Goal: Task Accomplishment & Management: Manage account settings

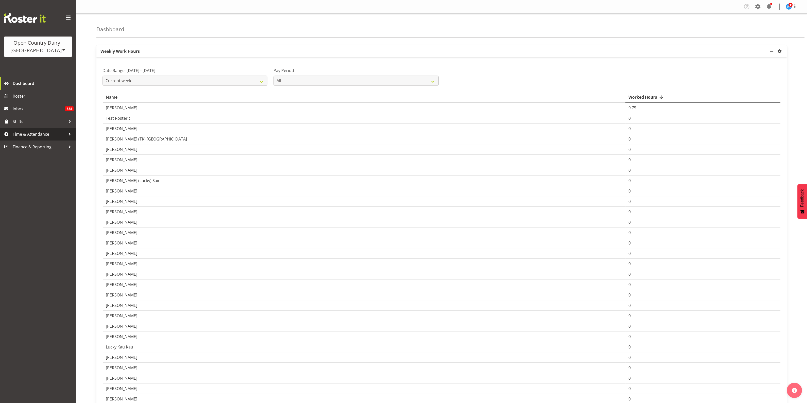
click at [28, 132] on span "Time & Attendance" at bounding box center [39, 134] width 53 height 8
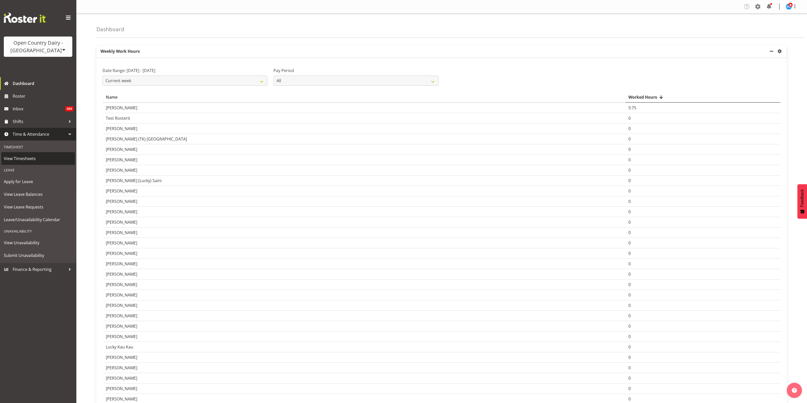
click at [30, 156] on span "View Timesheets" at bounding box center [38, 159] width 68 height 8
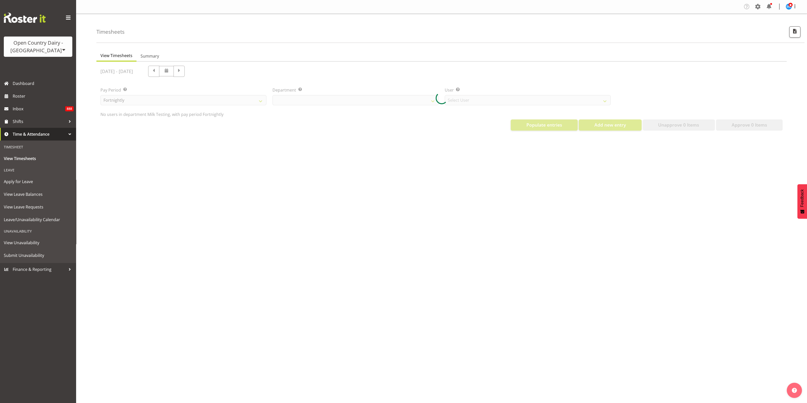
select select "733"
select select "7414"
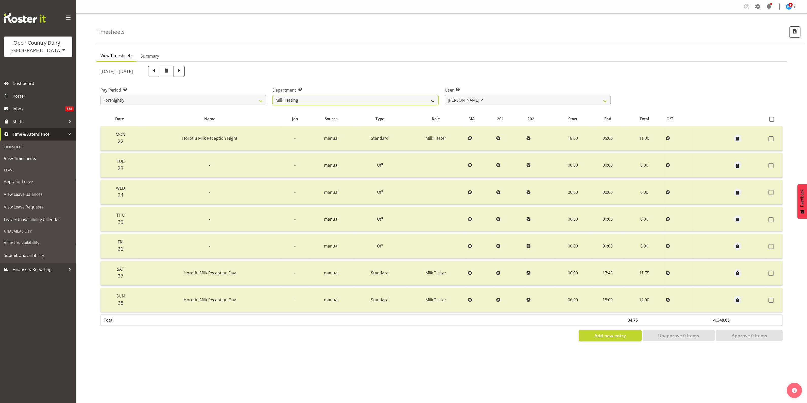
click at [431, 99] on select "701 702 703 704 705 706 707 708 709 710 711 712 713 714 715 716 717 718 719 720" at bounding box center [355, 100] width 166 height 10
select select "874"
click at [272, 95] on select "701 702 703 704 705 706 707 708 709 710 711 712 713 714 715 716 717 718 719 720" at bounding box center [355, 100] width 166 height 10
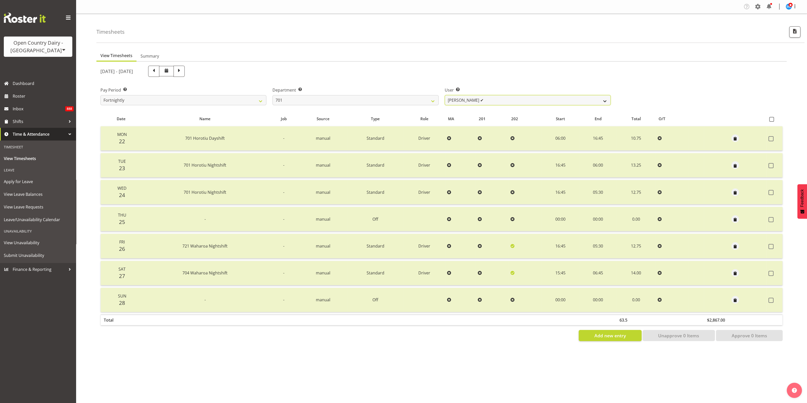
click at [586, 100] on select "Duncan Shirley ✔ Gagandeep Singh ✔ Johann Van Zyl ✔ John Cottingham ✔" at bounding box center [527, 100] width 166 height 10
click at [444, 95] on select "Duncan Shirley ✔ Gagandeep Singh ✔ Johann Van Zyl ✔ John Cottingham ✔" at bounding box center [527, 100] width 166 height 10
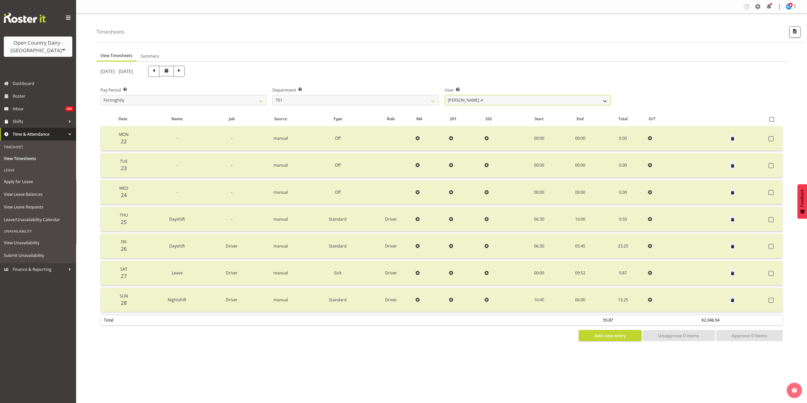
click at [601, 100] on select "Duncan Shirley ✔ Gagandeep Singh ✔ Johann Van Zyl ✔ John Cottingham ✔" at bounding box center [527, 100] width 166 height 10
click at [444, 95] on select "Duncan Shirley ✔ Gagandeep Singh ✔ Johann Van Zyl ✔ John Cottingham ✔" at bounding box center [527, 100] width 166 height 10
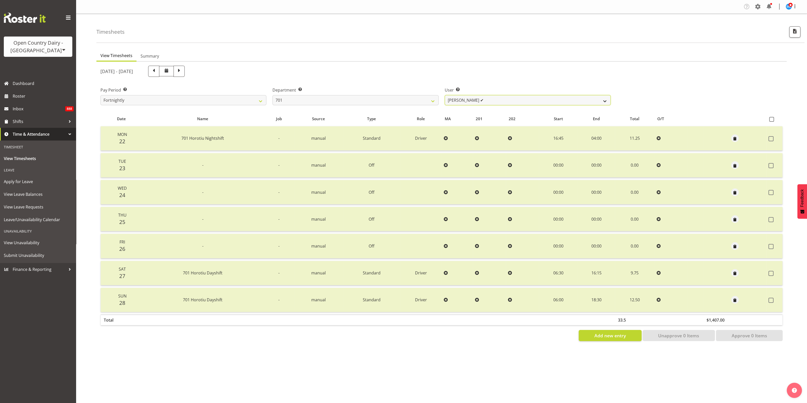
click at [603, 103] on select "Duncan Shirley ✔ Gagandeep Singh ✔ Johann Van Zyl ✔ John Cottingham ✔" at bounding box center [527, 100] width 166 height 10
select select "8383"
click at [444, 95] on select "Duncan Shirley ✔ Gagandeep Singh ✔ Johann Van Zyl ✔ John Cottingham ✔" at bounding box center [527, 100] width 166 height 10
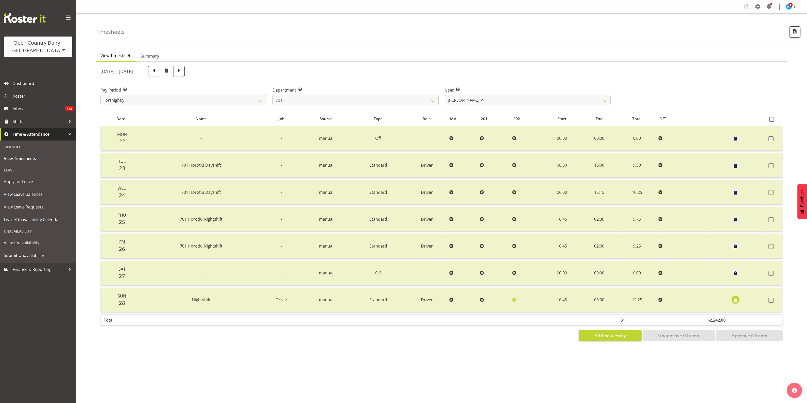
click at [734, 301] on span "button" at bounding box center [735, 300] width 6 height 6
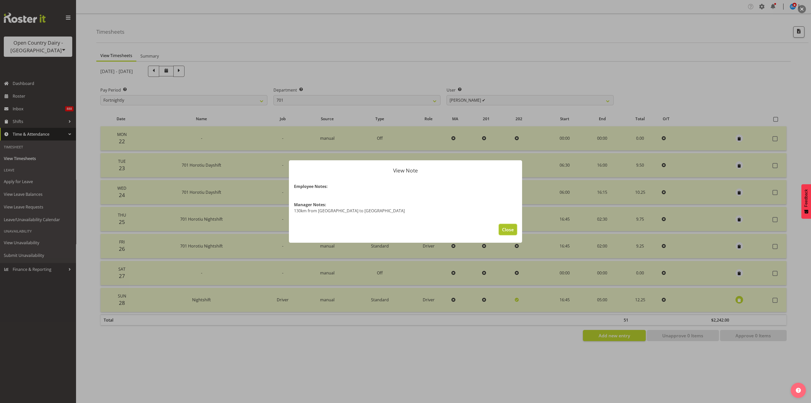
click at [512, 230] on span "Close" at bounding box center [508, 229] width 12 height 7
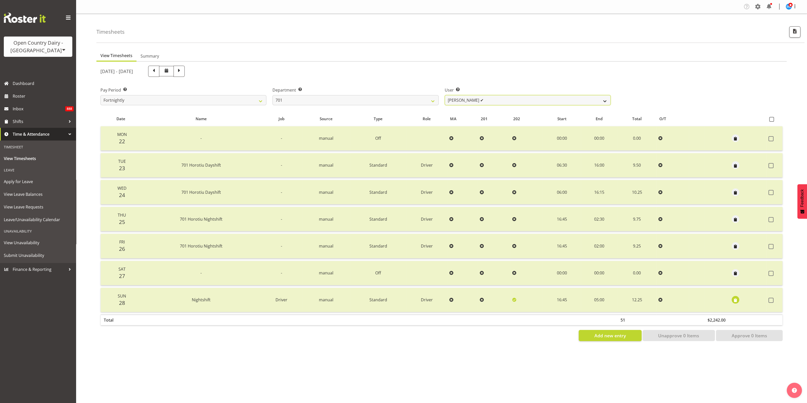
click at [602, 99] on select "Duncan Shirley ✔ Gagandeep Singh ✔ Johann Van Zyl ✔ John Cottingham ✔" at bounding box center [527, 100] width 166 height 10
click at [427, 99] on select "701 702 703 704 705 706 707 708 709 710 711 712 713 714 715 716 717 718 719 720" at bounding box center [355, 100] width 166 height 10
select select "720"
click at [272, 95] on select "701 702 703 704 705 706 707 708 709 710 711 712 713 714 715 716 717 718 719 720" at bounding box center [355, 100] width 166 height 10
click at [602, 99] on select "Brian Riddle ✔ Denica Tapiki ✔ Nick Adlington ✔ Simon Phillpott ✔" at bounding box center [527, 100] width 166 height 10
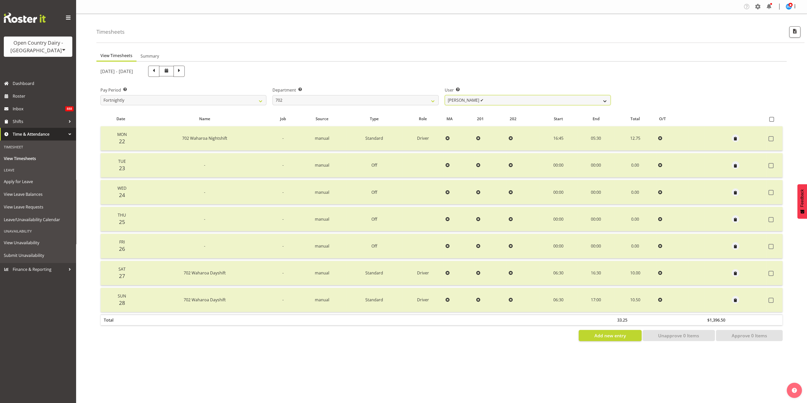
click at [444, 95] on select "Brian Riddle ✔ Denica Tapiki ✔ Nick Adlington ✔ Simon Phillpott ✔" at bounding box center [527, 100] width 166 height 10
click at [736, 164] on span "button" at bounding box center [735, 166] width 6 height 6
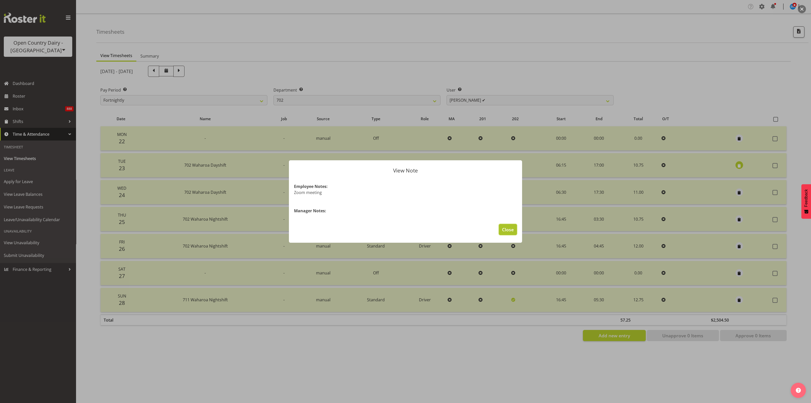
click at [509, 228] on span "Close" at bounding box center [508, 229] width 12 height 7
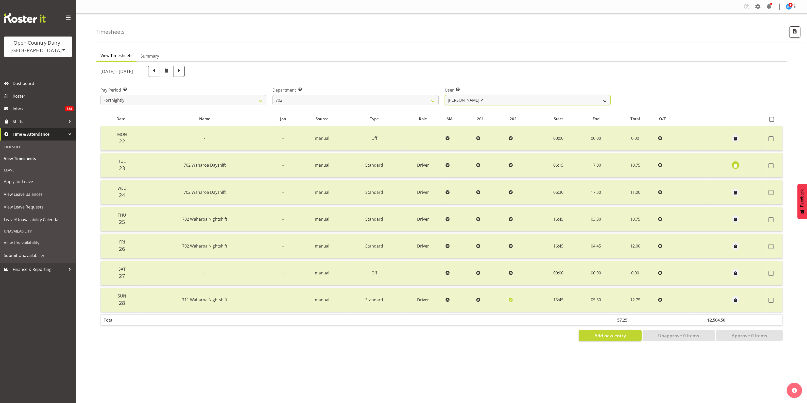
click at [607, 101] on select "Brian Riddle ✔ Denica Tapiki ✔ Nick Adlington ✔ Simon Phillpott ✔" at bounding box center [527, 100] width 166 height 10
click at [444, 95] on select "Brian Riddle ✔ Denica Tapiki ✔ Nick Adlington ✔ Simon Phillpott ✔" at bounding box center [527, 100] width 166 height 10
click at [605, 100] on select "Brian Riddle ✔ Denica Tapiki ✔ Nick Adlington ✔ Simon Phillpott ✔" at bounding box center [527, 100] width 166 height 10
select select "11199"
click at [444, 95] on select "Brian Riddle ✔ Denica Tapiki ✔ Nick Adlington ✔ Simon Phillpott ✔" at bounding box center [527, 100] width 166 height 10
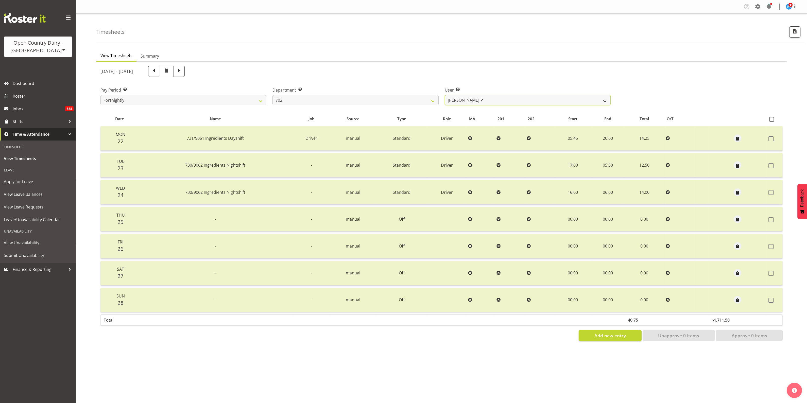
click at [605, 102] on select "Brian Riddle ✔ Denica Tapiki ✔ Nick Adlington ✔ Simon Phillpott ✔" at bounding box center [527, 100] width 166 height 10
click at [427, 99] on select "701 702 703 704 705 706 707 708 709 710 711 712 713 714 715 716 717 718 719 720" at bounding box center [355, 100] width 166 height 10
select select "710"
click at [272, 95] on select "701 702 703 704 705 706 707 708 709 710 711 712 713 714 715 716 717 718 719 720" at bounding box center [355, 100] width 166 height 10
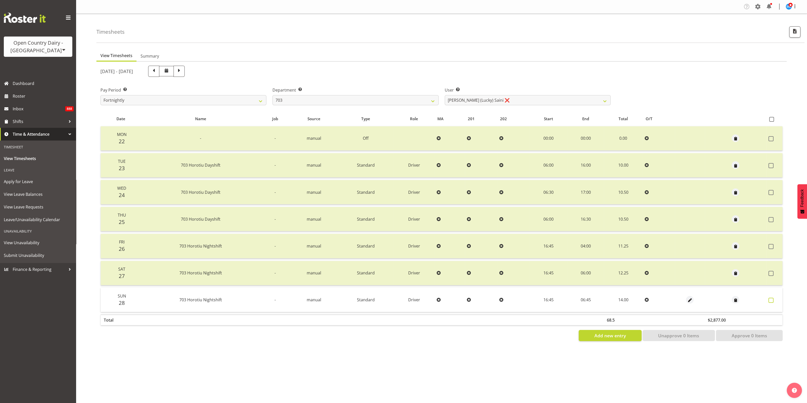
click at [769, 300] on span at bounding box center [770, 300] width 5 height 5
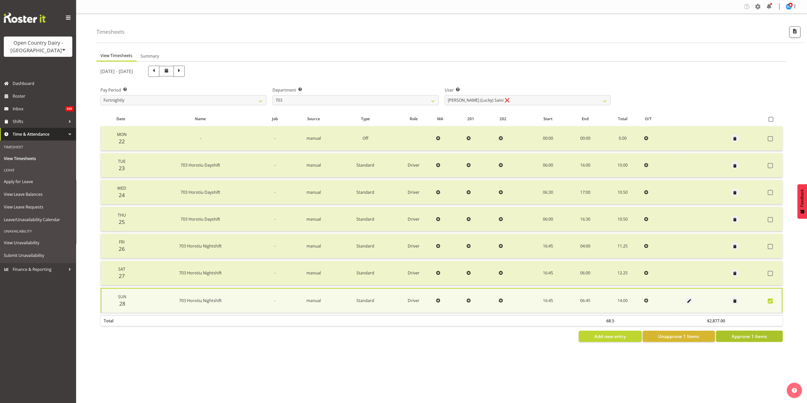
click at [768, 337] on button "Approve 1 Items" at bounding box center [749, 336] width 67 height 11
checkbox input "false"
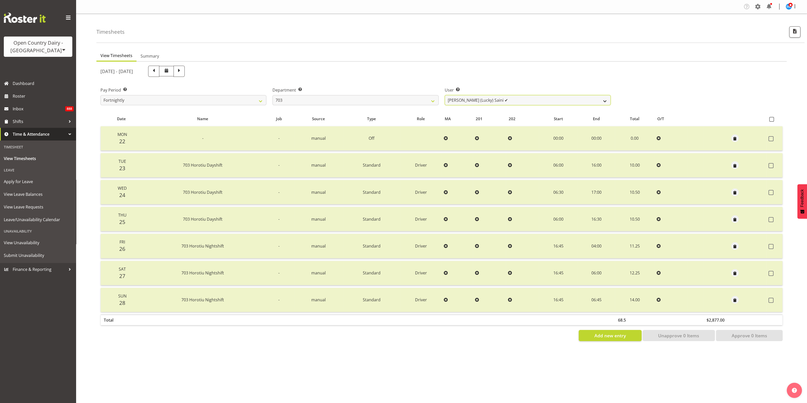
click at [601, 100] on select "Bhupinder (Lucky) Saini ✔ Mark Fowler ✔ Tama Baker ✔" at bounding box center [527, 100] width 166 height 10
click at [444, 95] on select "Bhupinder (Lucky) Saini ✔ Mark Fowler ✔ Tama Baker ✔" at bounding box center [527, 100] width 166 height 10
click at [605, 99] on select "Bhupinder (Lucky) Saini ✔ Mark Fowler ✔ Tama Baker ✔" at bounding box center [527, 100] width 166 height 10
select select "8209"
click at [444, 95] on select "Bhupinder (Lucky) Saini ✔ Mark Fowler ✔ Tama Baker ✔" at bounding box center [527, 100] width 166 height 10
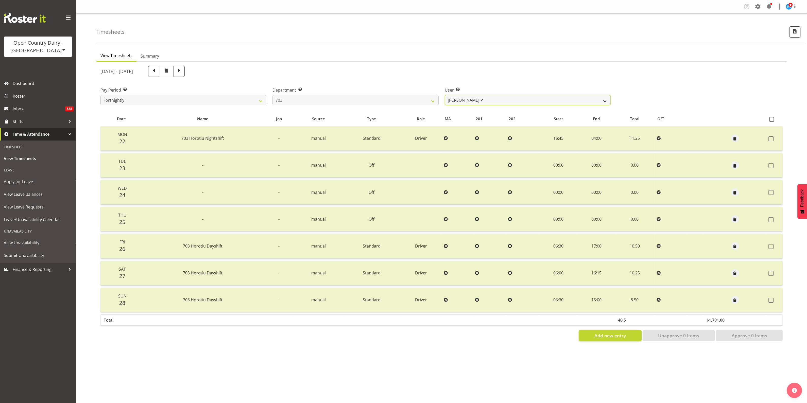
click at [602, 102] on select "Bhupinder (Lucky) Saini ✔ Mark Fowler ✔ Tama Baker ✔" at bounding box center [527, 100] width 166 height 10
drag, startPoint x: 603, startPoint y: 79, endPoint x: 591, endPoint y: 78, distance: 13.0
click at [603, 79] on div "September 22nd - September 28th 2025" at bounding box center [355, 71] width 516 height 17
click at [434, 98] on select "701 702 703 704 705 706 707 708 709 710 711 712 713 714 715 716 717 718 719 720" at bounding box center [355, 100] width 166 height 10
select select "717"
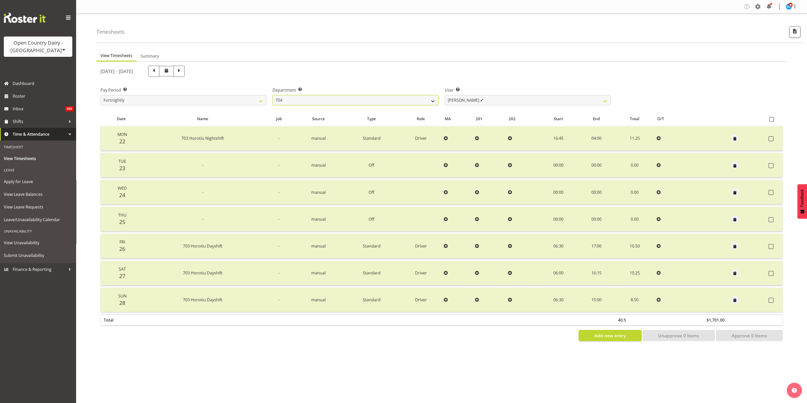
click at [272, 95] on select "701 702 703 704 705 706 707 708 709 710 711 712 713 714 715 716 717 718 719 720" at bounding box center [355, 100] width 166 height 10
click at [606, 99] on select "Graham Houghton ✔ Jon Williams ✔ Stephen Rae ✔" at bounding box center [527, 100] width 166 height 10
click at [444, 95] on select "Graham Houghton ✔ Jon Williams ✔ Stephen Rae ✔" at bounding box center [527, 100] width 166 height 10
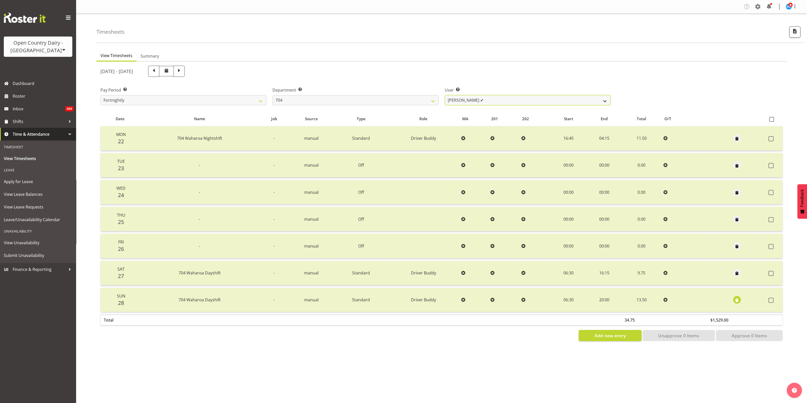
click at [603, 101] on select "Graham Houghton ✔ Jon Williams ✔ Stephen Rae ✔" at bounding box center [527, 100] width 166 height 10
select select "11257"
click at [444, 95] on select "Graham Houghton ✔ Jon Williams ✔ Stephen Rae ✔" at bounding box center [527, 100] width 166 height 10
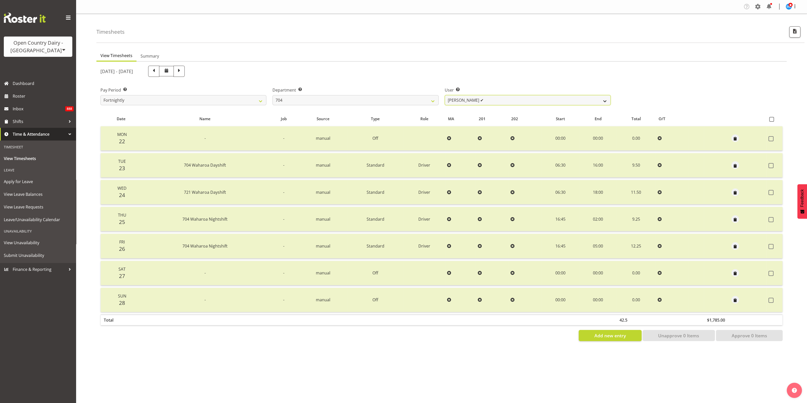
click at [603, 99] on select "Graham Houghton ✔ Jon Williams ✔ Stephen Rae ✔" at bounding box center [527, 100] width 166 height 10
click at [645, 86] on div "Pay Period Select which pay period you would like to view. Fortnightly Departme…" at bounding box center [441, 94] width 688 height 28
click at [431, 102] on select "701 702 703 704 705 706 707 708 709 710 711 712 713 714 715 716 717 718 719 720" at bounding box center [355, 100] width 166 height 10
select select "714"
click at [272, 95] on select "701 702 703 704 705 706 707 708 709 710 711 712 713 714 715 716 717 718 719 720" at bounding box center [355, 100] width 166 height 10
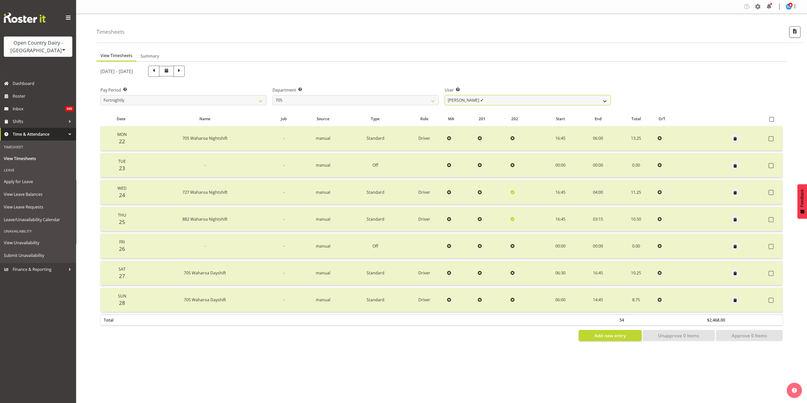
click at [596, 99] on select "Chris Gibbs ✔ Colin Kelly ✔ Craig Cottam ✔ John May ✔" at bounding box center [527, 100] width 166 height 10
click at [444, 95] on select "Chris Gibbs ✔ Colin Kelly ✔ Craig Cottam ✔ John May ✔" at bounding box center [527, 100] width 166 height 10
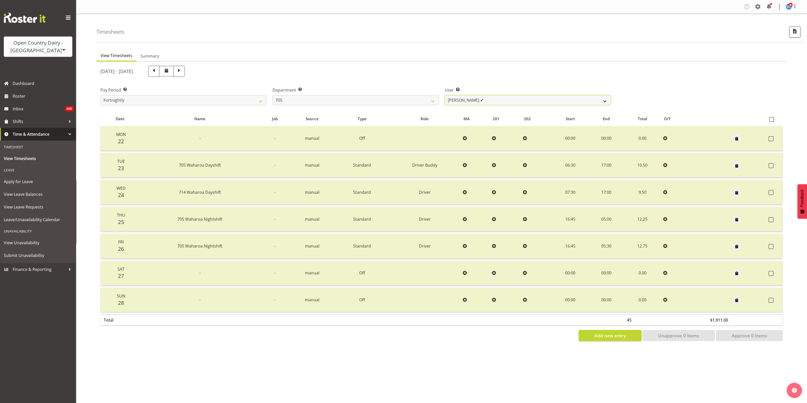
click at [605, 102] on select "Chris Gibbs ✔ Colin Kelly ✔ Craig Cottam ✔ John May ✔" at bounding box center [527, 100] width 166 height 10
click at [444, 95] on select "Chris Gibbs ✔ Colin Kelly ✔ Craig Cottam ✔ John May ✔" at bounding box center [527, 100] width 166 height 10
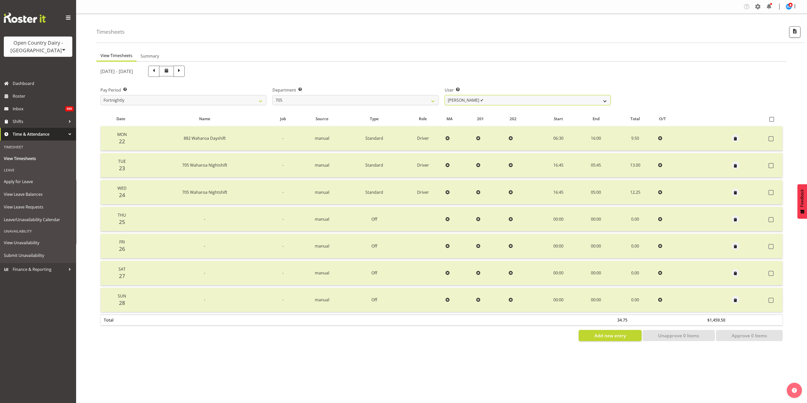
click at [604, 102] on select "Chris Gibbs ✔ Colin Kelly ✔ Craig Cottam ✔ John May ✔" at bounding box center [527, 100] width 166 height 10
select select "11696"
click at [444, 95] on select "Chris Gibbs ✔ Colin Kelly ✔ Craig Cottam ✔ John May ✔" at bounding box center [527, 100] width 166 height 10
click at [597, 99] on select "Chris Gibbs ✔ Colin Kelly ✔ Craig Cottam ✔ John May ✔" at bounding box center [527, 100] width 166 height 10
click at [434, 100] on select "701 702 703 704 705 706 707 708 709 710 711 712 713 714 715 716 717 718 719 720" at bounding box center [355, 100] width 166 height 10
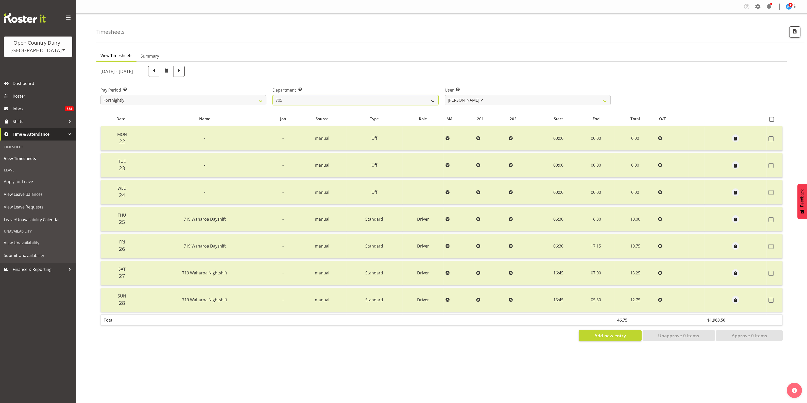
select select "721"
click at [272, 95] on select "701 702 703 704 705 706 707 708 709 710 711 712 713 714 715 716 717 718 719 720" at bounding box center [355, 100] width 166 height 10
select select "11239"
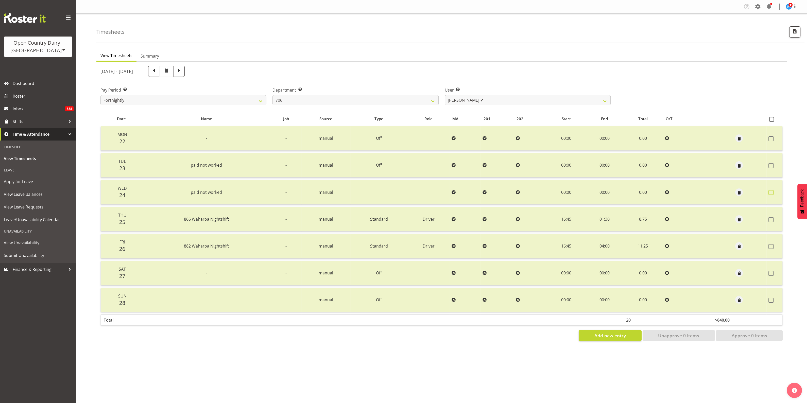
click at [769, 193] on span at bounding box center [770, 192] width 5 height 5
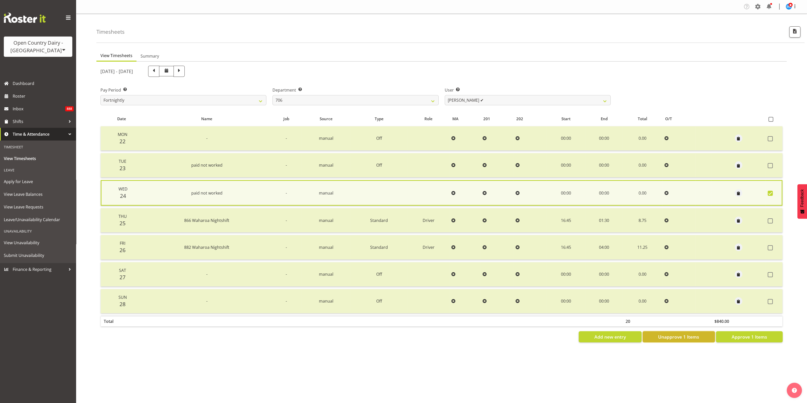
click at [698, 334] on span "Unapprove 1 Items" at bounding box center [678, 336] width 41 height 7
checkbox input "false"
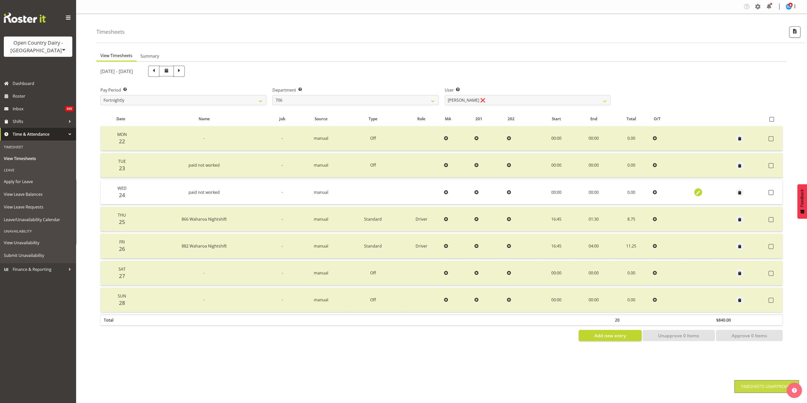
click at [695, 192] on span "button" at bounding box center [698, 193] width 6 height 6
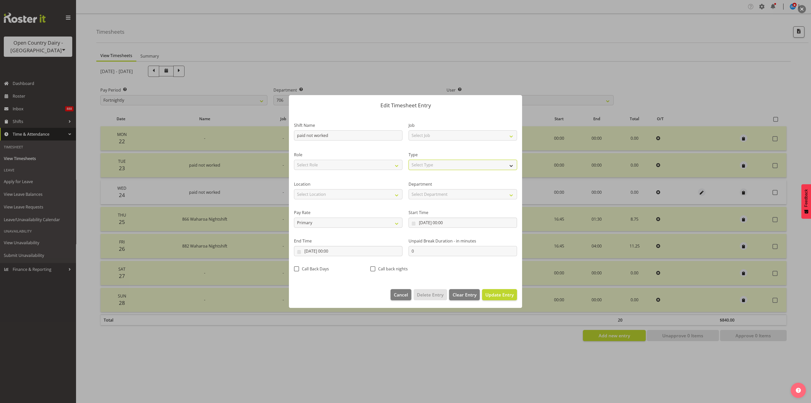
click at [506, 165] on select "Select Type Off Standard Public Holiday Public Holiday (Worked) Day In Lieu Ann…" at bounding box center [463, 165] width 109 height 10
select select "Off"
click at [409, 170] on select "Select Type Off Standard Public Holiday Public Holiday (Worked) Day In Lieu Ann…" at bounding box center [463, 165] width 109 height 10
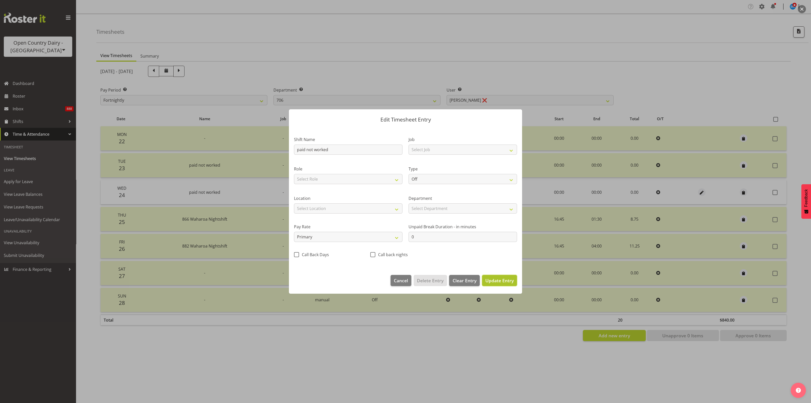
click at [500, 279] on span "Update Entry" at bounding box center [500, 280] width 28 height 6
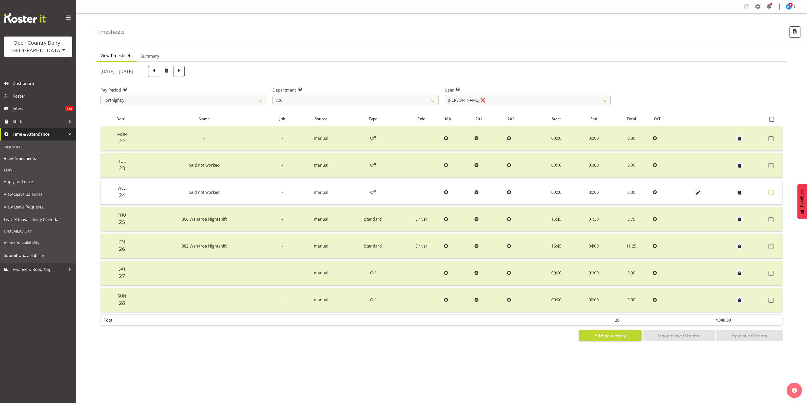
click at [771, 193] on span at bounding box center [770, 192] width 5 height 5
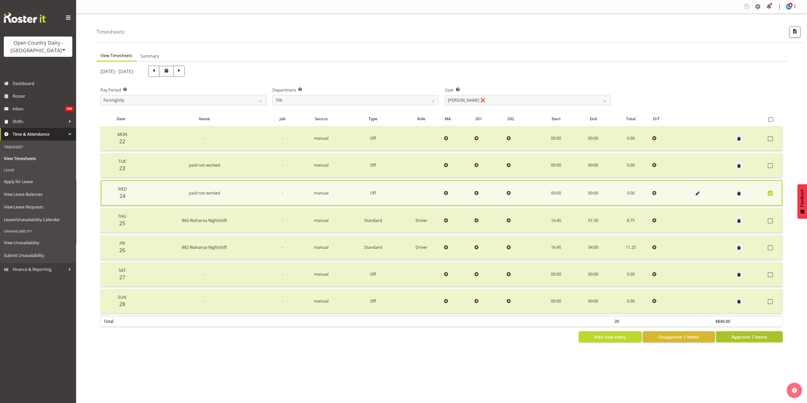
click at [751, 335] on span "Approve 1 Items" at bounding box center [748, 336] width 35 height 7
checkbox input "false"
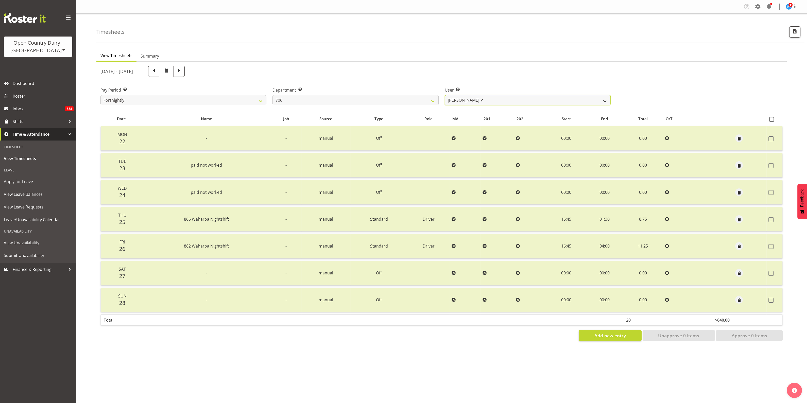
click at [603, 101] on select "Andrew Kearns ✔ Len Symons ✔ Mark Ansley ✔ Paul Griffin ✔" at bounding box center [527, 100] width 166 height 10
click at [444, 95] on select "Andrew Kearns ✔ Len Symons ✔ Mark Ansley ✔ Paul Griffin ✔" at bounding box center [527, 100] width 166 height 10
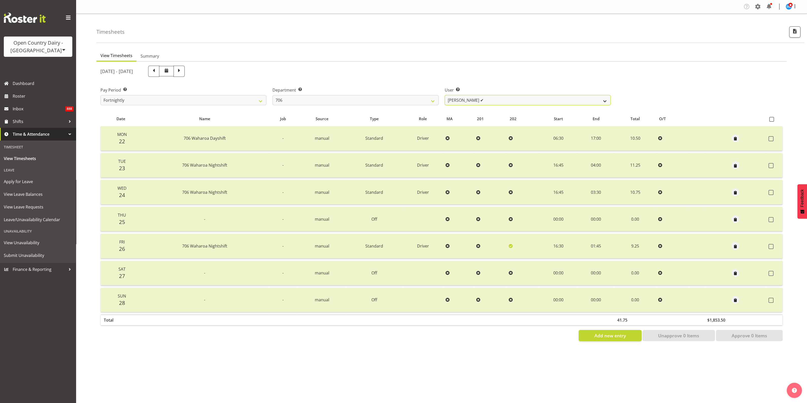
click at [599, 99] on select "Andrew Kearns ✔ Len Symons ✔ Mark Ansley ✔ Paul Griffin ✔" at bounding box center [527, 100] width 166 height 10
click at [444, 95] on select "Andrew Kearns ✔ Len Symons ✔ Mark Ansley ✔ Paul Griffin ✔" at bounding box center [527, 100] width 166 height 10
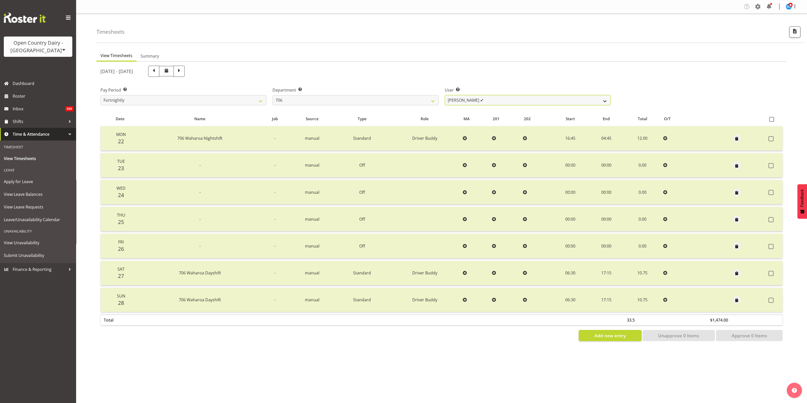
click at [601, 98] on select "Andrew Kearns ✔ Len Symons ✔ Mark Ansley ✔ Paul Griffin ✔" at bounding box center [527, 100] width 166 height 10
select select "11079"
click at [444, 95] on select "Andrew Kearns ✔ Len Symons ✔ Mark Ansley ✔ Paul Griffin ✔" at bounding box center [527, 100] width 166 height 10
click at [541, 346] on div "View Timesheets Summary September 22nd - September 28th 2025 Pay Period Select …" at bounding box center [451, 198] width 710 height 302
click at [604, 101] on select "Andrew Kearns ✔ Len Symons ✔ Mark Ansley ✔ Paul Griffin ✔" at bounding box center [527, 100] width 166 height 10
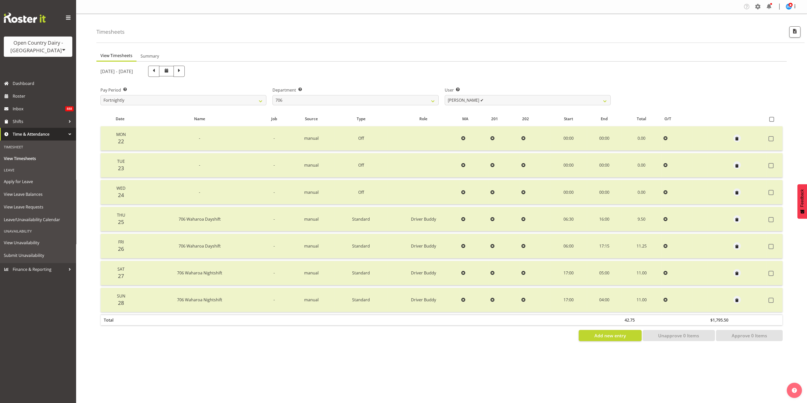
click at [592, 81] on div "User Select user. Note: This is filtered down by the previous two drop-down ite…" at bounding box center [527, 94] width 172 height 28
click at [434, 101] on select "701 702 703 704 705 706 707 708 709 710 711 712 713 714 715 716 717 718 719 720" at bounding box center [355, 100] width 166 height 10
select select "811"
click at [272, 95] on select "701 702 703 704 705 706 707 708 709 710 711 712 713 714 715 716 717 718 719 720" at bounding box center [355, 100] width 166 height 10
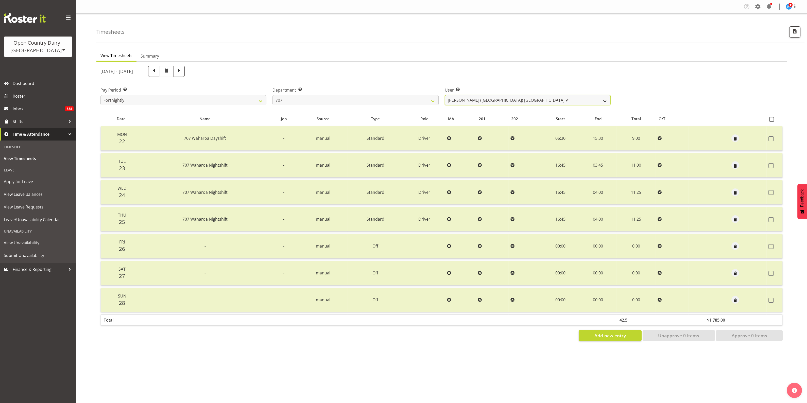
click at [603, 101] on select "Alan (TK) Bedford ✔ David Foote (Junior) ✔ Mike Madden ✔" at bounding box center [527, 100] width 166 height 10
click at [444, 95] on select "Alan (TK) Bedford ✔ David Foote (Junior) ✔ Mike Madden ✔" at bounding box center [527, 100] width 166 height 10
click at [606, 101] on select "Alan (TK) Bedford ✔ David Foote (Junior) ✔ Mike Madden ✔" at bounding box center [527, 100] width 166 height 10
select select "8199"
click at [444, 95] on select "Alan (TK) Bedford ✔ David Foote (Junior) ✔ Mike Madden ✔" at bounding box center [527, 100] width 166 height 10
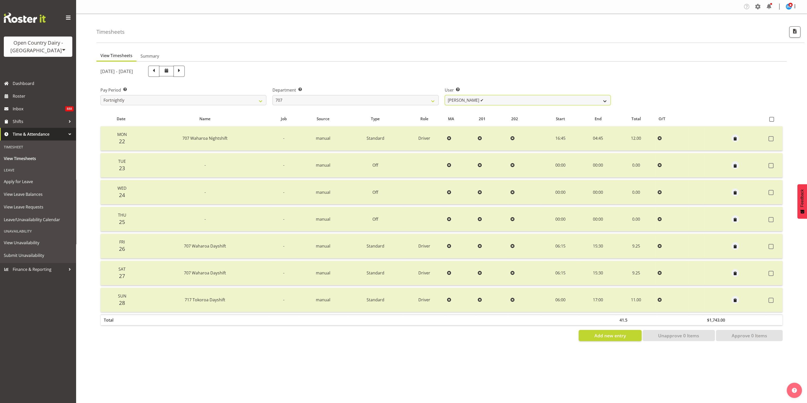
click at [604, 100] on select "Alan (TK) Bedford ✔ David Foote (Junior) ✔ Mike Madden ✔" at bounding box center [527, 100] width 166 height 10
click at [627, 90] on div "Pay Period Select which pay period you would like to view. Fortnightly Departme…" at bounding box center [441, 94] width 688 height 28
click at [603, 98] on select "Alan (TK) Bedford ✔ David Foote (Junior) ✔ Mike Madden ✔" at bounding box center [527, 100] width 166 height 10
click at [654, 88] on div "Pay Period Select which pay period you would like to view. Fortnightly Departme…" at bounding box center [441, 94] width 688 height 28
click at [434, 101] on select "701 702 703 704 705 706 707 708 709 710 711 712 713 714 715 716 717 718 719 720" at bounding box center [355, 100] width 166 height 10
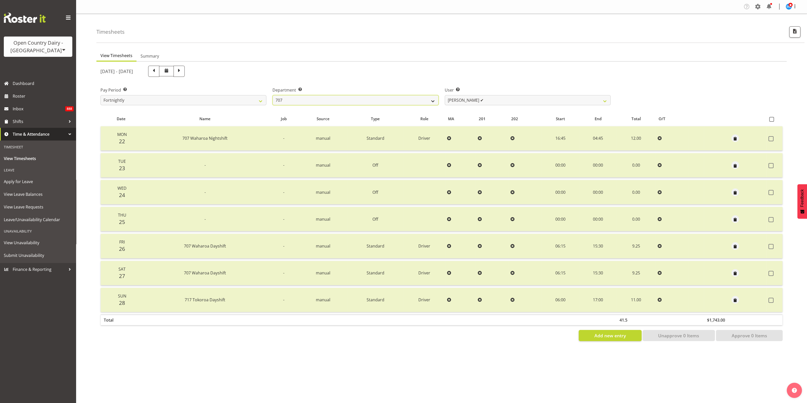
select select "762"
click at [272, 95] on select "701 702 703 704 705 706 707 708 709 710 711 712 713 714 715 716 717 718 719 720" at bounding box center [355, 100] width 166 height 10
click at [603, 99] on select "David Foote ✔ Mark Himiona ✔" at bounding box center [527, 100] width 166 height 10
select select "11697"
click at [444, 95] on select "David Foote ✔ Mark Himiona ✔" at bounding box center [527, 100] width 166 height 10
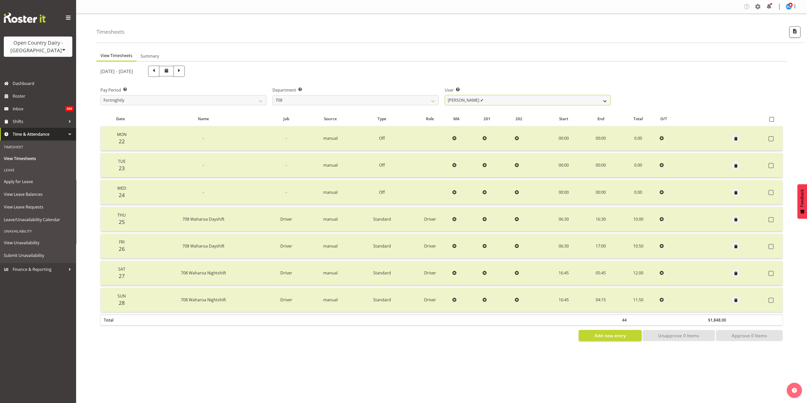
click at [600, 100] on select "David Foote ✔ Mark Himiona ✔" at bounding box center [527, 100] width 166 height 10
click at [639, 87] on div "Pay Period Select which pay period you would like to view. Fortnightly Departme…" at bounding box center [441, 94] width 688 height 28
click at [432, 101] on select "701 702 703 704 705 706 707 708 709 710 711 712 713 714 715 716 717 718 719 720" at bounding box center [355, 100] width 166 height 10
select select "735"
click at [272, 95] on select "701 702 703 704 705 706 707 708 709 710 711 712 713 714 715 716 717 718 719 720" at bounding box center [355, 100] width 166 height 10
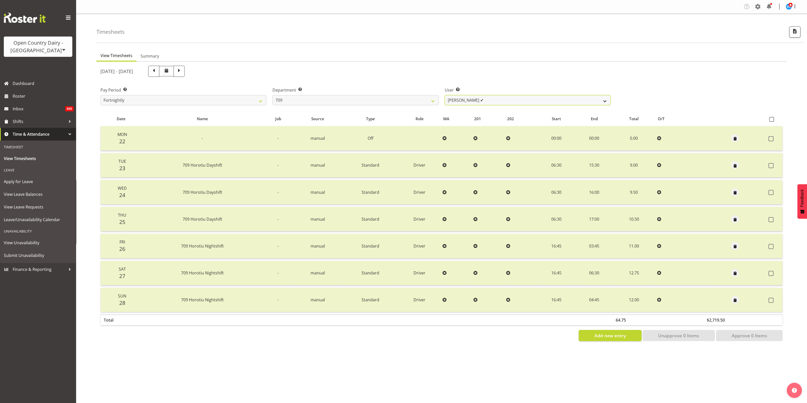
click at [604, 100] on select "Alex Barclay ✔ Craig Knudsen ✔ Jaswant Singh ✔ Ross Cook ✔" at bounding box center [527, 100] width 166 height 10
click at [444, 95] on select "Alex Barclay ✔ Craig Knudsen ✔ Jaswant Singh ✔ Ross Cook ✔" at bounding box center [527, 100] width 166 height 10
click at [603, 101] on select "Alex Barclay ✔ Craig Knudsen ✔ Jaswant Singh ✔ Ross Cook ✔" at bounding box center [527, 100] width 166 height 10
click at [444, 95] on select "Alex Barclay ✔ Craig Knudsen ✔ Jaswant Singh ✔ Ross Cook ✔" at bounding box center [527, 100] width 166 height 10
click at [735, 246] on span "button" at bounding box center [735, 246] width 6 height 6
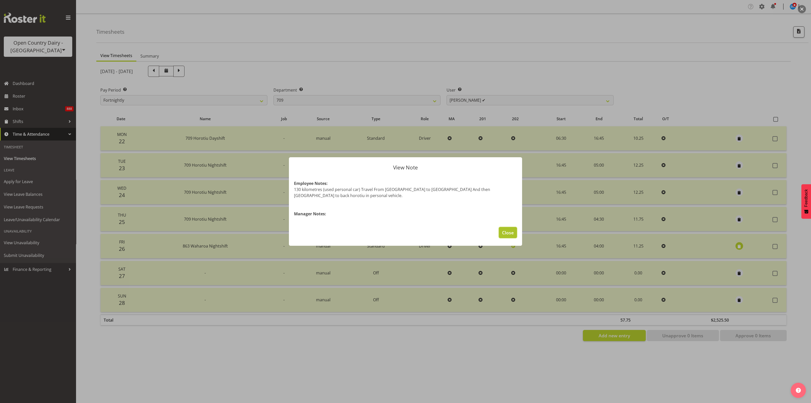
click at [508, 230] on span "Close" at bounding box center [508, 232] width 12 height 7
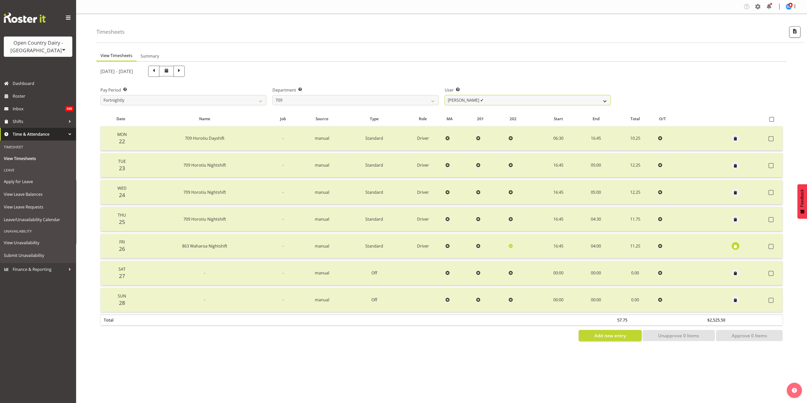
click at [603, 100] on select "Alex Barclay ✔ Craig Knudsen ✔ Jaswant Singh ✔ Ross Cook ✔" at bounding box center [527, 100] width 166 height 10
select select "9890"
click at [444, 95] on select "Alex Barclay ✔ Craig Knudsen ✔ Jaswant Singh ✔ Ross Cook ✔" at bounding box center [527, 100] width 166 height 10
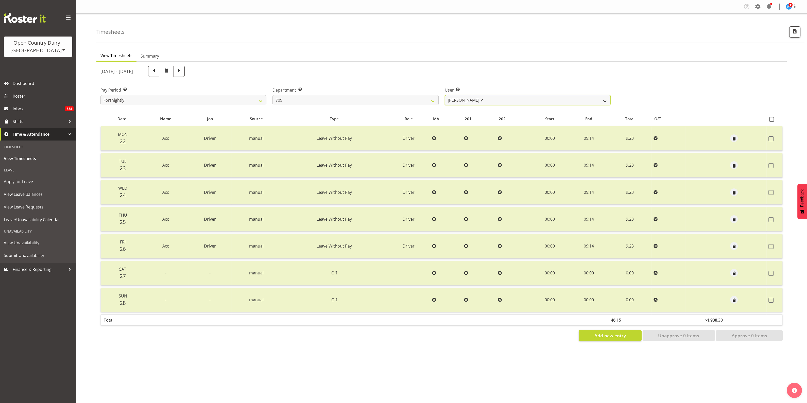
click at [603, 100] on select "Alex Barclay ✔ Craig Knudsen ✔ Jaswant Singh ✔ Ross Cook ✔" at bounding box center [527, 100] width 166 height 10
click at [614, 85] on div "Pay Period Select which pay period you would like to view. Fortnightly Departme…" at bounding box center [441, 94] width 688 height 28
click at [607, 101] on select "Alex Barclay ✔ Craig Knudsen ✔ Jaswant Singh ✔ Ross Cook ✔" at bounding box center [527, 100] width 166 height 10
click at [659, 96] on div "Pay Period Select which pay period you would like to view. Fortnightly Departme…" at bounding box center [441, 94] width 688 height 28
click at [431, 103] on select "701 702 703 704 705 706 707 708 709 710 711 712 713 714 715 716 717 718 719 720" at bounding box center [355, 100] width 166 height 10
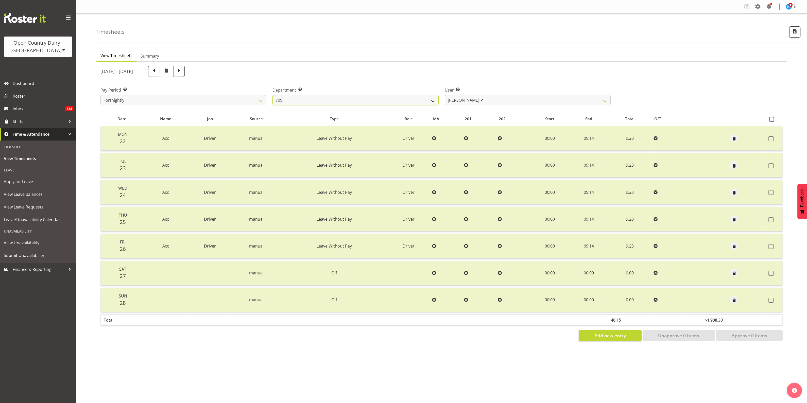
select select "875"
click at [272, 95] on select "701 702 703 704 705 706 707 708 709 710 711 712 713 714 715 716 717 718 719 720" at bounding box center [355, 100] width 166 height 10
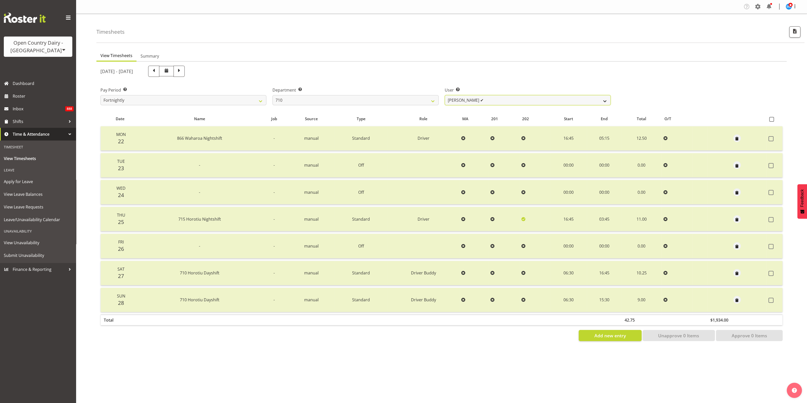
click at [604, 101] on select "Dean Chapman ✔ George Megchelse ✔ Kris Gambhir ✔ Richie Epere ✔" at bounding box center [527, 100] width 166 height 10
click at [444, 95] on select "Dean Chapman ✔ George Megchelse ✔ Kris Gambhir ✔ Richie Epere ✔" at bounding box center [527, 100] width 166 height 10
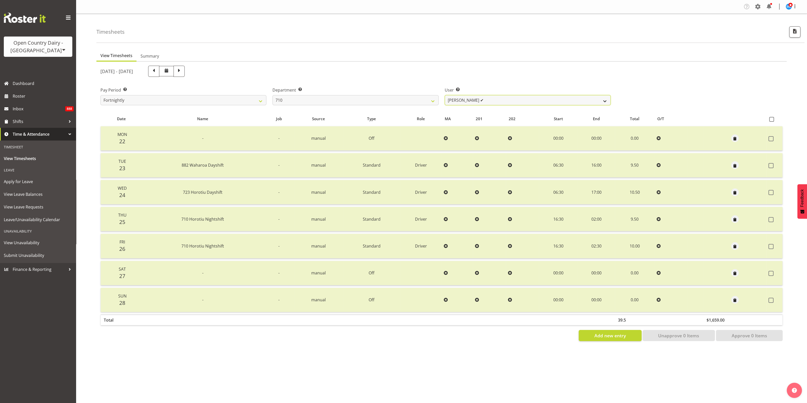
click at [603, 99] on select "Dean Chapman ✔ George Megchelse ✔ Kris Gambhir ✔ Richie Epere ✔" at bounding box center [527, 100] width 166 height 10
click at [444, 95] on select "Dean Chapman ✔ George Megchelse ✔ Kris Gambhir ✔ Richie Epere ✔" at bounding box center [527, 100] width 166 height 10
click at [732, 136] on span "button" at bounding box center [735, 139] width 6 height 6
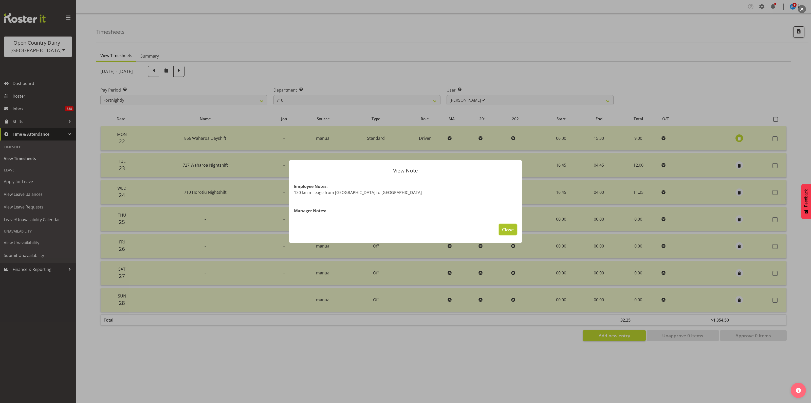
click at [510, 229] on span "Close" at bounding box center [508, 229] width 12 height 7
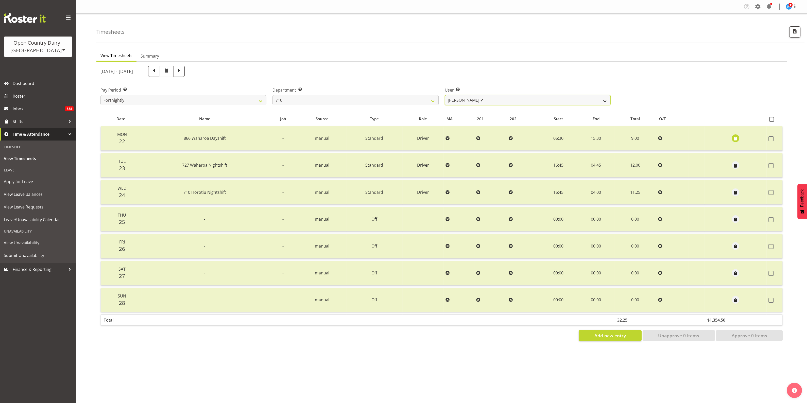
click at [604, 100] on select "Dean Chapman ✔ George Megchelse ✔ Kris Gambhir ✔ Richie Epere ✔" at bounding box center [527, 100] width 166 height 10
select select "8203"
click at [444, 95] on select "Dean Chapman ✔ George Megchelse ✔ Kris Gambhir ✔ Richie Epere ✔" at bounding box center [527, 100] width 166 height 10
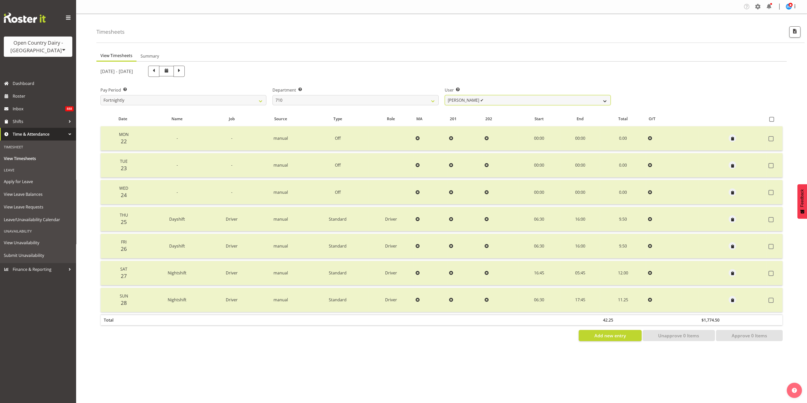
click at [600, 99] on select "Dean Chapman ✔ George Megchelse ✔ Kris Gambhir ✔ Richie Epere ✔" at bounding box center [527, 100] width 166 height 10
click at [628, 87] on div "Pay Period Select which pay period you would like to view. Fortnightly Departme…" at bounding box center [441, 94] width 688 height 28
click at [433, 101] on select "701 702 703 704 705 706 707 708 709 710 711 712 713 714 715 716 717 718 719 720" at bounding box center [355, 100] width 166 height 10
select select "832"
click at [272, 95] on select "701 702 703 704 705 706 707 708 709 710 711 712 713 714 715 716 717 718 719 720" at bounding box center [355, 100] width 166 height 10
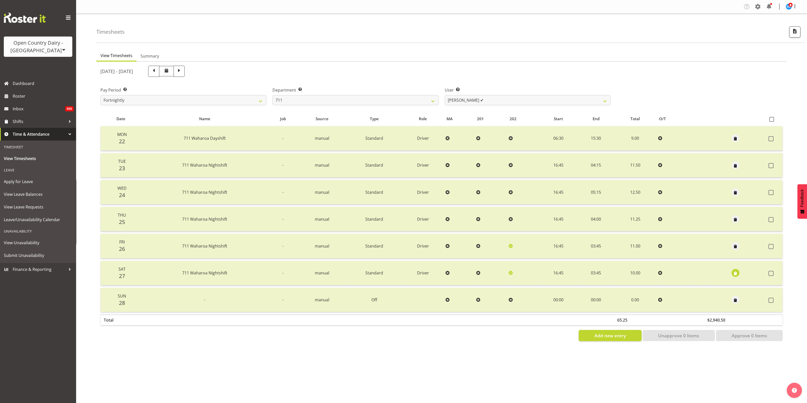
click at [733, 272] on span "button" at bounding box center [735, 274] width 6 height 6
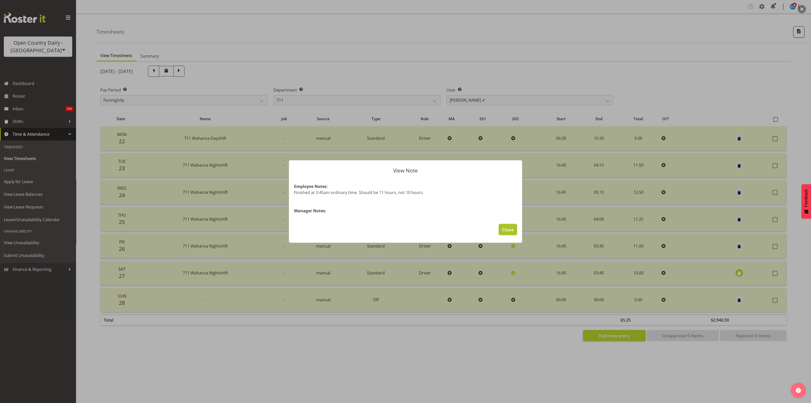
click at [506, 228] on span "Close" at bounding box center [508, 229] width 12 height 7
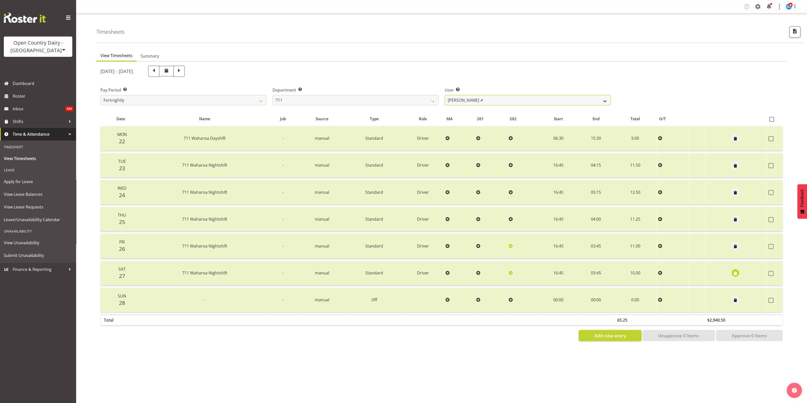
click at [603, 101] on select "Baz Morgan ✔ Gerard Cavanagh ✔ Tyrone Lawry ✔" at bounding box center [527, 100] width 166 height 10
select select "8181"
click at [444, 95] on select "Baz Morgan ✔ Gerard Cavanagh ✔ Tyrone Lawry ✔" at bounding box center [527, 100] width 166 height 10
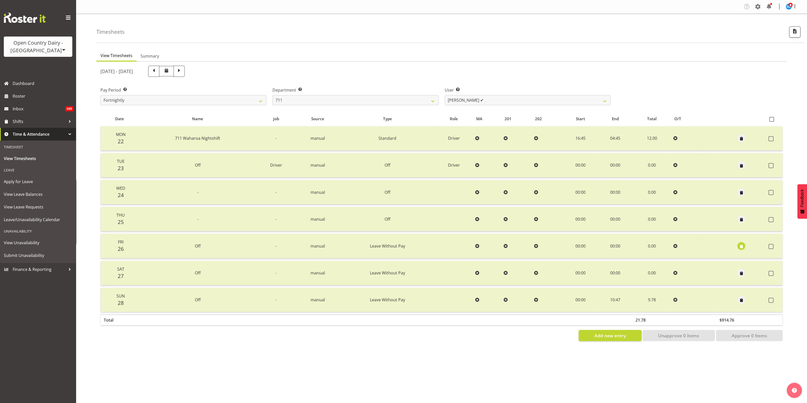
click at [741, 244] on span "button" at bounding box center [741, 246] width 6 height 6
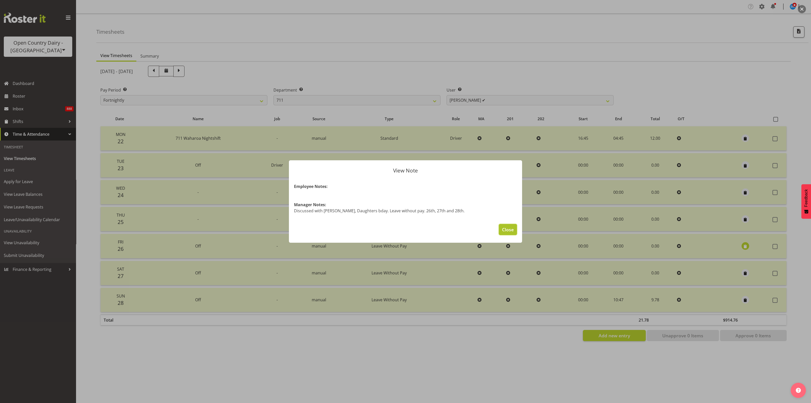
click at [510, 229] on span "Close" at bounding box center [508, 229] width 12 height 7
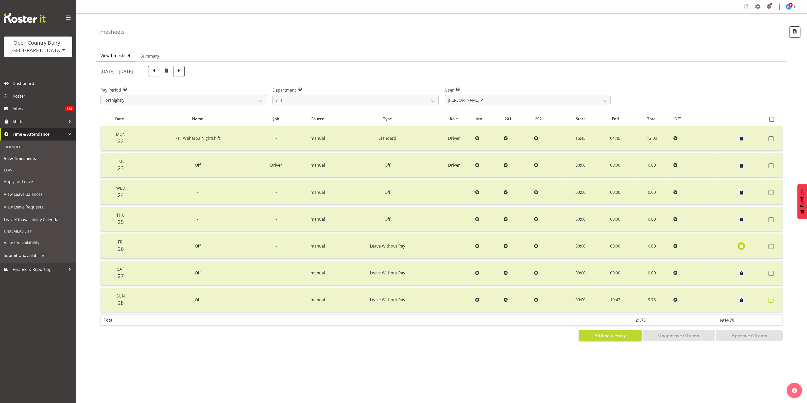
click at [772, 300] on span at bounding box center [770, 300] width 5 height 5
checkbox input "true"
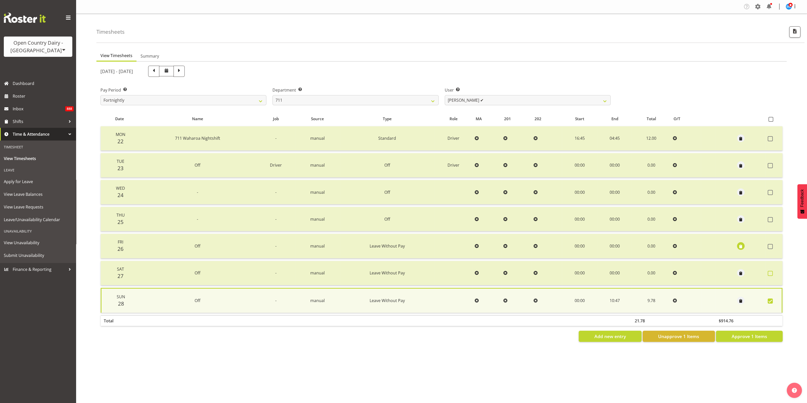
click at [771, 272] on span at bounding box center [769, 273] width 5 height 5
checkbox input "true"
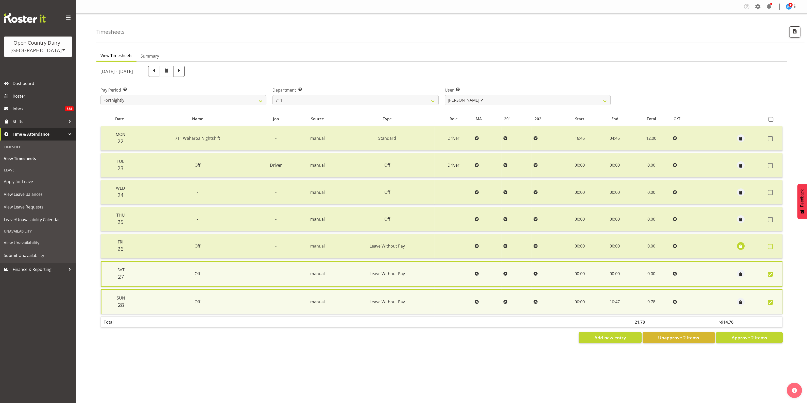
click at [771, 246] on span at bounding box center [769, 246] width 5 height 5
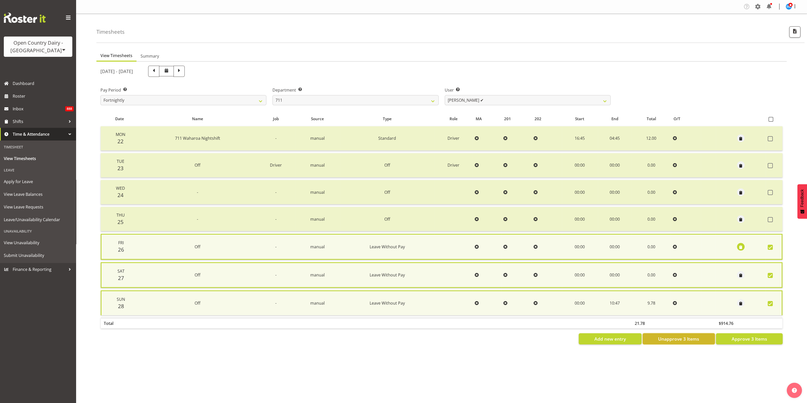
click at [694, 336] on span "Unapprove 3 Items" at bounding box center [678, 338] width 41 height 7
checkbox input "false"
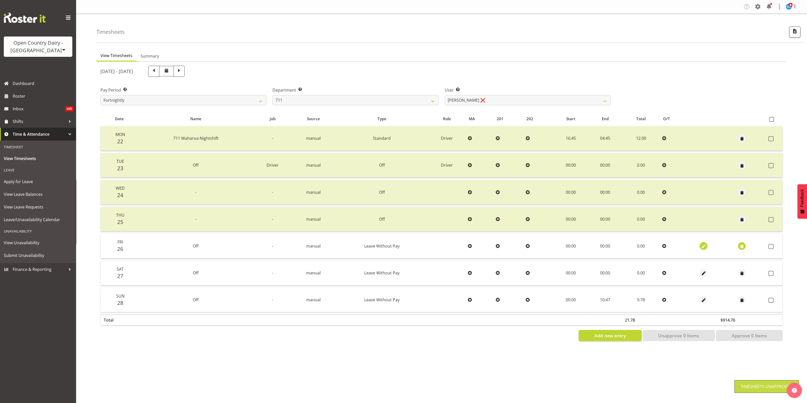
click at [702, 243] on span "button" at bounding box center [703, 245] width 6 height 7
select select "Leave Without Pay"
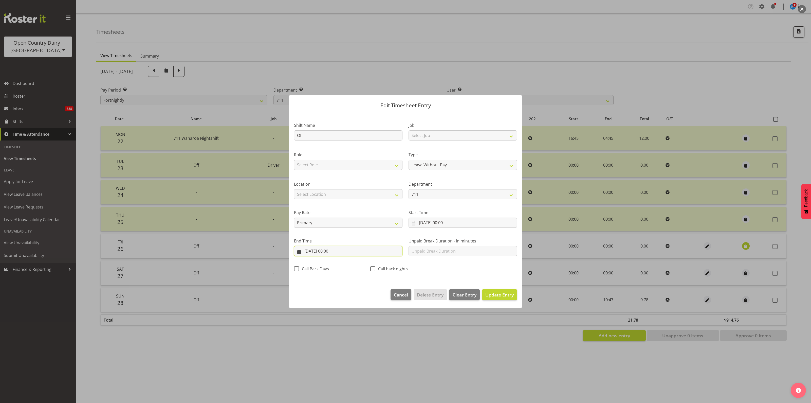
click at [335, 249] on input "26/09/2025, 00:00" at bounding box center [348, 251] width 109 height 10
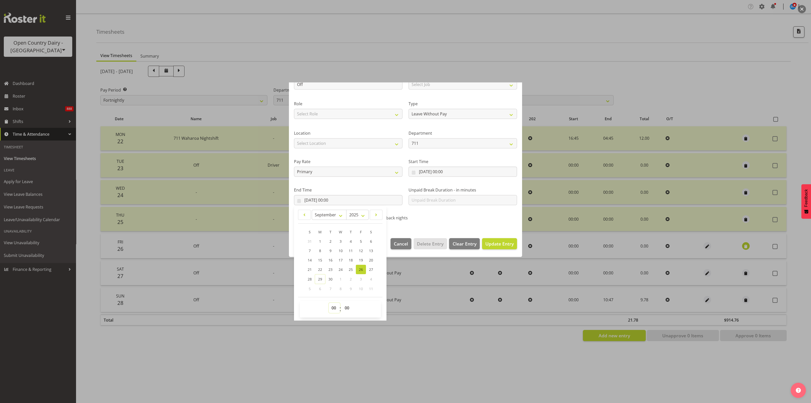
click at [333, 306] on select "00 01 02 03 04 05 06 07 08 09 10 11 12 13 14 15 16 17 18 19 20 21 22 23" at bounding box center [334, 308] width 11 height 10
select select "10"
click at [329, 303] on select "00 01 02 03 04 05 06 07 08 09 10 11 12 13 14 15 16 17 18 19 20 21 22 23" at bounding box center [334, 308] width 11 height 10
type input "26/09/2025, 10:00"
drag, startPoint x: 348, startPoint y: 306, endPoint x: 348, endPoint y: 302, distance: 3.5
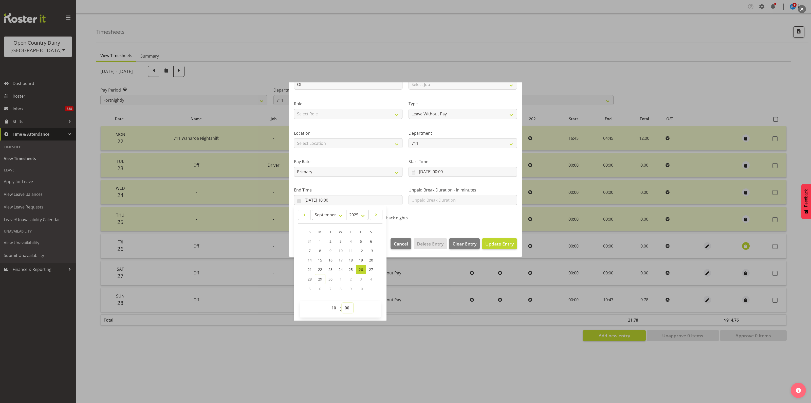
click at [348, 306] on select "00 01 02 03 04 05 06 07 08 09 10 11 12 13 14 15 16 17 18 19 20 21 22 23 24 25 2…" at bounding box center [347, 308] width 11 height 10
select select "57"
click at [342, 303] on select "00 01 02 03 04 05 06 07 08 09 10 11 12 13 14 15 16 17 18 19 20 21 22 23 24 25 2…" at bounding box center [347, 308] width 11 height 10
type input "26/09/2025, 10:57"
click at [404, 345] on div at bounding box center [405, 201] width 811 height 403
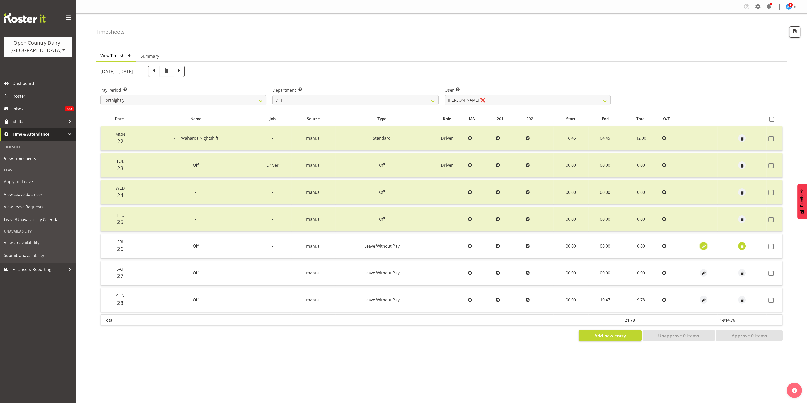
click at [700, 246] on span "button" at bounding box center [703, 246] width 6 height 6
select select "Leave Without Pay"
select select "8"
select select "2025"
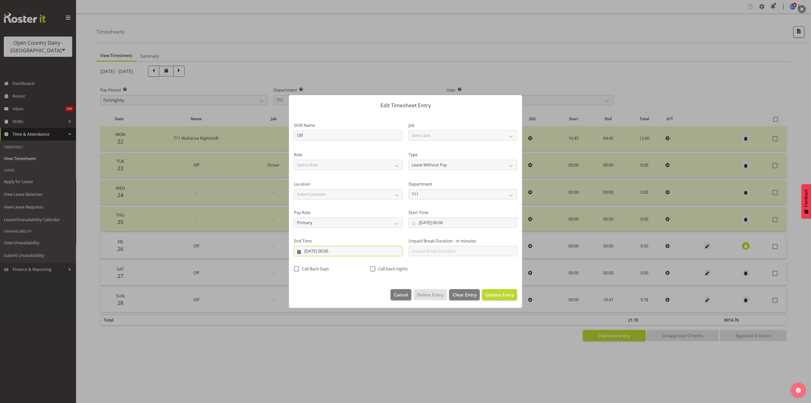
click at [333, 251] on input "26/09/2025, 00:00" at bounding box center [348, 251] width 109 height 10
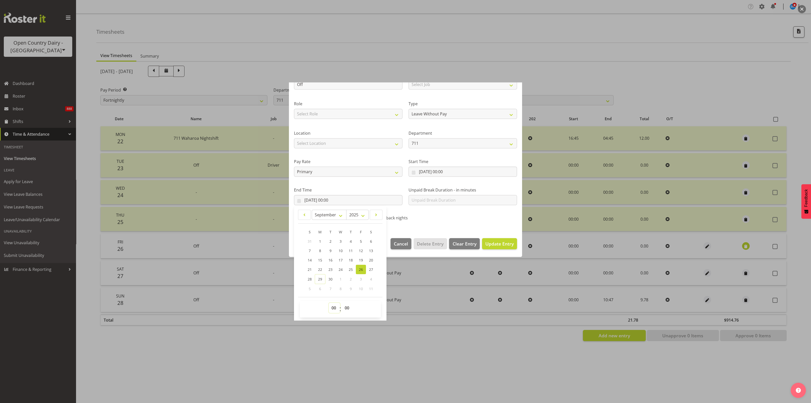
click at [333, 307] on select "00 01 02 03 04 05 06 07 08 09 10 11 12 13 14 15 16 17 18 19 20 21 22 23" at bounding box center [334, 308] width 11 height 10
select select "10"
click at [329, 303] on select "00 01 02 03 04 05 06 07 08 09 10 11 12 13 14 15 16 17 18 19 20 21 22 23" at bounding box center [334, 308] width 11 height 10
type input "26/09/2025, 10:00"
click at [347, 307] on select "00 01 02 03 04 05 06 07 08 09 10 11 12 13 14 15 16 17 18 19 20 21 22 23 24 25 2…" at bounding box center [347, 308] width 11 height 10
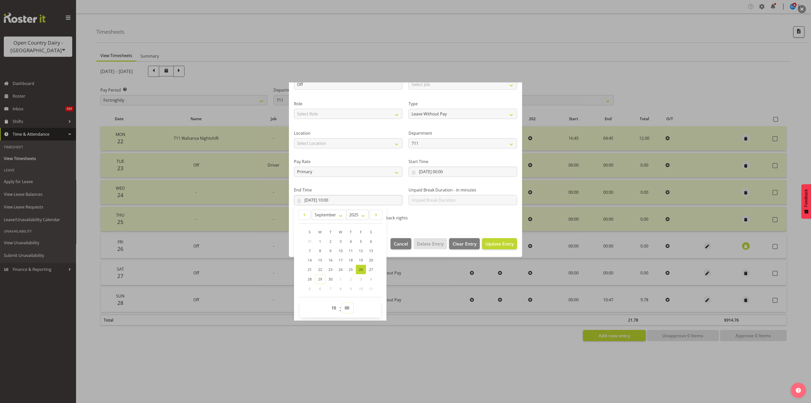
select select "57"
click at [342, 303] on select "00 01 02 03 04 05 06 07 08 09 10 11 12 13 14 15 16 17 18 19 20 21 22 23 24 25 2…" at bounding box center [347, 308] width 11 height 10
type input "26/09/2025, 10:57"
click at [502, 244] on span "Update Entry" at bounding box center [500, 244] width 28 height 6
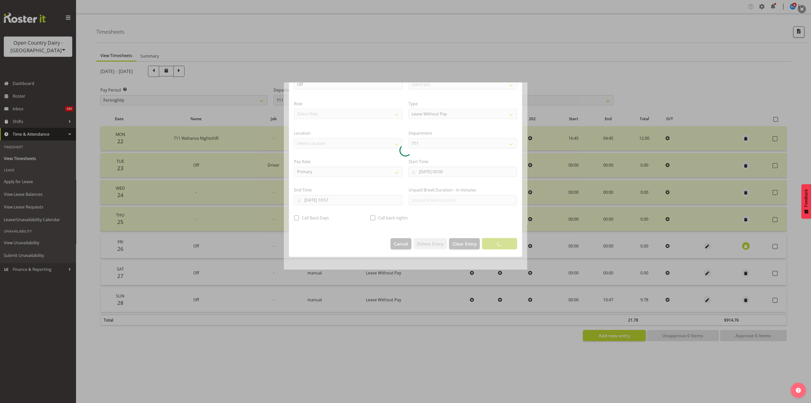
scroll to position [0, 0]
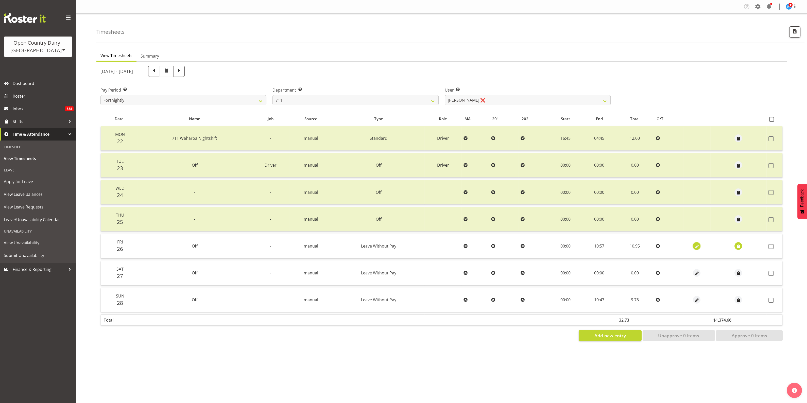
click at [695, 245] on span "button" at bounding box center [696, 246] width 6 height 6
select select "Leave Without Pay"
select select "8"
select select "2025"
select select "10"
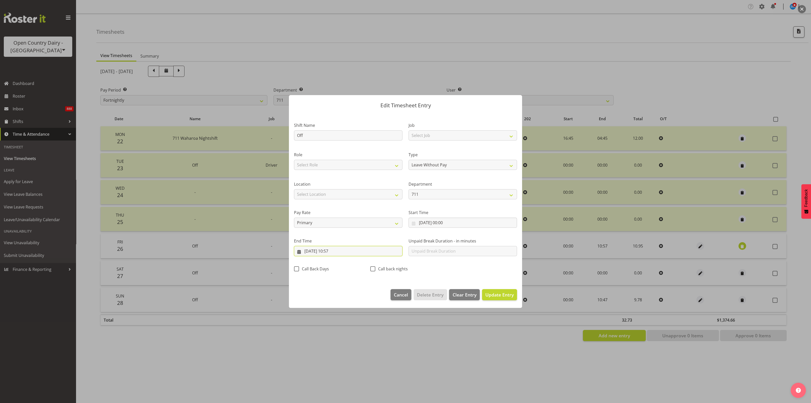
click at [336, 250] on input "26/09/2025, 10:57" at bounding box center [348, 251] width 109 height 10
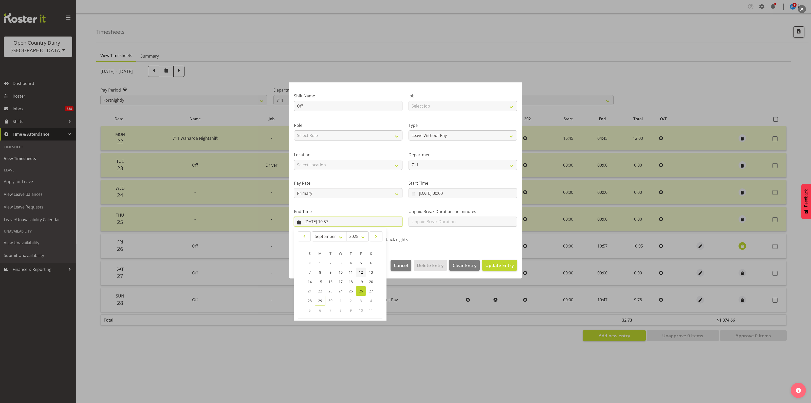
scroll to position [51, 0]
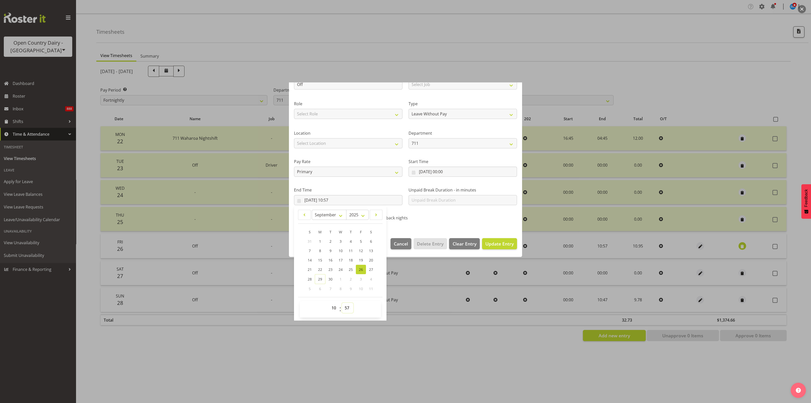
click at [347, 306] on select "00 01 02 03 04 05 06 07 08 09 10 11 12 13 14 15 16 17 18 19 20 21 22 23 24 25 2…" at bounding box center [347, 308] width 11 height 10
click at [347, 309] on select "00 01 02 03 04 05 06 07 08 09 10 11 12 13 14 15 16 17 18 19 20 21 22 23 24 25 2…" at bounding box center [347, 308] width 11 height 10
click at [346, 306] on select "00 01 02 03 04 05 06 07 08 09 10 11 12 13 14 15 16 17 18 19 20 21 22 23 24 25 2…" at bounding box center [347, 308] width 11 height 10
select select "41"
click at [342, 303] on select "00 01 02 03 04 05 06 07 08 09 10 11 12 13 14 15 16 17 18 19 20 21 22 23 24 25 2…" at bounding box center [347, 308] width 11 height 10
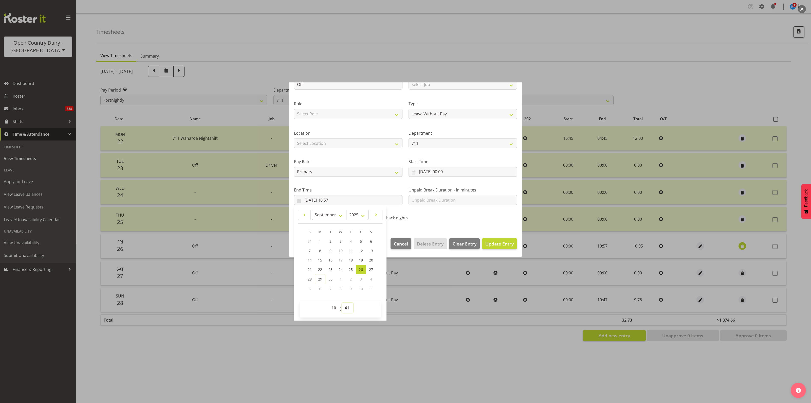
type input "26/09/2025, 10:41"
click at [498, 241] on span "Update Entry" at bounding box center [500, 244] width 28 height 6
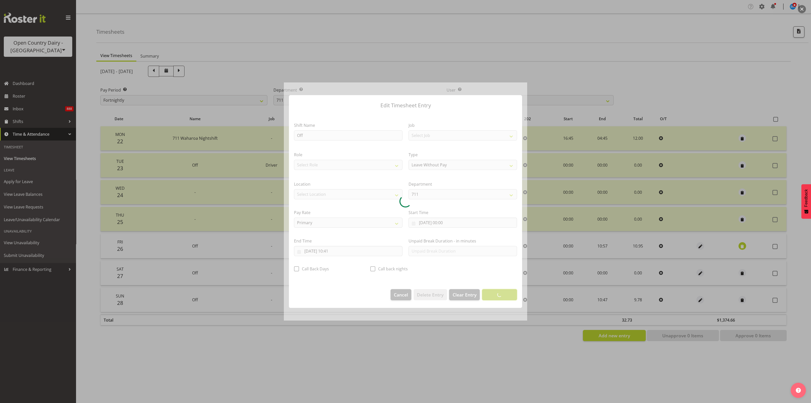
scroll to position [0, 0]
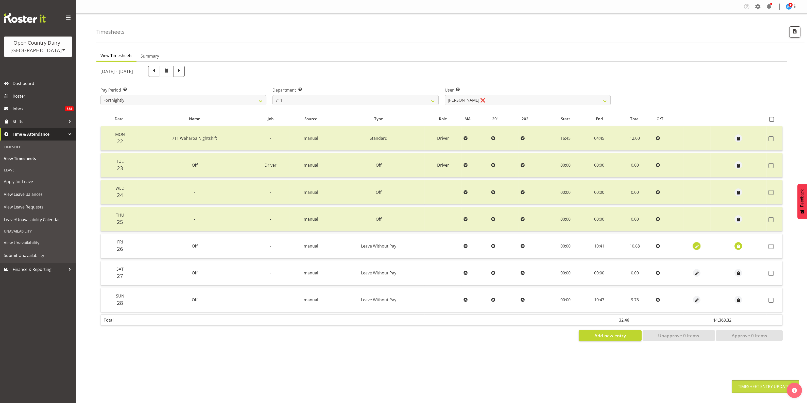
click at [695, 245] on span "button" at bounding box center [696, 246] width 6 height 6
select select "Leave Without Pay"
select select "8"
select select "2025"
select select "10"
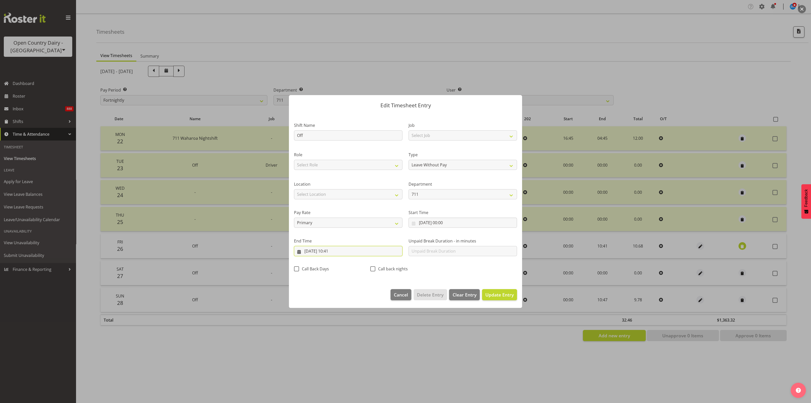
click at [337, 251] on input "26/09/2025, 10:41" at bounding box center [348, 251] width 109 height 10
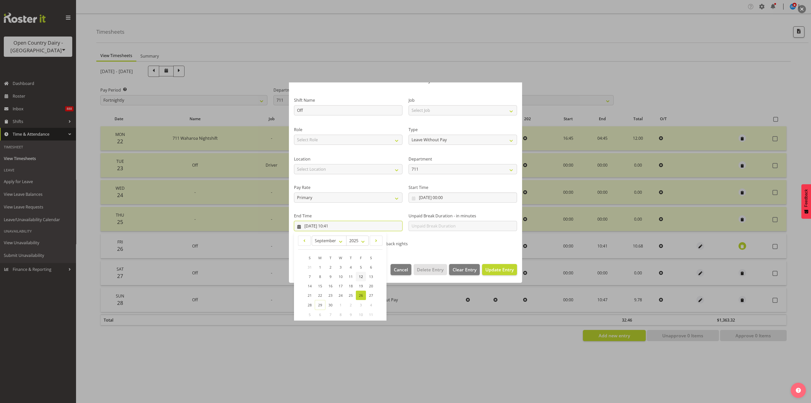
scroll to position [51, 0]
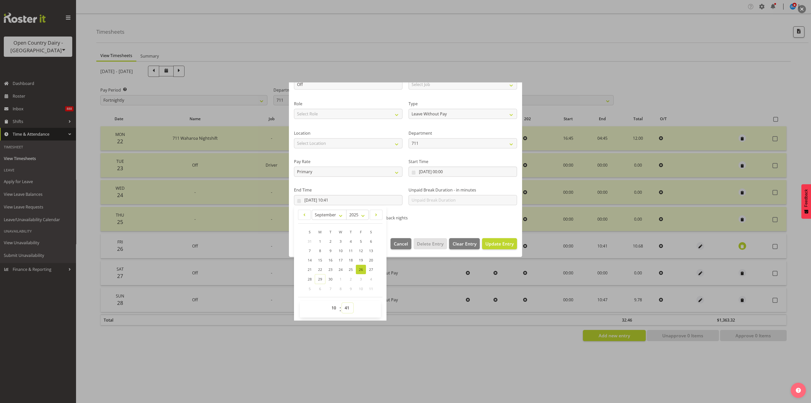
click at [346, 307] on select "00 01 02 03 04 05 06 07 08 09 10 11 12 13 14 15 16 17 18 19 20 21 22 23 24 25 2…" at bounding box center [347, 308] width 11 height 10
select select "32"
click at [342, 303] on select "00 01 02 03 04 05 06 07 08 09 10 11 12 13 14 15 16 17 18 19 20 21 22 23 24 25 2…" at bounding box center [347, 308] width 11 height 10
type input "26/09/2025, 10:32"
click at [503, 243] on span "Update Entry" at bounding box center [500, 244] width 28 height 6
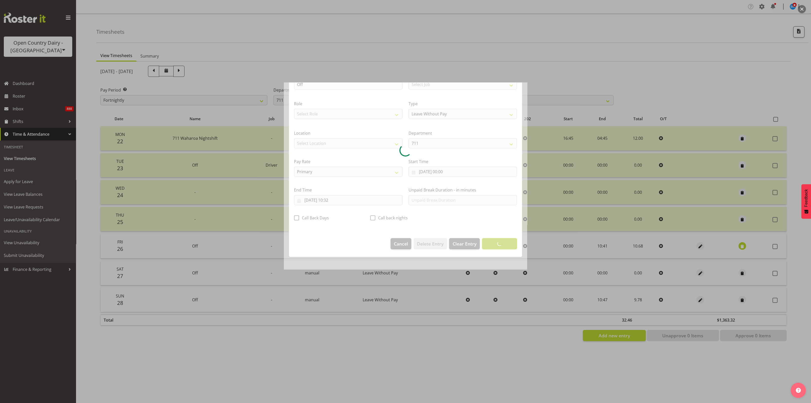
scroll to position [0, 0]
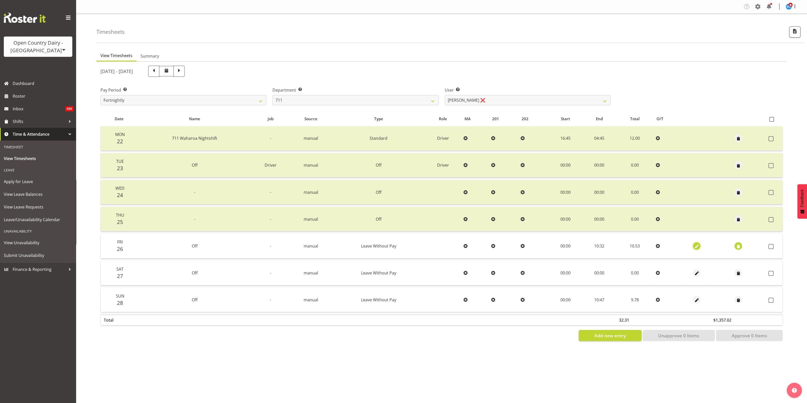
click at [694, 246] on span "button" at bounding box center [696, 246] width 6 height 6
select select "Leave Without Pay"
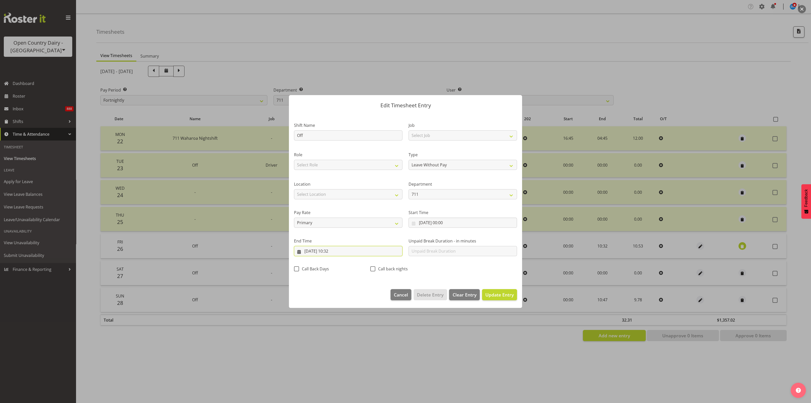
click at [335, 251] on input "26/09/2025, 10:32" at bounding box center [348, 251] width 109 height 10
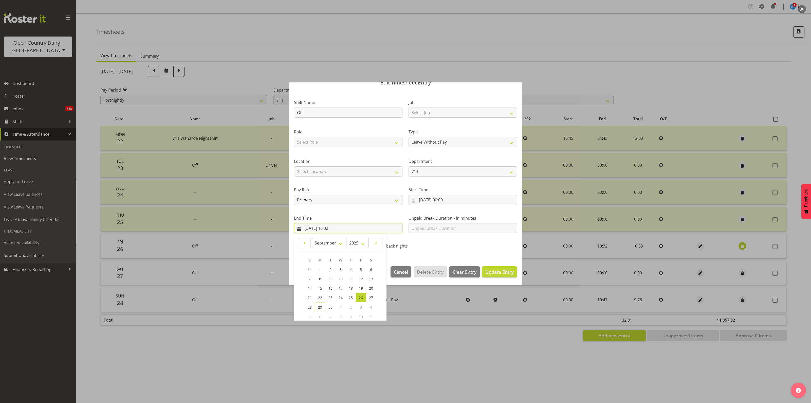
scroll to position [51, 0]
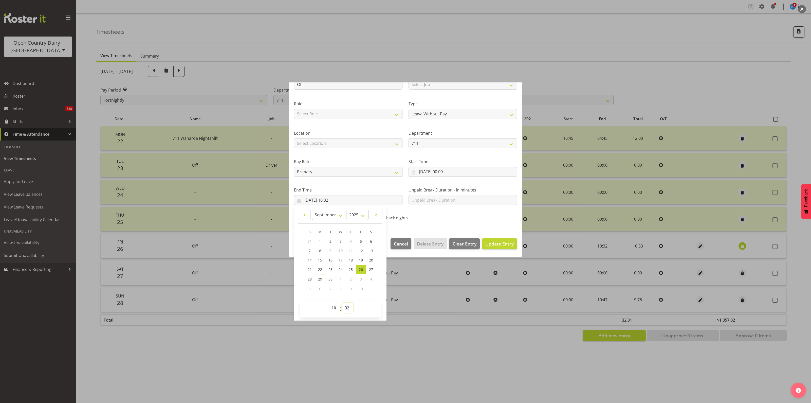
click at [347, 308] on select "00 01 02 03 04 05 06 07 08 09 10 11 12 13 14 15 16 17 18 19 20 21 22 23 24 25 2…" at bounding box center [347, 308] width 11 height 10
select select "36"
click at [342, 303] on select "00 01 02 03 04 05 06 07 08 09 10 11 12 13 14 15 16 17 18 19 20 21 22 23 24 25 2…" at bounding box center [347, 308] width 11 height 10
type input "26/09/2025, 10:36"
click at [493, 244] on span "Update Entry" at bounding box center [500, 244] width 28 height 6
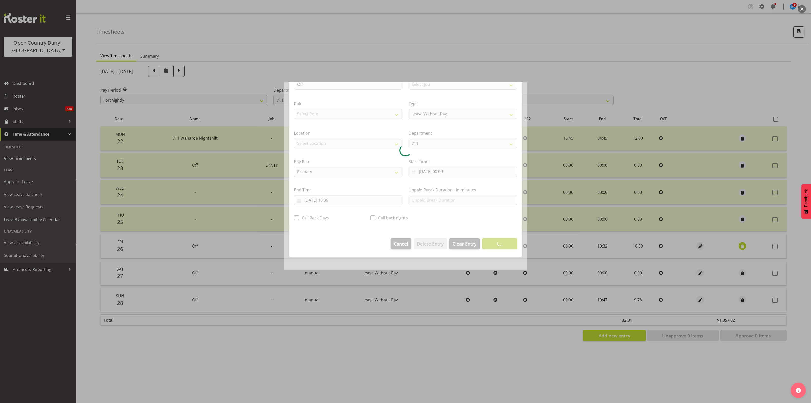
scroll to position [0, 0]
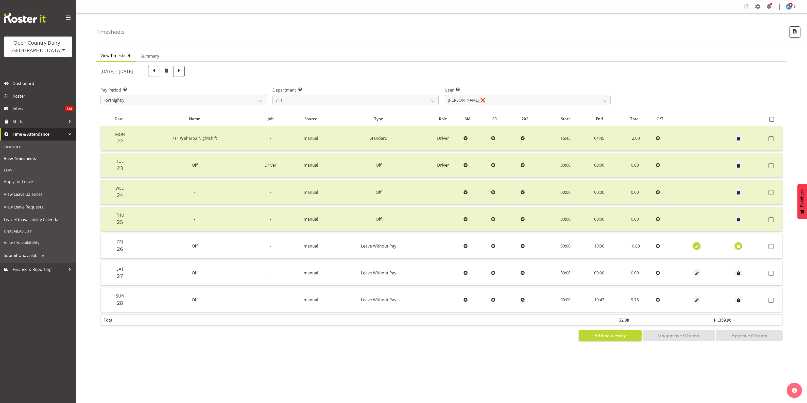
click at [695, 246] on span "button" at bounding box center [696, 246] width 6 height 6
select select "Leave Without Pay"
select select "8"
select select "2025"
select select "10"
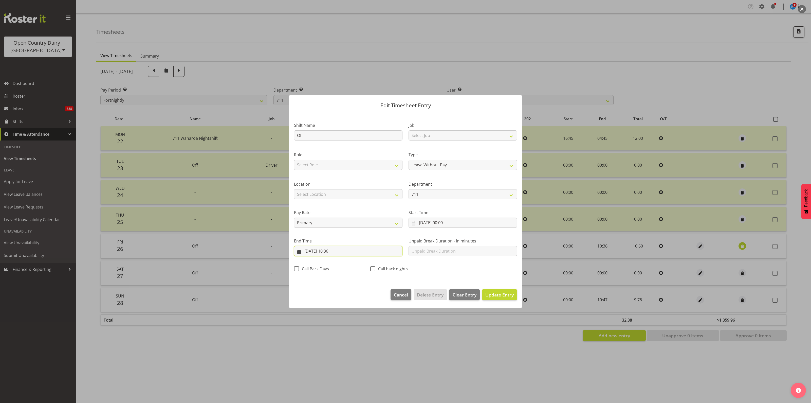
click at [338, 251] on input "26/09/2025, 10:36" at bounding box center [348, 251] width 109 height 10
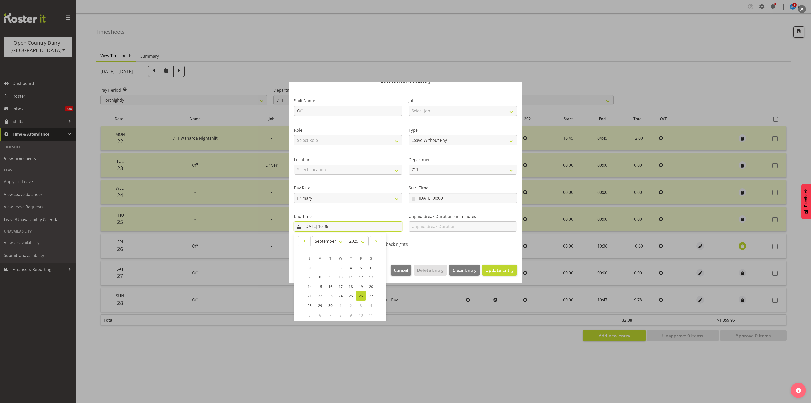
scroll to position [51, 0]
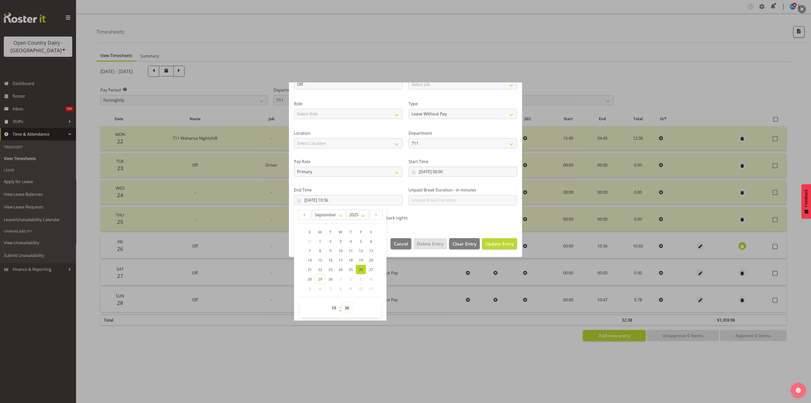
click at [346, 307] on select "00 01 02 03 04 05 06 07 08 09 10 11 12 13 14 15 16 17 18 19 20 21 22 23 24 25 2…" at bounding box center [347, 308] width 11 height 10
select select "33"
click at [342, 303] on select "00 01 02 03 04 05 06 07 08 09 10 11 12 13 14 15 16 17 18 19 20 21 22 23 24 25 2…" at bounding box center [347, 308] width 11 height 10
type input "26/09/2025, 10:33"
click at [491, 244] on span "Update Entry" at bounding box center [500, 244] width 28 height 6
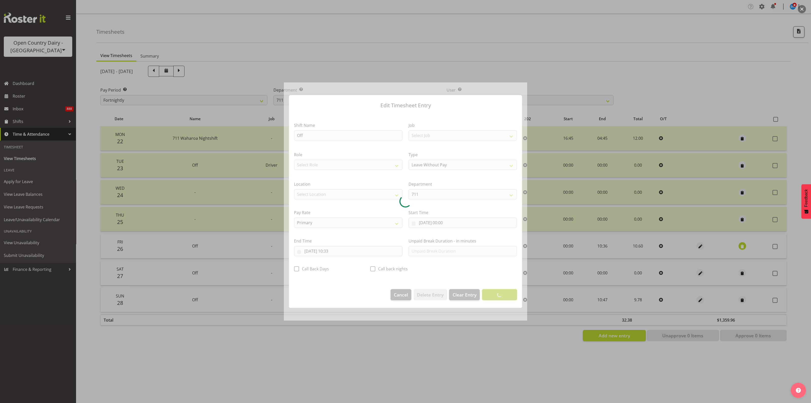
scroll to position [0, 0]
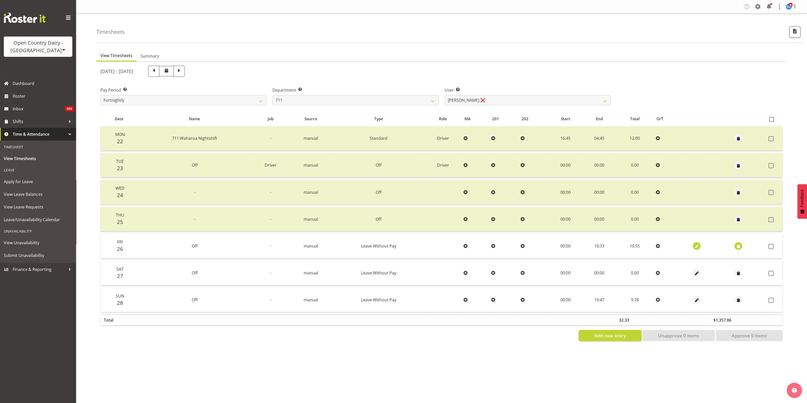
click at [698, 246] on button "button" at bounding box center [696, 246] width 8 height 8
select select "Leave Without Pay"
select select "8"
select select "2025"
select select "10"
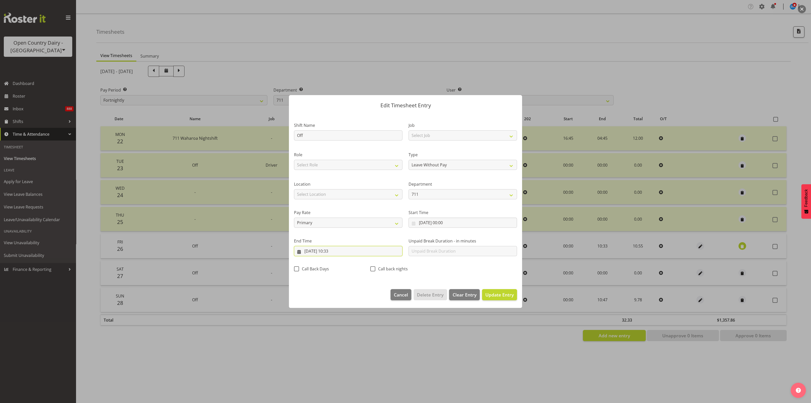
drag, startPoint x: 336, startPoint y: 250, endPoint x: 339, endPoint y: 253, distance: 4.1
click at [336, 250] on input "26/09/2025, 10:33" at bounding box center [348, 251] width 109 height 10
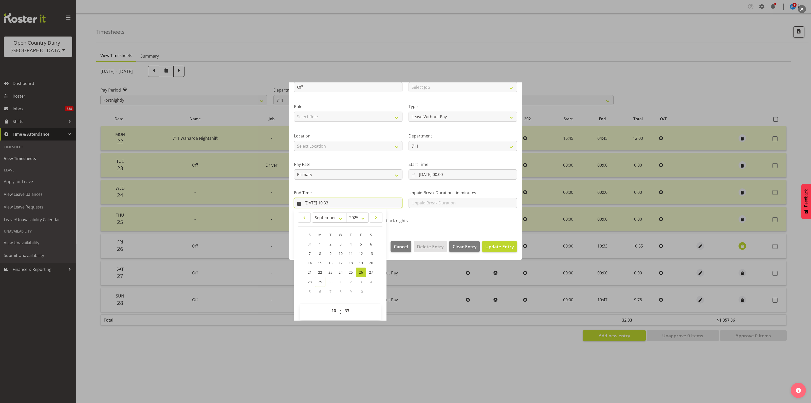
scroll to position [51, 0]
click at [346, 307] on select "00 01 02 03 04 05 06 07 08 09 10 11 12 13 14 15 16 17 18 19 20 21 22 23 24 25 2…" at bounding box center [347, 308] width 11 height 10
select select "34"
click at [342, 303] on select "00 01 02 03 04 05 06 07 08 09 10 11 12 13 14 15 16 17 18 19 20 21 22 23 24 25 2…" at bounding box center [347, 308] width 11 height 10
type input "26/09/2025, 10:34"
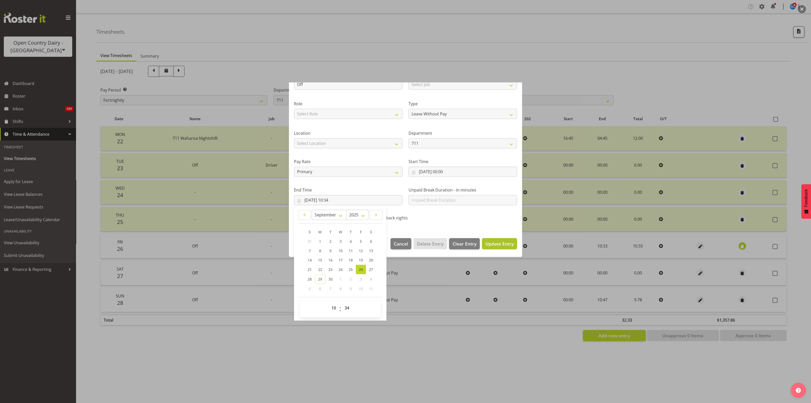
click at [486, 243] on span "Update Entry" at bounding box center [500, 244] width 28 height 6
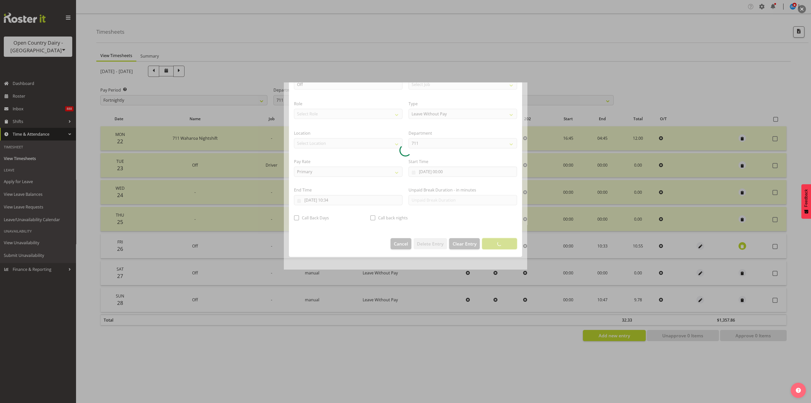
scroll to position [0, 0]
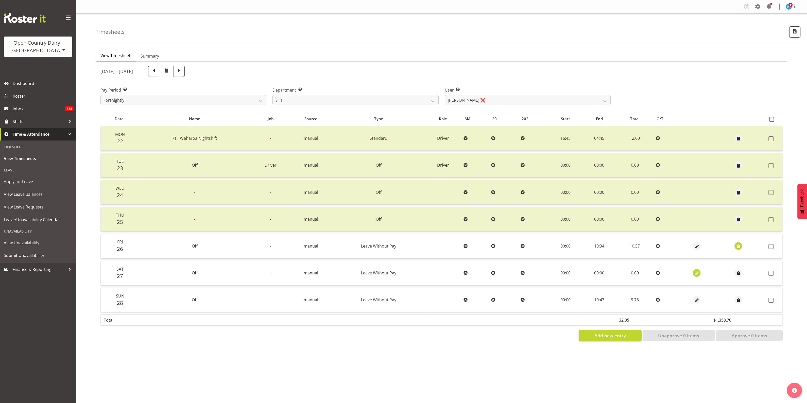
click at [696, 272] on span "button" at bounding box center [696, 274] width 6 height 6
select select "Leave Without Pay"
select select "8"
select select "2025"
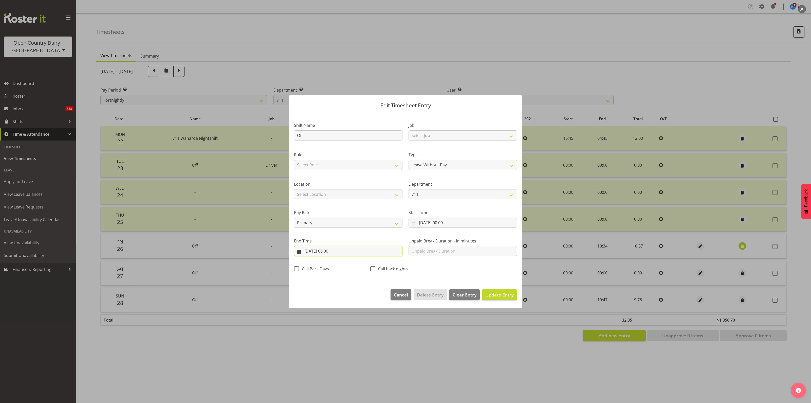
click at [333, 251] on input "27/09/2025, 00:00" at bounding box center [348, 251] width 109 height 10
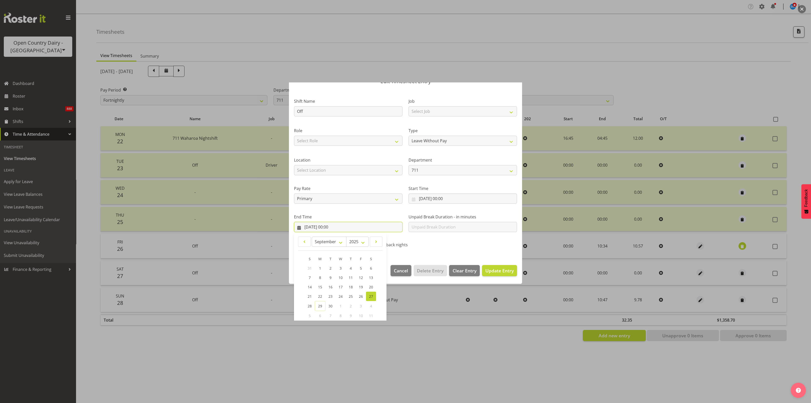
scroll to position [51, 0]
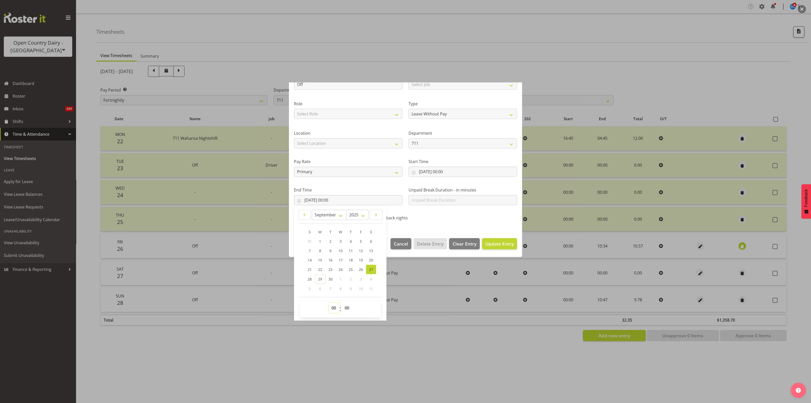
click at [332, 306] on select "00 01 02 03 04 05 06 07 08 09 10 11 12 13 14 15 16 17 18 19 20 21 22 23" at bounding box center [334, 308] width 11 height 10
select select "10"
click at [329, 303] on select "00 01 02 03 04 05 06 07 08 09 10 11 12 13 14 15 16 17 18 19 20 21 22 23" at bounding box center [334, 308] width 11 height 10
type input "27/09/2025, 10:00"
click at [347, 308] on select "00 01 02 03 04 05 06 07 08 09 10 11 12 13 14 15 16 17 18 19 20 21 22 23 24 25 2…" at bounding box center [347, 308] width 11 height 10
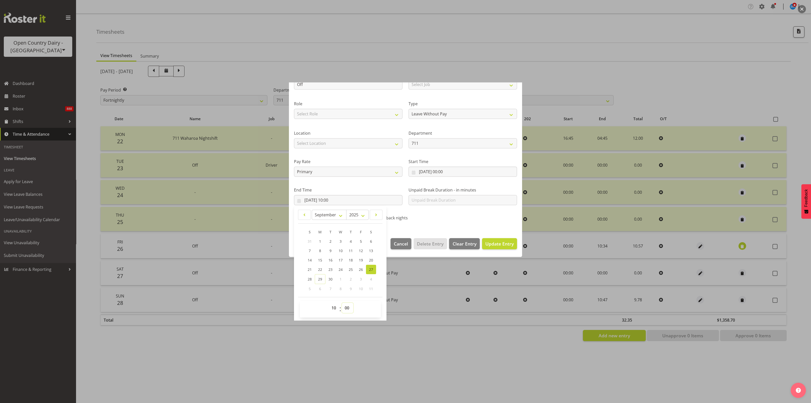
select select "34"
click at [342, 303] on select "00 01 02 03 04 05 06 07 08 09 10 11 12 13 14 15 16 17 18 19 20 21 22 23 24 25 2…" at bounding box center [347, 308] width 11 height 10
type input "27/09/2025, 10:34"
click at [497, 244] on span "Update Entry" at bounding box center [500, 244] width 28 height 6
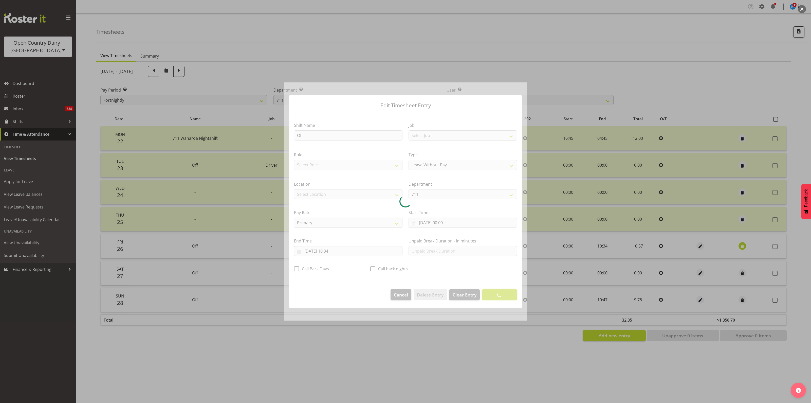
scroll to position [0, 0]
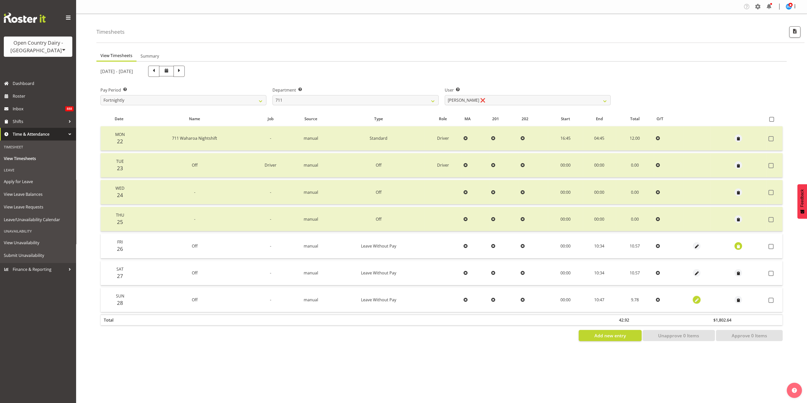
click at [693, 299] on span "button" at bounding box center [696, 300] width 6 height 6
select select "Leave Without Pay"
select select "8"
select select "2025"
select select "10"
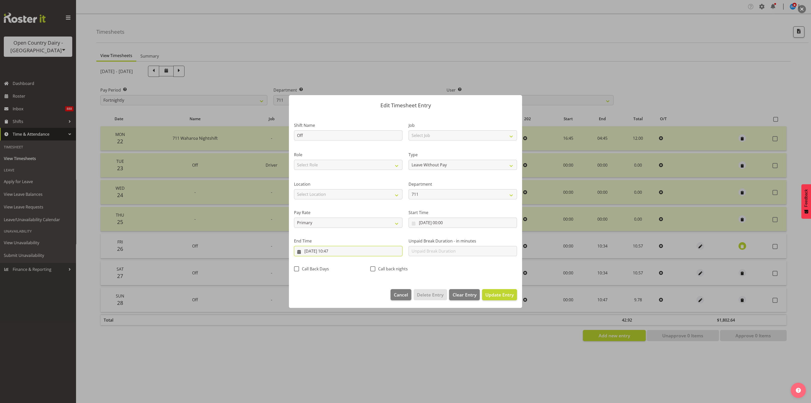
click at [334, 250] on input "28/09/2025, 10:47" at bounding box center [348, 251] width 109 height 10
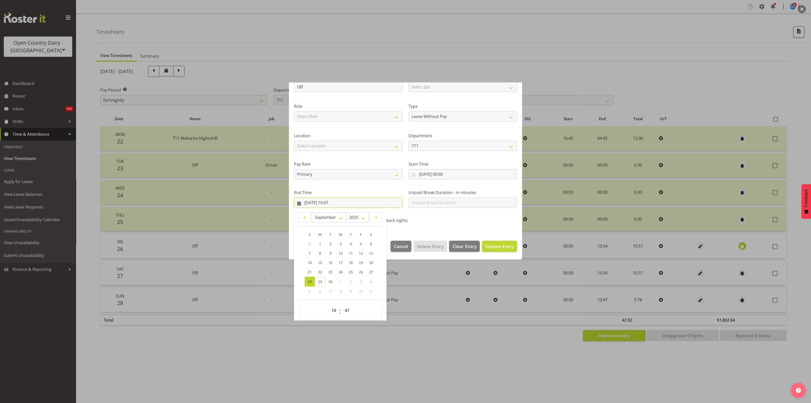
scroll to position [51, 0]
click at [349, 306] on select "00 01 02 03 04 05 06 07 08 09 10 11 12 13 14 15 16 17 18 19 20 21 22 23 24 25 2…" at bounding box center [347, 308] width 11 height 10
click at [347, 306] on select "00 01 02 03 04 05 06 07 08 09 10 11 12 13 14 15 16 17 18 19 20 21 22 23 24 25 2…" at bounding box center [347, 308] width 11 height 10
select select "34"
click at [342, 303] on select "00 01 02 03 04 05 06 07 08 09 10 11 12 13 14 15 16 17 18 19 20 21 22 23 24 25 2…" at bounding box center [347, 308] width 11 height 10
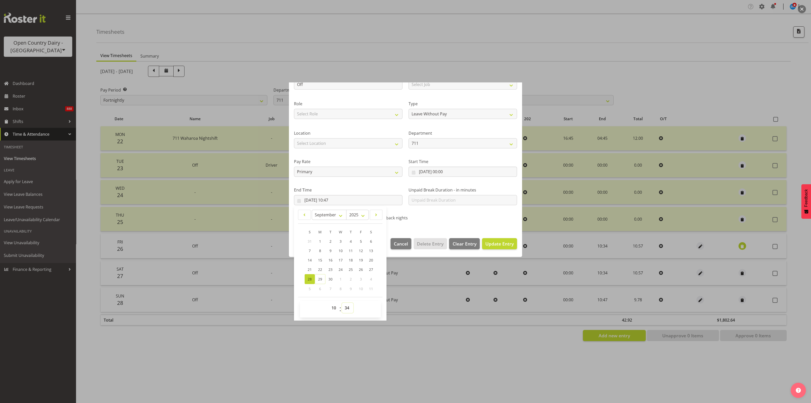
type input "28/09/2025, 10:34"
click at [499, 241] on span "Update Entry" at bounding box center [500, 244] width 28 height 6
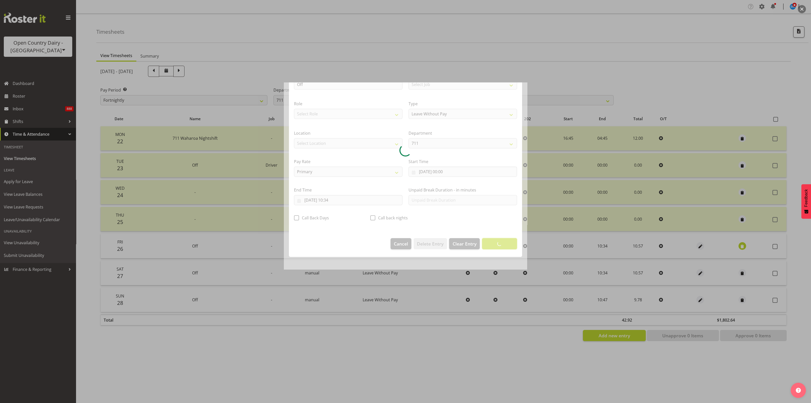
scroll to position [0, 0]
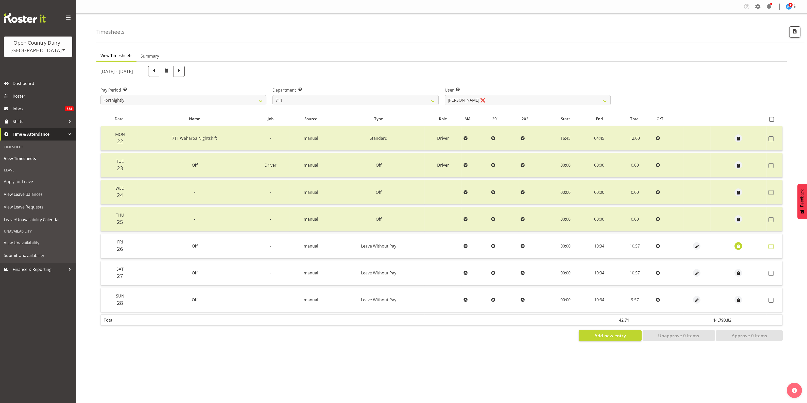
click at [771, 246] on span at bounding box center [770, 246] width 5 height 5
checkbox input "true"
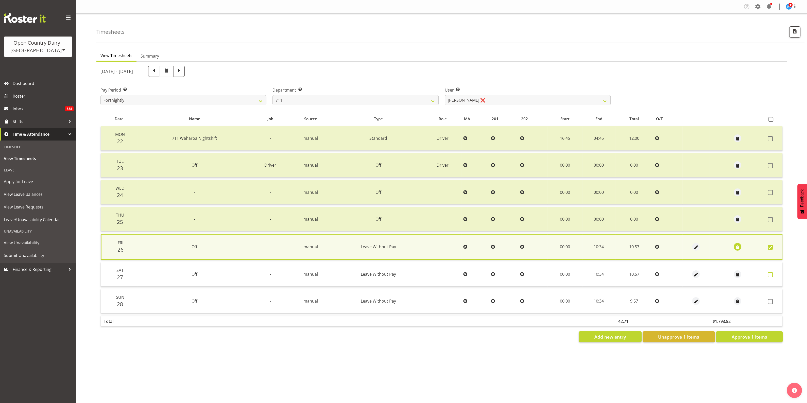
click at [771, 274] on span at bounding box center [769, 274] width 5 height 5
checkbox input "true"
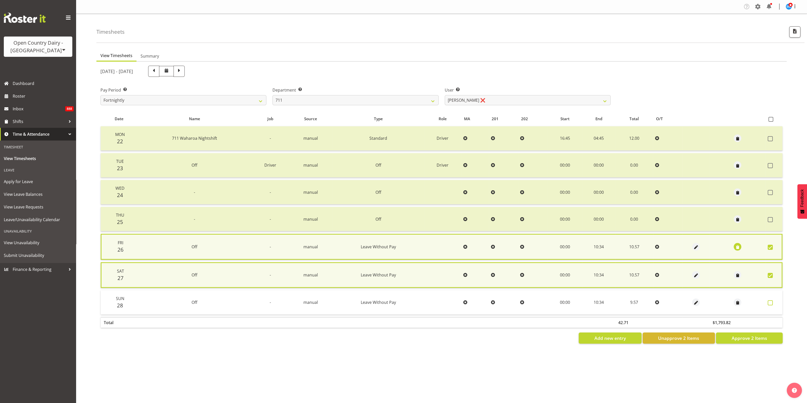
click at [771, 301] on span at bounding box center [769, 302] width 5 height 5
checkbox input "true"
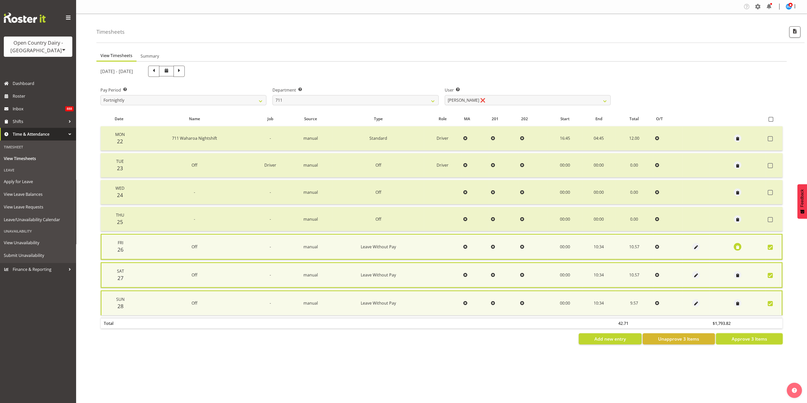
click at [762, 336] on span "Approve 3 Items" at bounding box center [748, 338] width 35 height 7
checkbox input "false"
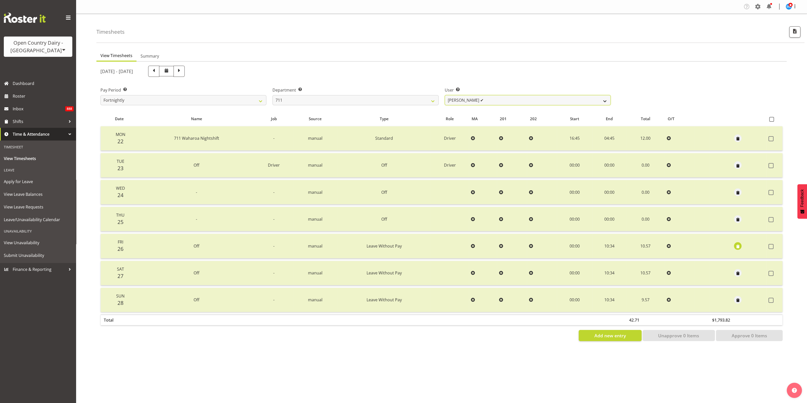
click at [605, 100] on select "Baz Morgan ✔ Gerard Cavanagh ✔ Tyrone Lawry ✔" at bounding box center [527, 100] width 166 height 10
select select "10409"
click at [444, 95] on select "Baz Morgan ✔ Gerard Cavanagh ✔ Tyrone Lawry ✔" at bounding box center [527, 100] width 166 height 10
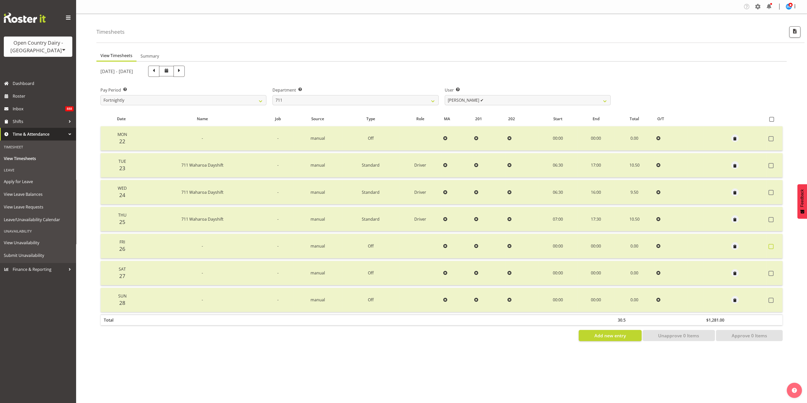
click at [771, 246] on span at bounding box center [770, 246] width 5 height 5
checkbox input "true"
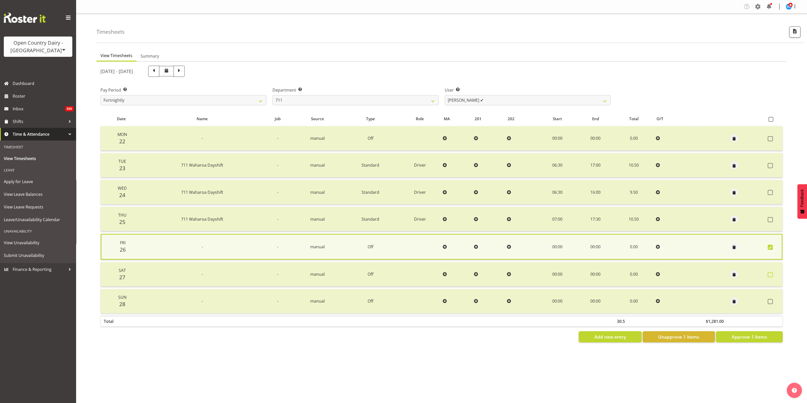
click at [771, 274] on span at bounding box center [769, 274] width 5 height 5
checkbox input "true"
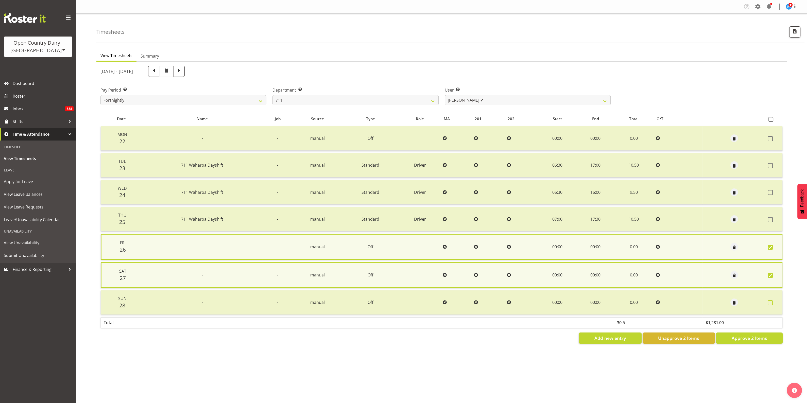
click at [770, 301] on span at bounding box center [769, 302] width 5 height 5
checkbox input "true"
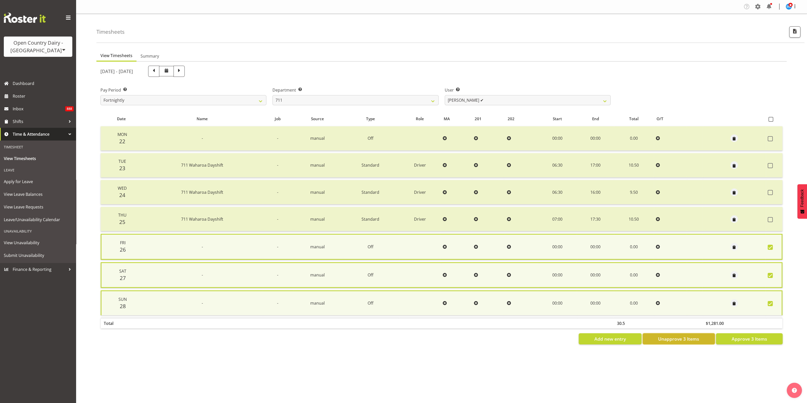
click at [690, 336] on span "Unapprove 3 Items" at bounding box center [678, 338] width 41 height 7
checkbox input "false"
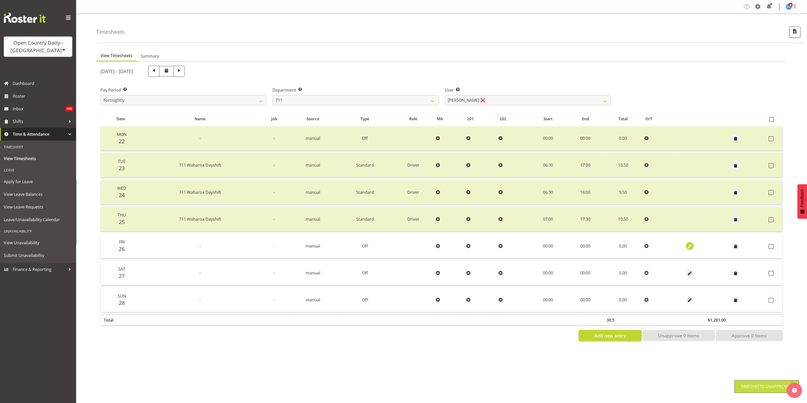
click at [686, 244] on span "button" at bounding box center [689, 246] width 6 height 6
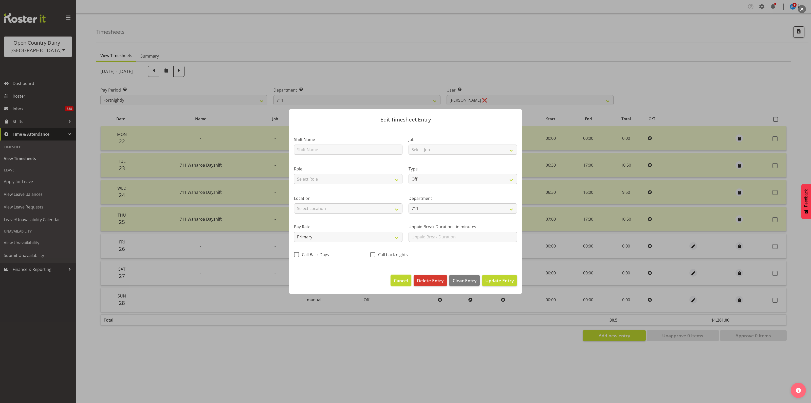
click at [403, 280] on span "Cancel" at bounding box center [401, 280] width 14 height 7
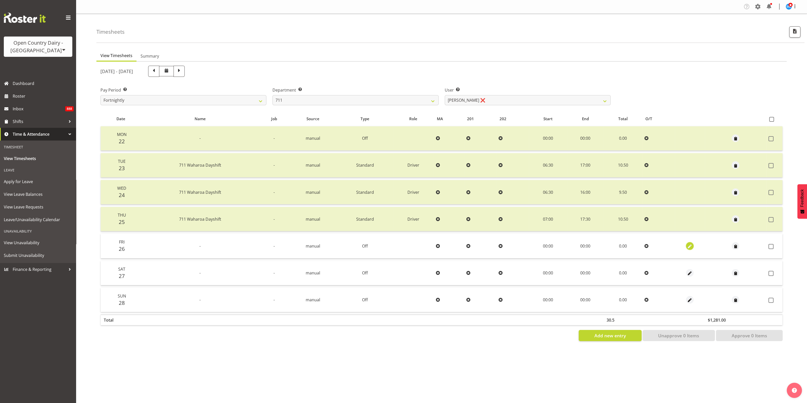
click at [687, 245] on span "button" at bounding box center [689, 246] width 6 height 6
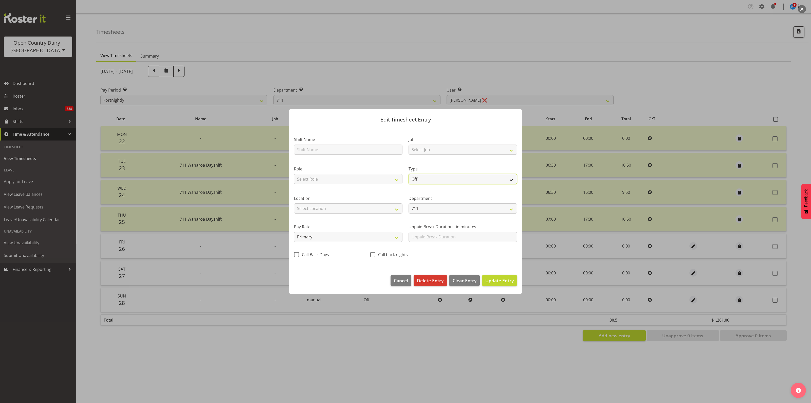
click at [507, 179] on select "Off Standard Public Holiday Public Holiday (Worked) Day In Lieu Annual Leave Si…" at bounding box center [463, 179] width 109 height 10
select select "Annual"
click at [409, 174] on select "Off Standard Public Holiday Public Holiday (Worked) Day In Lieu Annual Leave Si…" at bounding box center [463, 179] width 109 height 10
select select "8"
select select "2025"
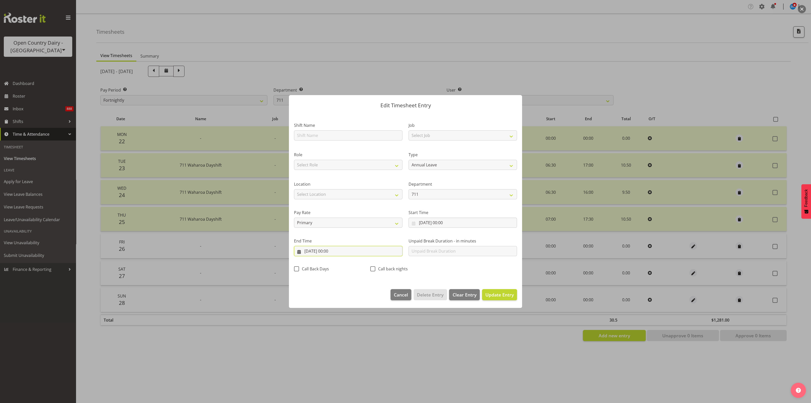
click at [332, 251] on input "26/09/2025, 00:00" at bounding box center [348, 251] width 109 height 10
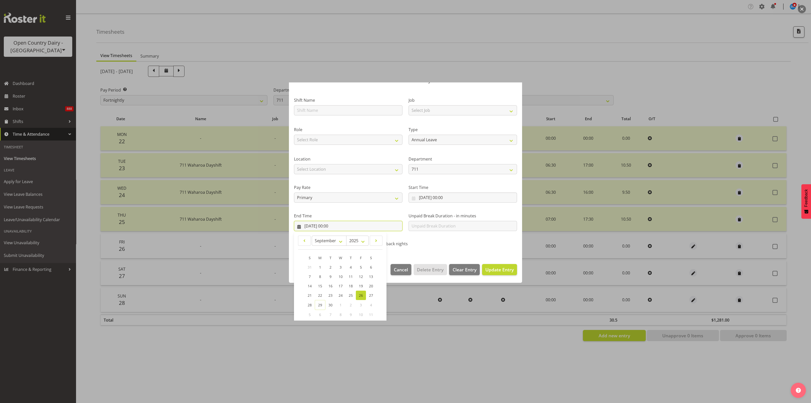
scroll to position [51, 0]
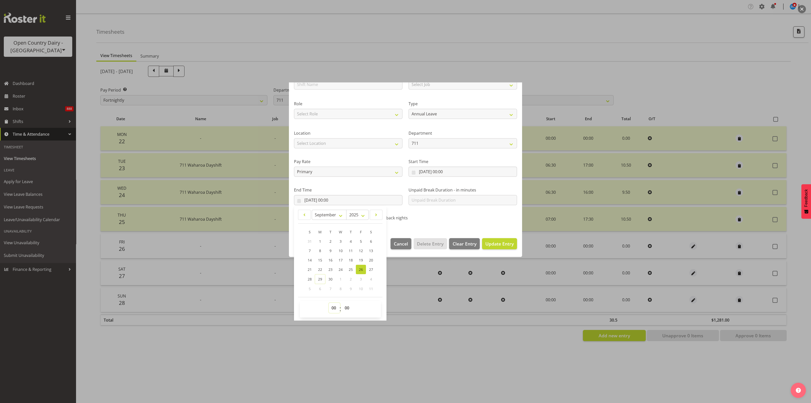
click at [333, 306] on select "00 01 02 03 04 05 06 07 08 09 10 11 12 13 14 15 16 17 18 19 20 21 22 23" at bounding box center [334, 308] width 11 height 10
click at [333, 307] on select "00 01 02 03 04 05 06 07 08 09 10 11 12 13 14 15 16 17 18 19 20 21 22 23" at bounding box center [334, 308] width 11 height 10
select select "10"
click at [329, 303] on select "00 01 02 03 04 05 06 07 08 09 10 11 12 13 14 15 16 17 18 19 20 21 22 23" at bounding box center [334, 308] width 11 height 10
type input "26/09/2025, 10:00"
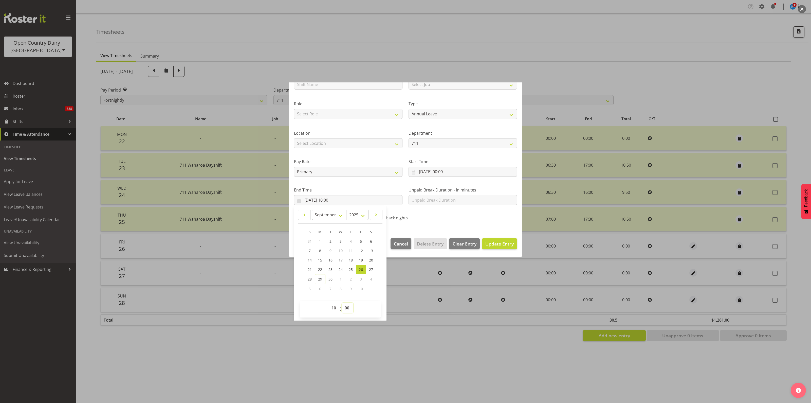
click at [347, 308] on select "00 01 02 03 04 05 06 07 08 09 10 11 12 13 14 15 16 17 18 19 20 21 22 23 24 25 2…" at bounding box center [347, 308] width 11 height 10
select select "43"
click at [342, 303] on select "00 01 02 03 04 05 06 07 08 09 10 11 12 13 14 15 16 17 18 19 20 21 22 23 24 25 2…" at bounding box center [347, 308] width 11 height 10
type input "26/09/2025, 10:43"
click at [497, 243] on span "Update Entry" at bounding box center [500, 244] width 28 height 6
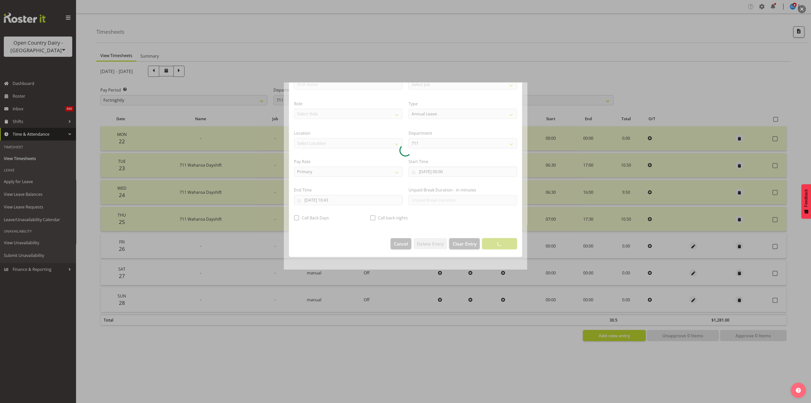
scroll to position [0, 0]
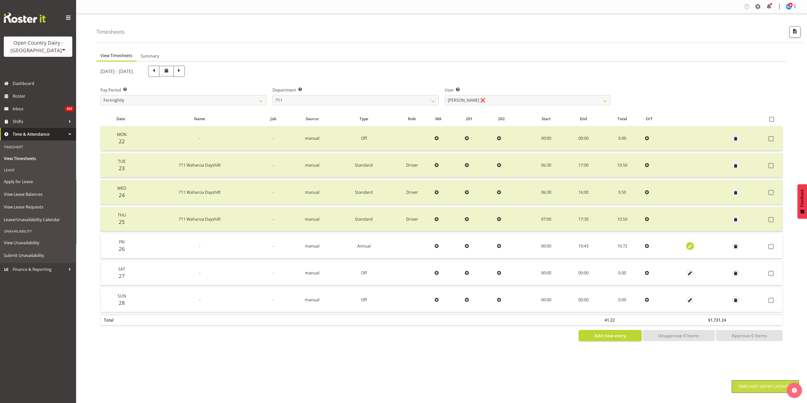
click at [688, 246] on span "button" at bounding box center [690, 246] width 6 height 6
select select "Annual"
select select "8"
select select "2025"
select select "10"
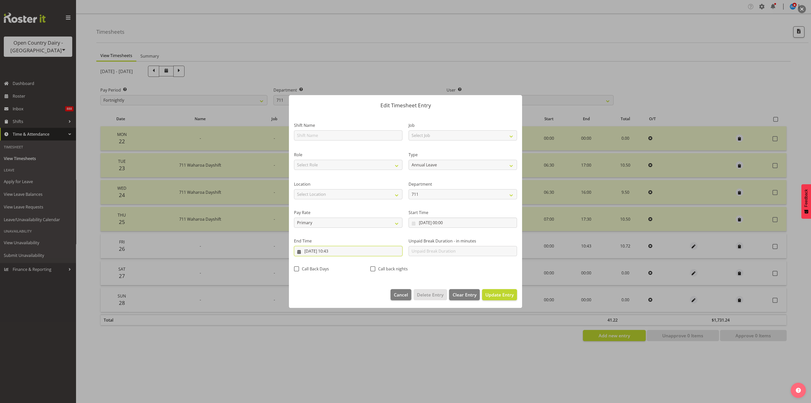
click at [336, 250] on input "26/09/2025, 10:43" at bounding box center [348, 251] width 109 height 10
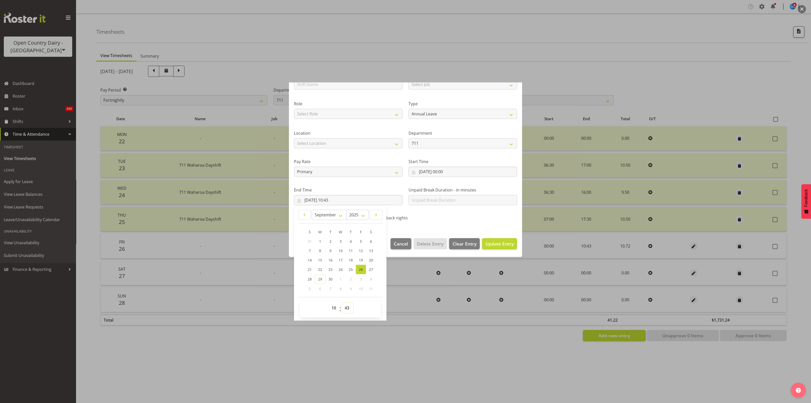
click at [348, 305] on select "00 01 02 03 04 05 06 07 08 09 10 11 12 13 14 15 16 17 18 19 20 21 22 23 24 25 2…" at bounding box center [347, 308] width 11 height 10
click at [347, 306] on select "00 01 02 03 04 05 06 07 08 09 10 11 12 13 14 15 16 17 18 19 20 21 22 23 24 25 2…" at bounding box center [347, 308] width 11 height 10
select select "28"
click at [342, 303] on select "00 01 02 03 04 05 06 07 08 09 10 11 12 13 14 15 16 17 18 19 20 21 22 23 24 25 2…" at bounding box center [347, 308] width 11 height 10
type input "26/09/2025, 10:28"
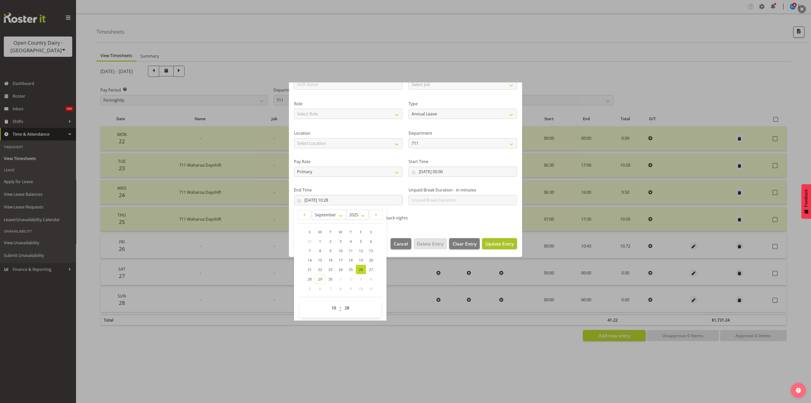
click at [488, 241] on span "Update Entry" at bounding box center [500, 244] width 28 height 6
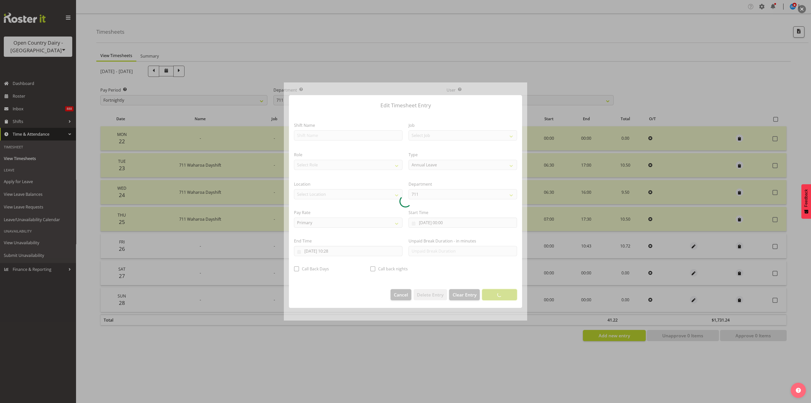
scroll to position [0, 0]
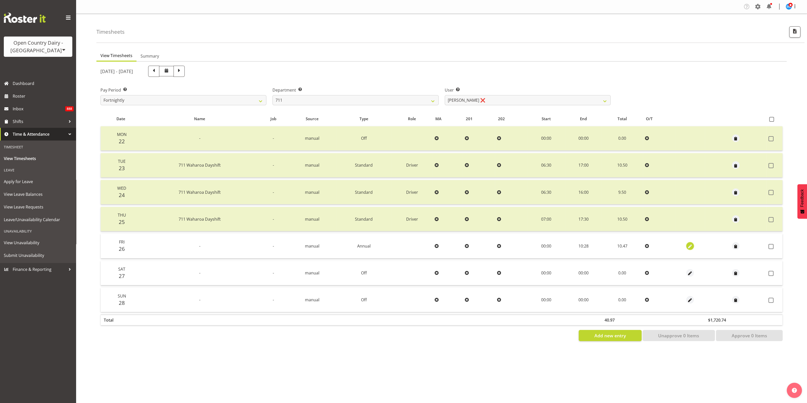
click at [687, 246] on span "button" at bounding box center [690, 246] width 6 height 6
select select "Annual"
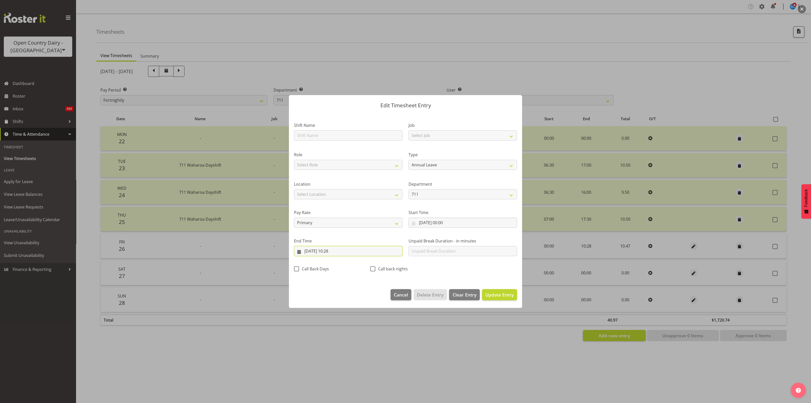
click at [336, 251] on input "26/09/2025, 10:28" at bounding box center [348, 251] width 109 height 10
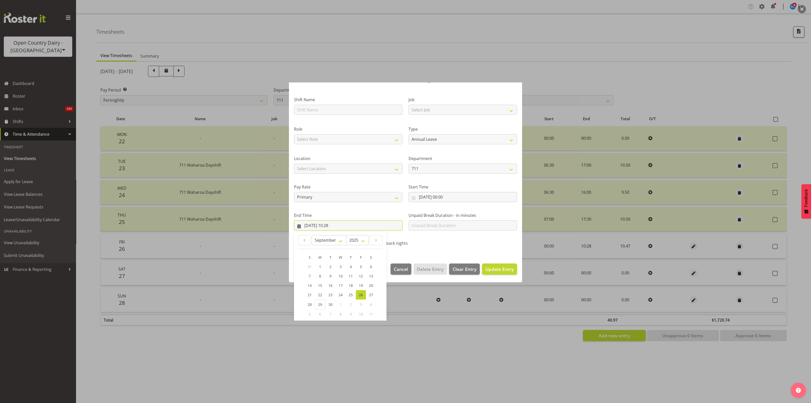
scroll to position [51, 0]
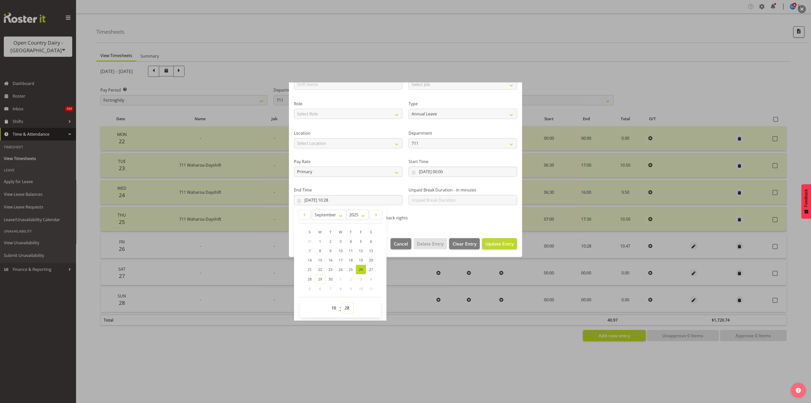
click at [346, 305] on select "00 01 02 03 04 05 06 07 08 09 10 11 12 13 14 15 16 17 18 19 20 21 22 23 24 25 2…" at bounding box center [347, 308] width 11 height 10
select select "31"
click at [342, 303] on select "00 01 02 03 04 05 06 07 08 09 10 11 12 13 14 15 16 17 18 19 20 21 22 23 24 25 2…" at bounding box center [347, 308] width 11 height 10
type input "26/09/2025, 10:31"
click at [490, 244] on span "Update Entry" at bounding box center [500, 244] width 28 height 6
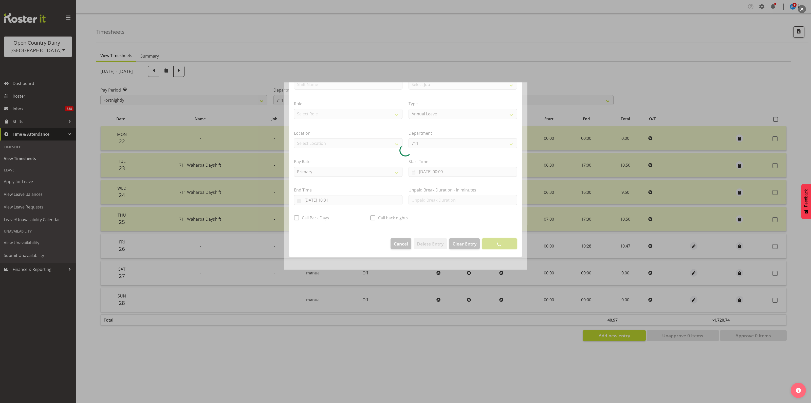
scroll to position [0, 0]
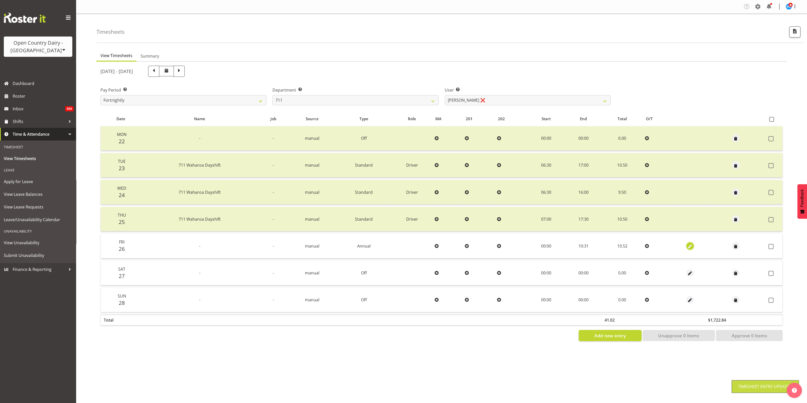
click at [687, 246] on span "button" at bounding box center [690, 246] width 6 height 6
select select "Annual"
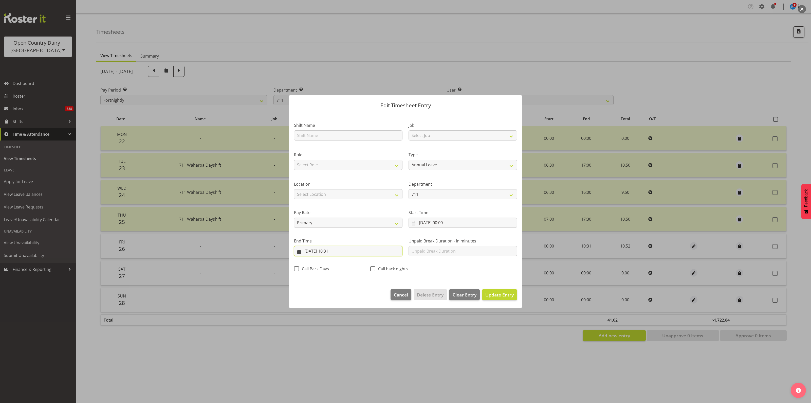
click at [336, 250] on input "26/09/2025, 10:31" at bounding box center [348, 251] width 109 height 10
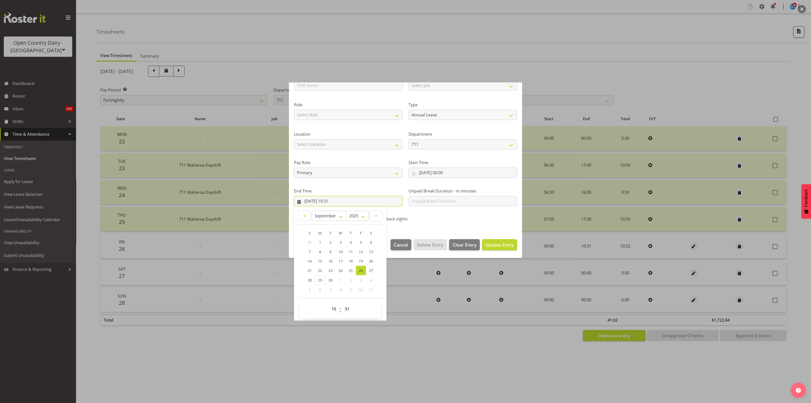
scroll to position [51, 0]
click at [348, 306] on select "00 01 02 03 04 05 06 07 08 09 10 11 12 13 14 15 16 17 18 19 20 21 22 23 24 25 2…" at bounding box center [347, 308] width 11 height 10
select select "32"
click at [342, 303] on select "00 01 02 03 04 05 06 07 08 09 10 11 12 13 14 15 16 17 18 19 20 21 22 23 24 25 2…" at bounding box center [347, 308] width 11 height 10
type input "26/09/2025, 10:32"
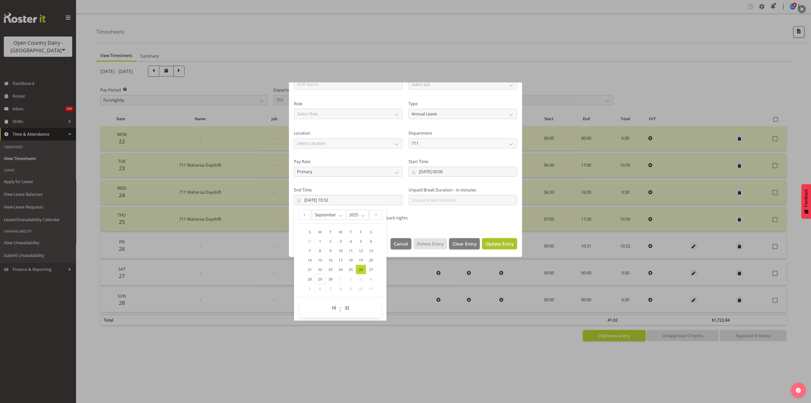
click at [498, 243] on span "Update Entry" at bounding box center [500, 244] width 28 height 6
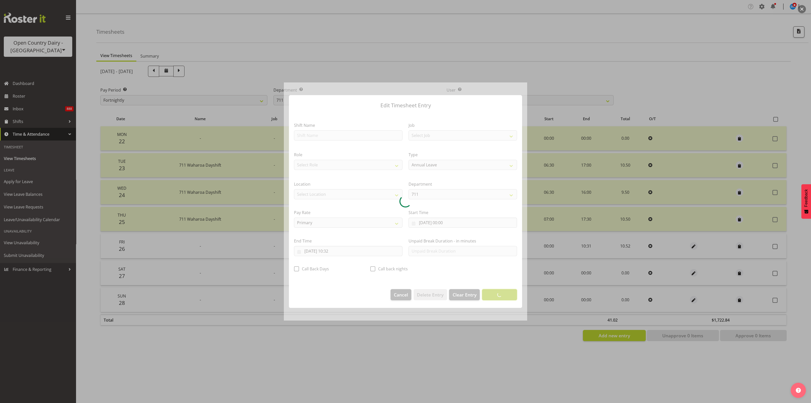
scroll to position [0, 0]
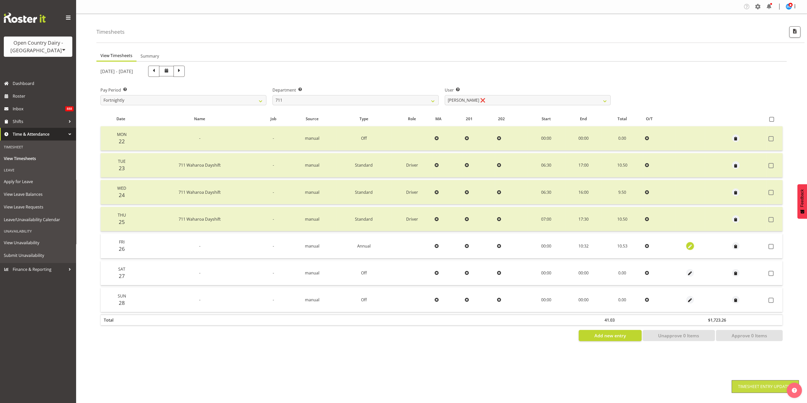
click at [687, 243] on span "button" at bounding box center [690, 246] width 6 height 6
select select "Annual"
select select "8"
select select "2025"
select select "10"
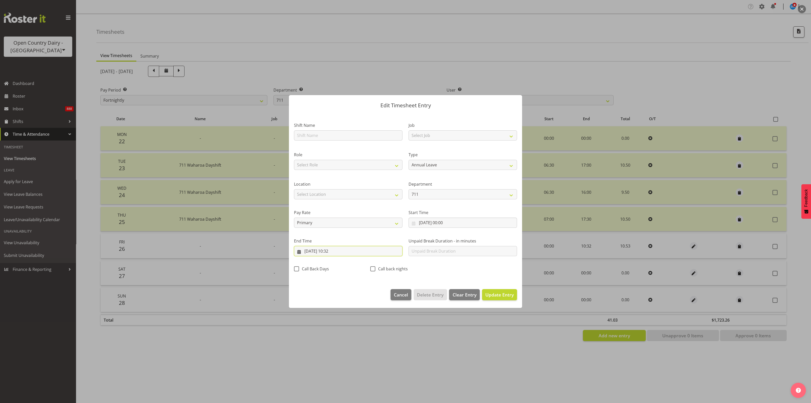
click at [337, 250] on input "26/09/2025, 10:32" at bounding box center [348, 251] width 109 height 10
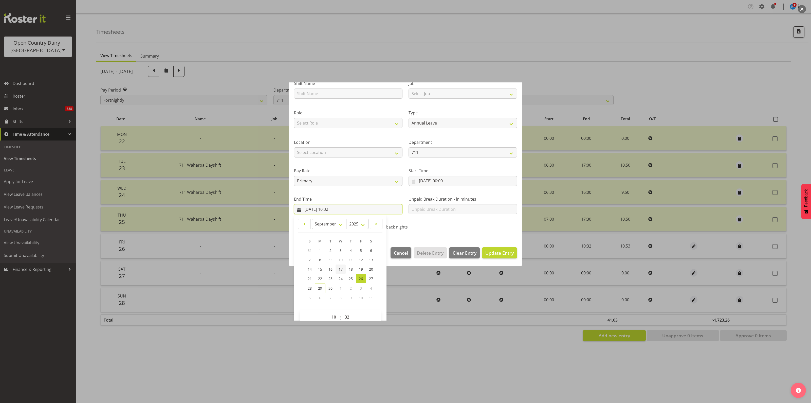
scroll to position [51, 0]
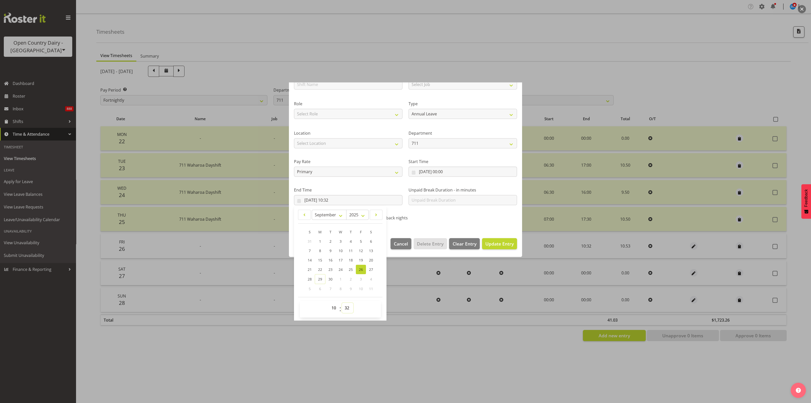
click at [346, 306] on select "00 01 02 03 04 05 06 07 08 09 10 11 12 13 14 15 16 17 18 19 20 21 22 23 24 25 2…" at bounding box center [347, 308] width 11 height 10
select select "33"
click at [342, 303] on select "00 01 02 03 04 05 06 07 08 09 10 11 12 13 14 15 16 17 18 19 20 21 22 23 24 25 2…" at bounding box center [347, 308] width 11 height 10
type input "26/09/2025, 10:33"
click at [490, 243] on span "Update Entry" at bounding box center [500, 244] width 28 height 6
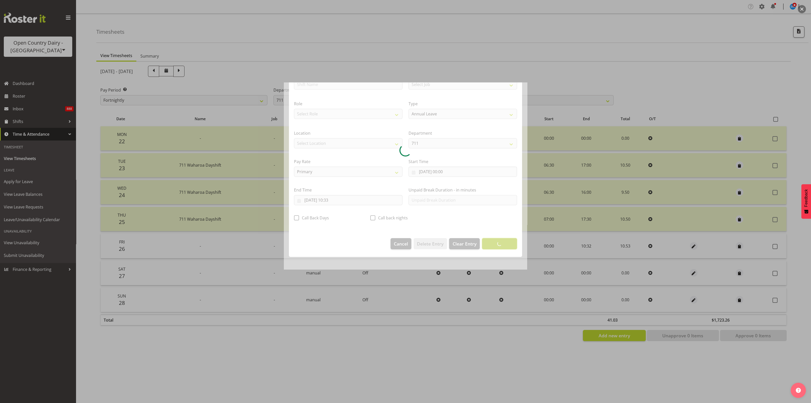
scroll to position [0, 0]
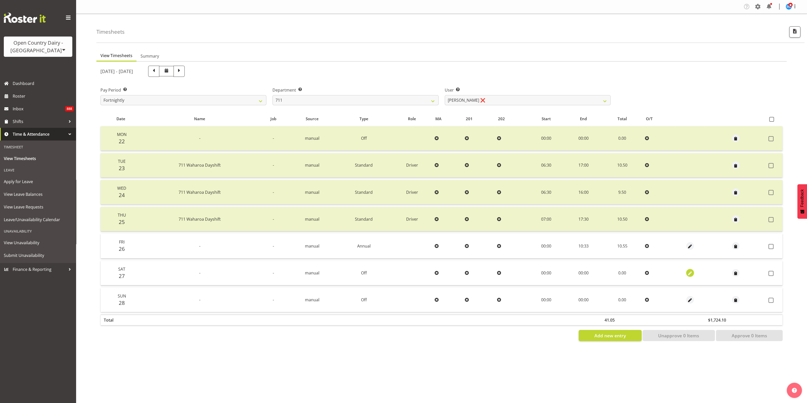
click at [690, 271] on span "button" at bounding box center [690, 274] width 6 height 6
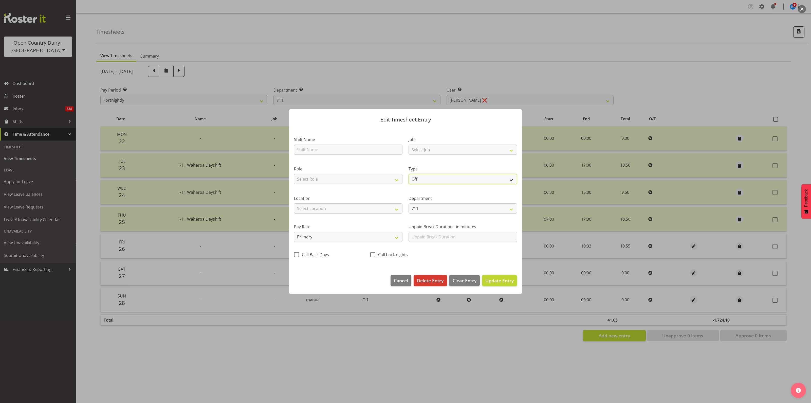
click at [493, 178] on select "Off Standard Public Holiday Public Holiday (Worked) Day In Lieu Annual Leave Si…" at bounding box center [463, 179] width 109 height 10
select select "Annual"
click at [409, 174] on select "Off Standard Public Holiday Public Holiday (Worked) Day In Lieu Annual Leave Si…" at bounding box center [463, 179] width 109 height 10
select select "8"
select select "2025"
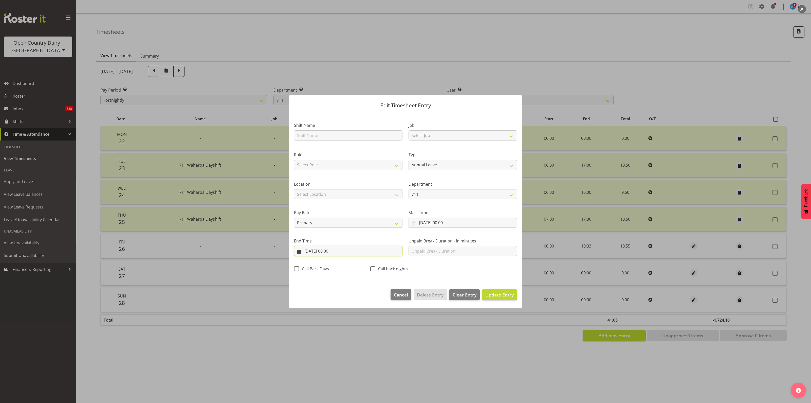
click at [336, 252] on input "27/09/2025, 00:00" at bounding box center [348, 251] width 109 height 10
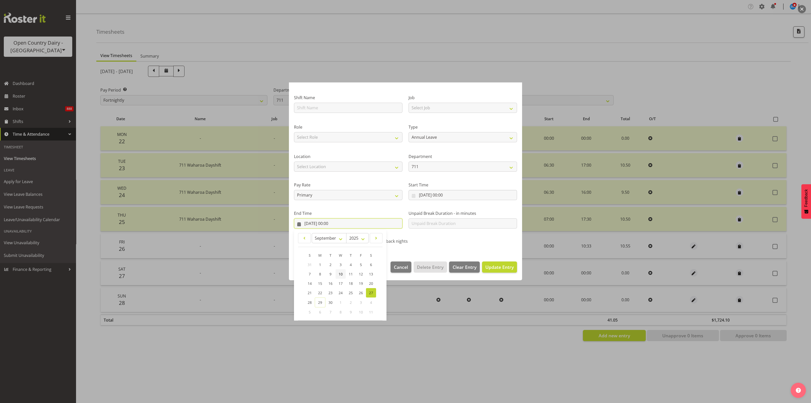
scroll to position [51, 0]
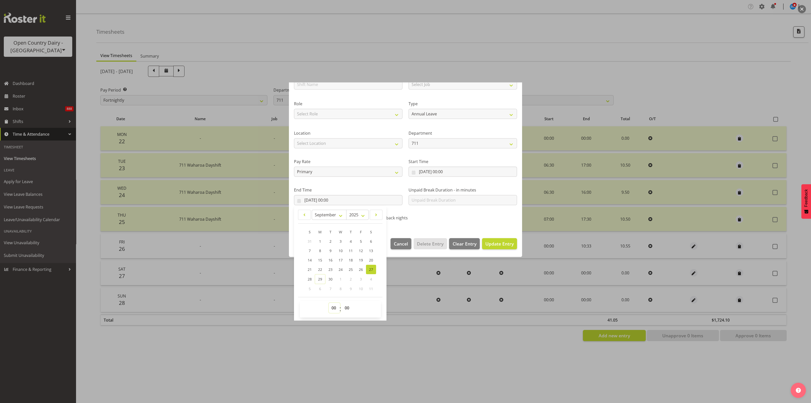
click at [331, 308] on select "00 01 02 03 04 05 06 07 08 09 10 11 12 13 14 15 16 17 18 19 20 21 22 23" at bounding box center [334, 308] width 11 height 10
click at [332, 306] on select "00 01 02 03 04 05 06 07 08 09 10 11 12 13 14 15 16 17 18 19 20 21 22 23" at bounding box center [334, 308] width 11 height 10
select select "10"
click at [329, 303] on select "00 01 02 03 04 05 06 07 08 09 10 11 12 13 14 15 16 17 18 19 20 21 22 23" at bounding box center [334, 308] width 11 height 10
type input "27/09/2025, 10:00"
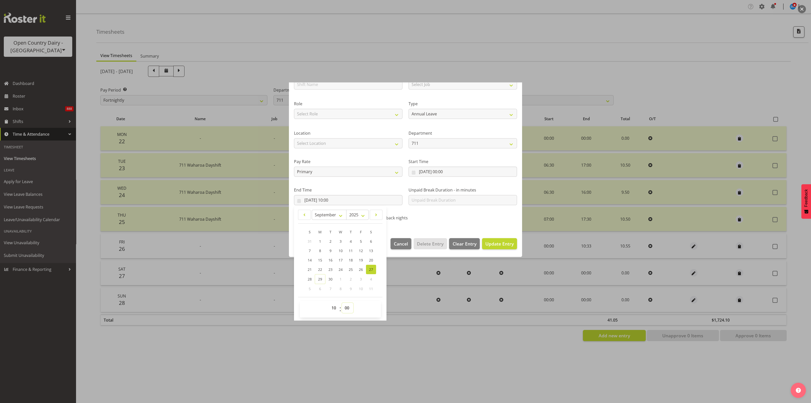
click at [349, 305] on select "00 01 02 03 04 05 06 07 08 09 10 11 12 13 14 15 16 17 18 19 20 21 22 23 24 25 2…" at bounding box center [347, 308] width 11 height 10
select select "33"
click at [342, 303] on select "00 01 02 03 04 05 06 07 08 09 10 11 12 13 14 15 16 17 18 19 20 21 22 23 24 25 2…" at bounding box center [347, 308] width 11 height 10
type input "27/09/2025, 10:33"
click at [493, 243] on span "Update Entry" at bounding box center [500, 244] width 28 height 6
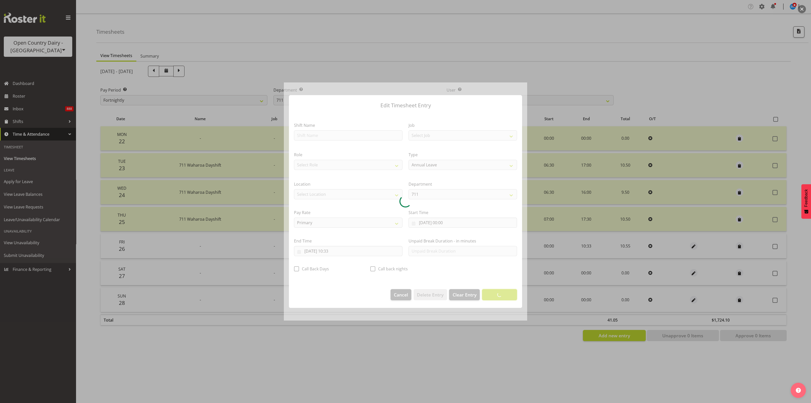
scroll to position [0, 0]
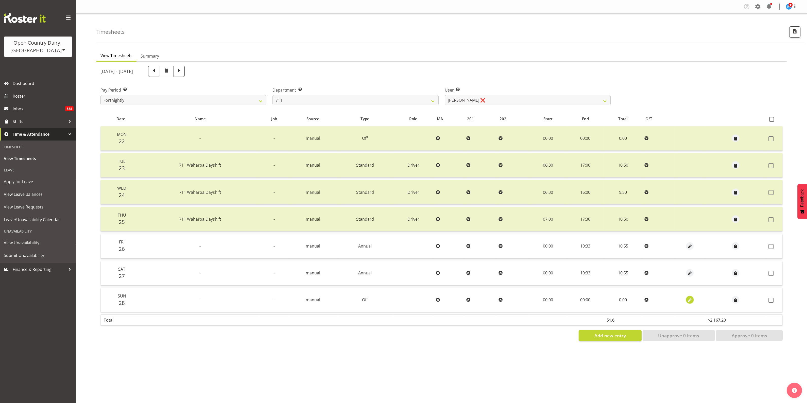
click at [687, 300] on span "button" at bounding box center [689, 300] width 6 height 6
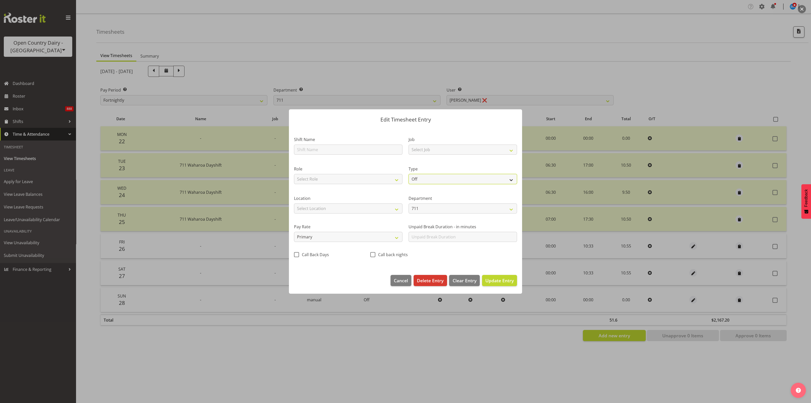
drag, startPoint x: 512, startPoint y: 179, endPoint x: 510, endPoint y: 180, distance: 2.7
click at [512, 178] on select "Off Standard Public Holiday Public Holiday (Worked) Day In Lieu Annual Leave Si…" at bounding box center [463, 179] width 109 height 10
select select "Annual"
click at [409, 174] on select "Off Standard Public Holiday Public Holiday (Worked) Day In Lieu Annual Leave Si…" at bounding box center [463, 179] width 109 height 10
select select "8"
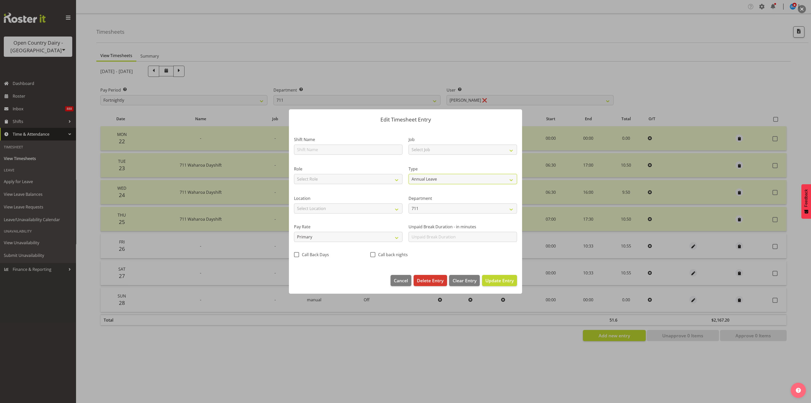
select select "2025"
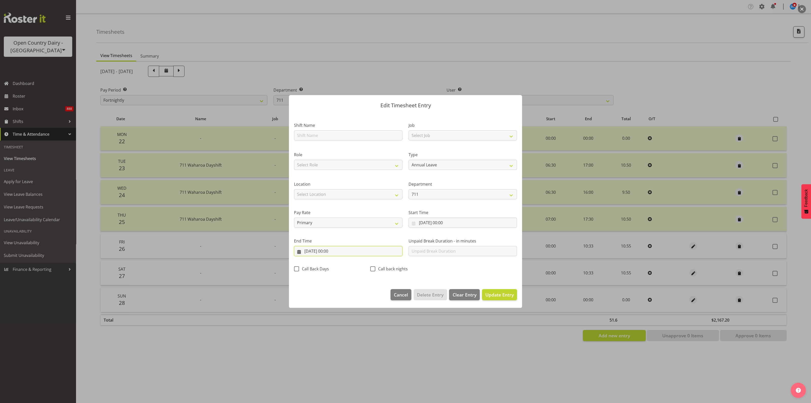
click at [335, 251] on input "28/09/2025, 00:00" at bounding box center [348, 251] width 109 height 10
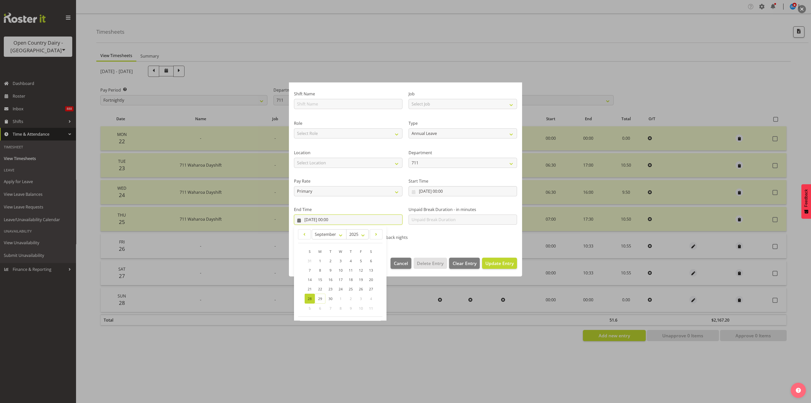
scroll to position [51, 0]
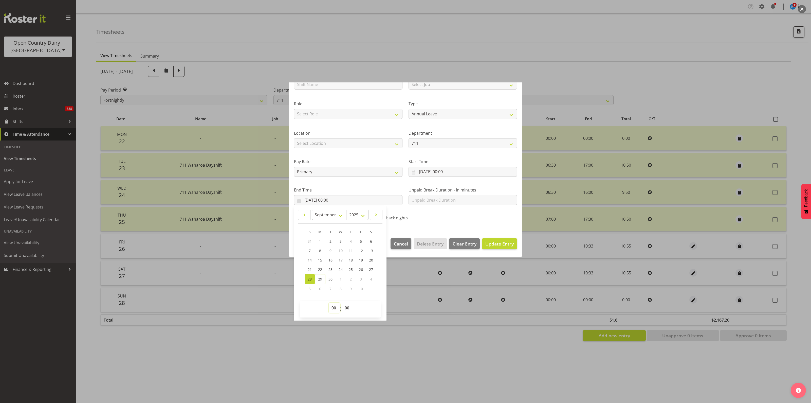
click at [332, 304] on select "00 01 02 03 04 05 06 07 08 09 10 11 12 13 14 15 16 17 18 19 20 21 22 23" at bounding box center [334, 308] width 11 height 10
click at [335, 307] on select "00 01 02 03 04 05 06 07 08 09 10 11 12 13 14 15 16 17 18 19 20 21 22 23" at bounding box center [334, 308] width 11 height 10
select select "10"
click at [329, 303] on select "00 01 02 03 04 05 06 07 08 09 10 11 12 13 14 15 16 17 18 19 20 21 22 23" at bounding box center [334, 308] width 11 height 10
type input "28/09/2025, 10:00"
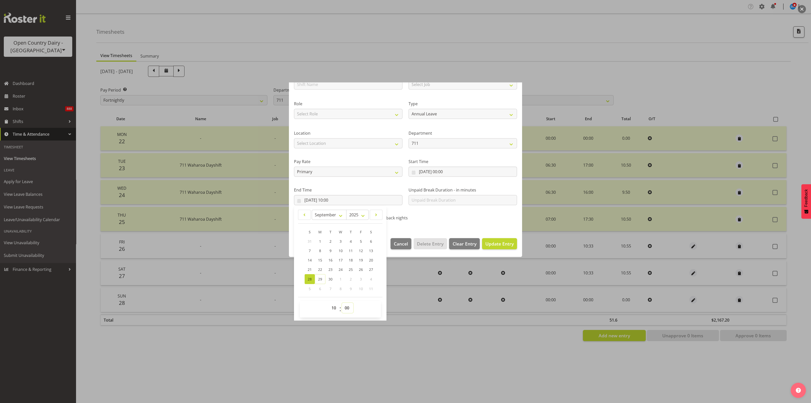
click at [346, 308] on select "00 01 02 03 04 05 06 07 08 09 10 11 12 13 14 15 16 17 18 19 20 21 22 23 24 25 2…" at bounding box center [347, 308] width 11 height 10
select select "33"
click at [342, 303] on select "00 01 02 03 04 05 06 07 08 09 10 11 12 13 14 15 16 17 18 19 20 21 22 23 24 25 2…" at bounding box center [347, 308] width 11 height 10
type input "28/09/2025, 10:33"
click at [491, 243] on span "Update Entry" at bounding box center [500, 244] width 28 height 6
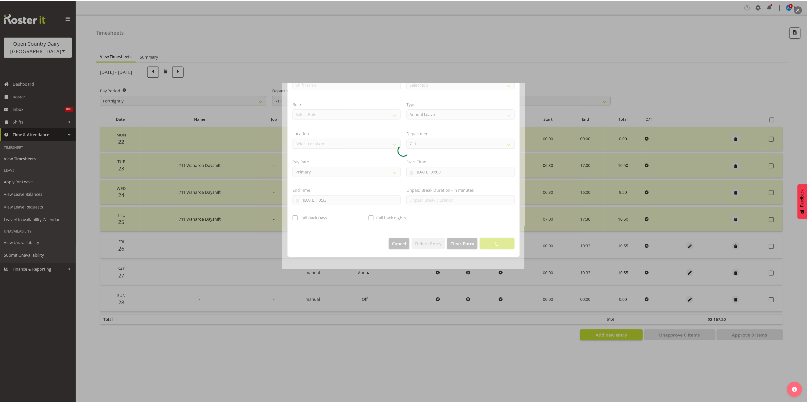
scroll to position [0, 0]
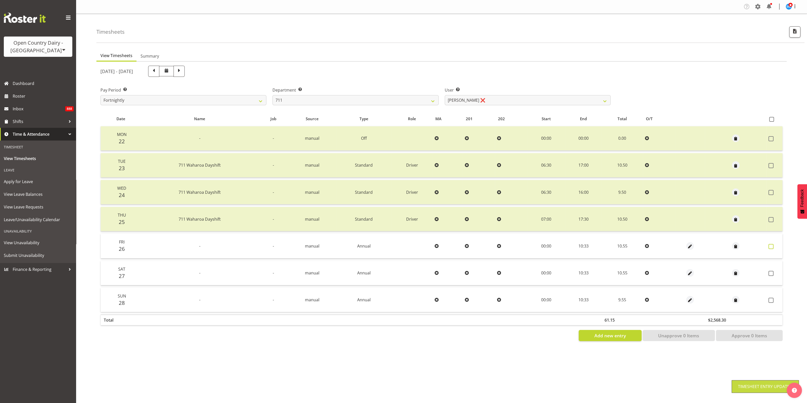
click at [772, 245] on span at bounding box center [770, 246] width 5 height 5
checkbox input "true"
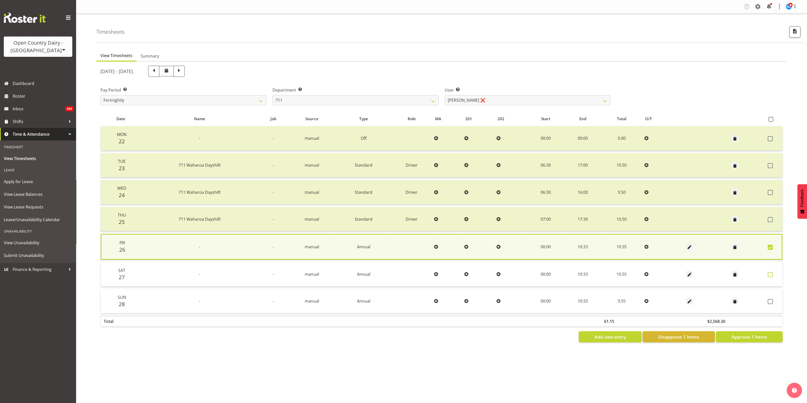
click at [772, 275] on span at bounding box center [769, 274] width 5 height 5
checkbox input "true"
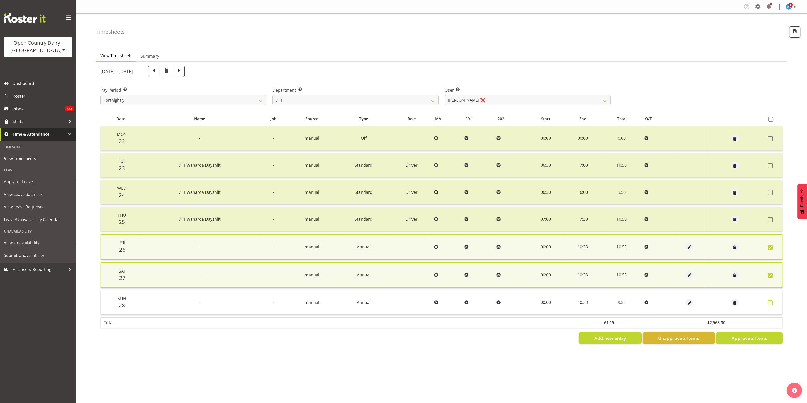
click at [771, 300] on span at bounding box center [769, 302] width 5 height 5
checkbox input "true"
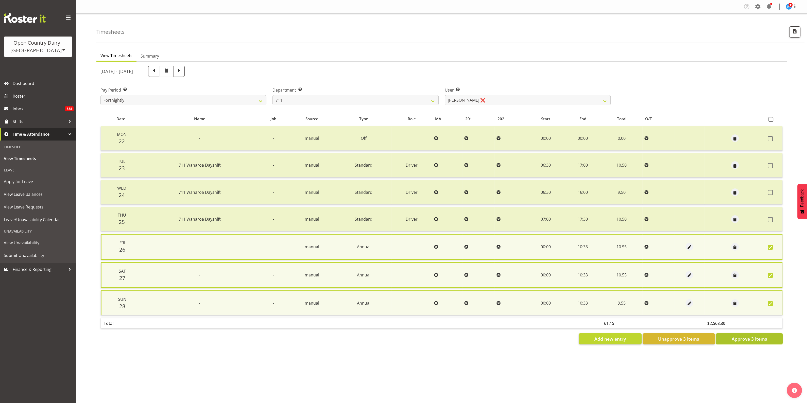
click at [768, 336] on button "Approve 3 Items" at bounding box center [749, 338] width 67 height 11
checkbox input "false"
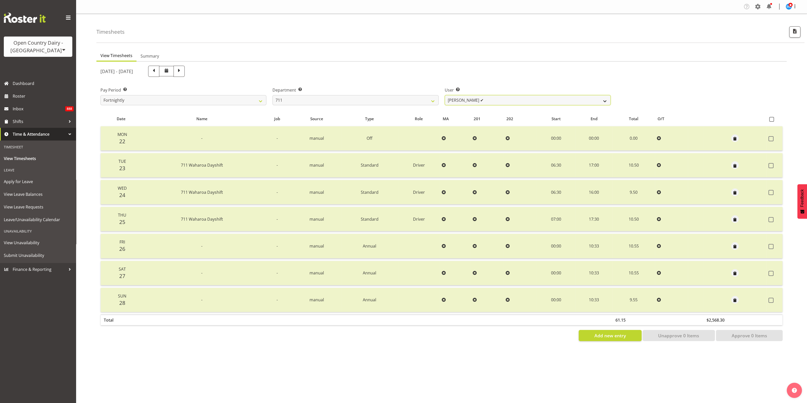
click at [602, 98] on select "Baz Morgan ✔ Gerard Cavanagh ✔ Tyrone Lawry ✔" at bounding box center [527, 100] width 166 height 10
drag, startPoint x: 545, startPoint y: 69, endPoint x: 529, endPoint y: 68, distance: 15.7
click at [545, 69] on div "September 22nd - September 28th 2025" at bounding box center [355, 71] width 510 height 11
click at [430, 100] on select "701 702 703 704 705 706 707 708 709 710 711 712 713 714 715 716 717 718 719 720" at bounding box center [355, 100] width 166 height 10
select select "822"
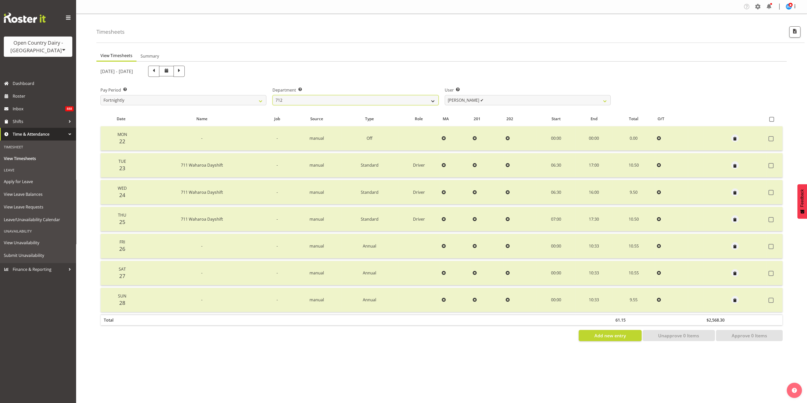
click at [272, 95] on select "701 702 703 704 705 706 707 708 709 710 711 712 713 714 715 716 717 718 719 720" at bounding box center [355, 100] width 166 height 10
click at [734, 244] on span "button" at bounding box center [735, 246] width 6 height 6
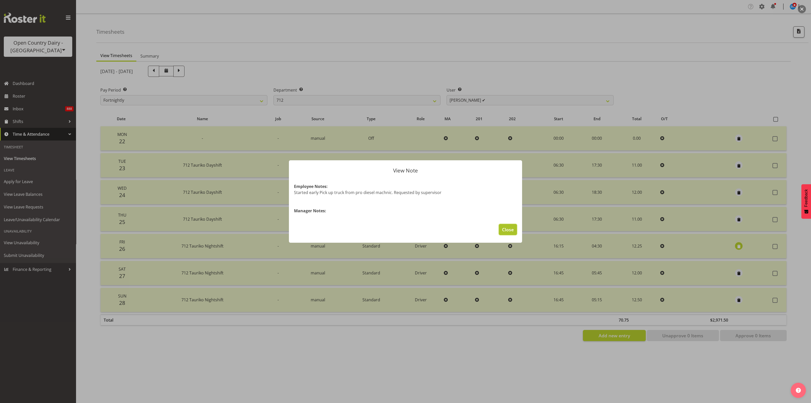
click at [513, 229] on span "Close" at bounding box center [508, 229] width 12 height 7
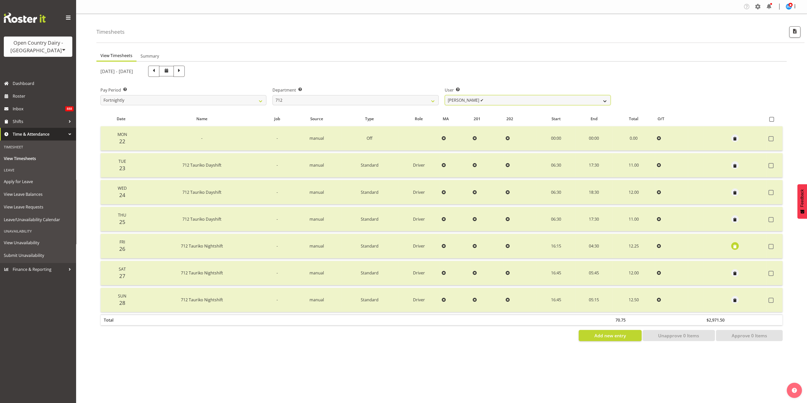
click at [601, 101] on select "Amrik Singh ✔ Jasdeep Singh ✔ Lucky Kau Kau ✔" at bounding box center [527, 100] width 166 height 10
click at [444, 95] on select "Amrik Singh ✔ Jasdeep Singh ✔ Lucky Kau Kau ✔" at bounding box center [527, 100] width 166 height 10
click at [605, 100] on select "Amrik Singh ✔ Jasdeep Singh ✔ Lucky Kau Kau ✔" at bounding box center [527, 100] width 166 height 10
select select "8195"
click at [444, 95] on select "Amrik Singh ✔ Jasdeep Singh ✔ Lucky Kau Kau ✔" at bounding box center [527, 100] width 166 height 10
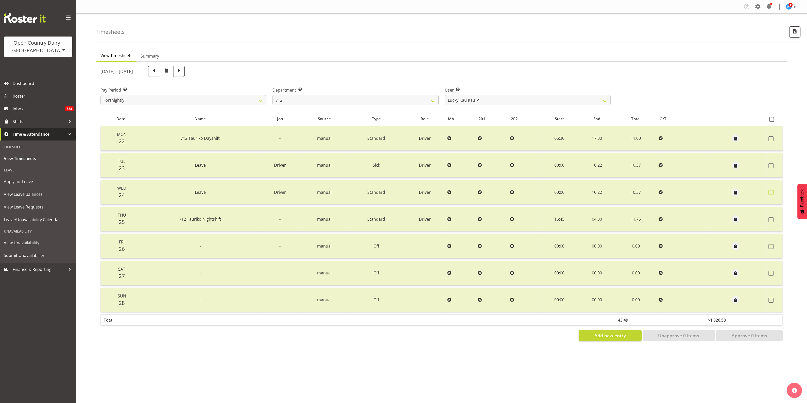
click at [770, 191] on span at bounding box center [770, 192] width 5 height 5
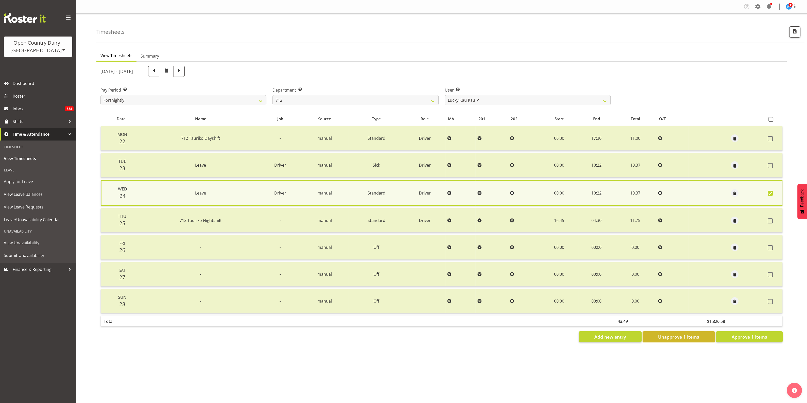
click at [691, 336] on span "Unapprove 1 Items" at bounding box center [678, 336] width 41 height 7
checkbox input "false"
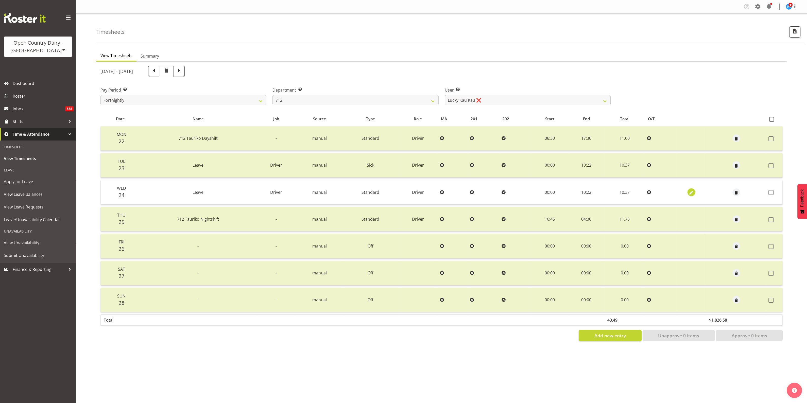
click at [692, 192] on span "button" at bounding box center [691, 193] width 6 height 6
select select "Standard"
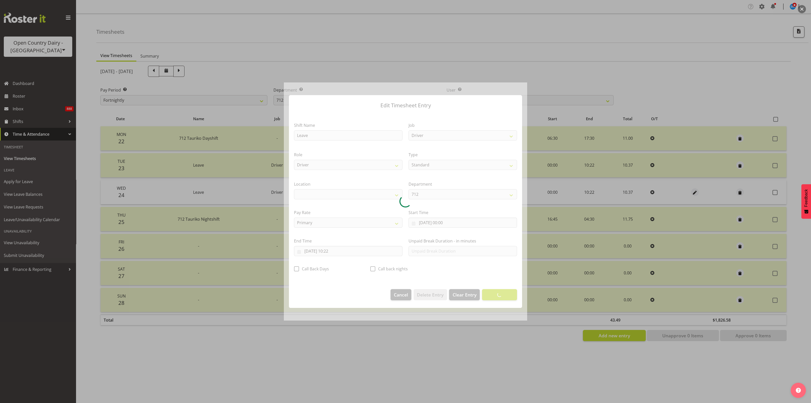
select select "1054"
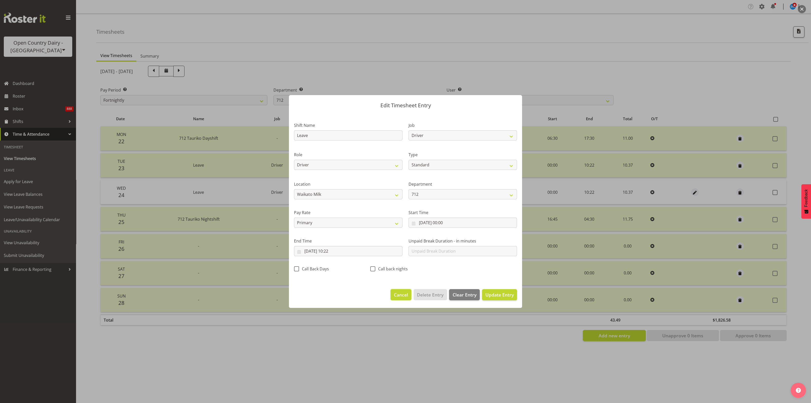
click at [401, 294] on span "Cancel" at bounding box center [401, 294] width 14 height 7
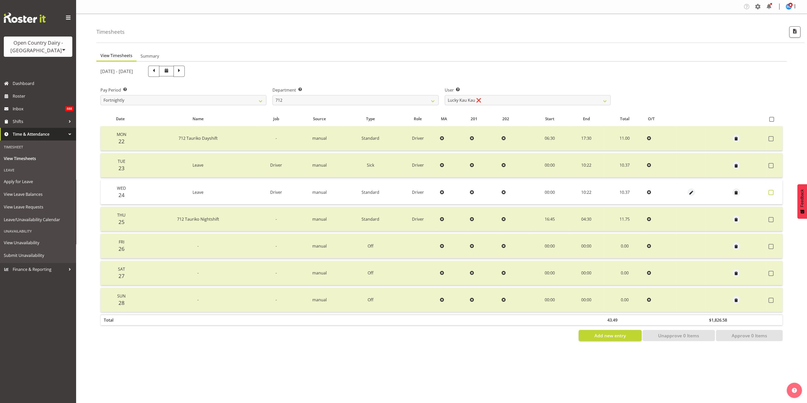
click at [771, 190] on span at bounding box center [770, 192] width 5 height 5
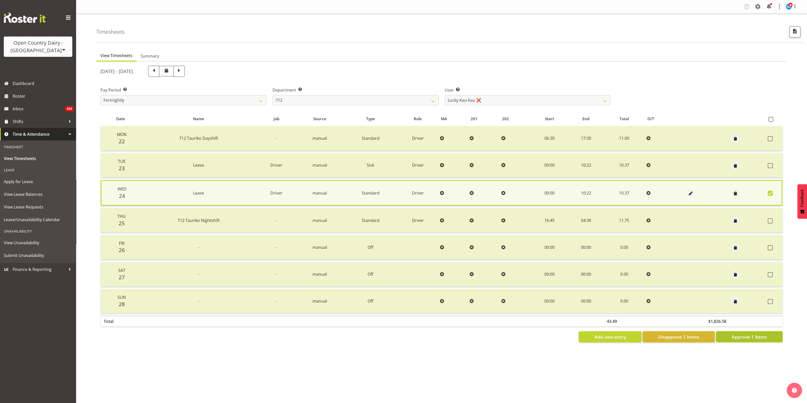
click at [749, 334] on span "Approve 1 Items" at bounding box center [748, 336] width 35 height 7
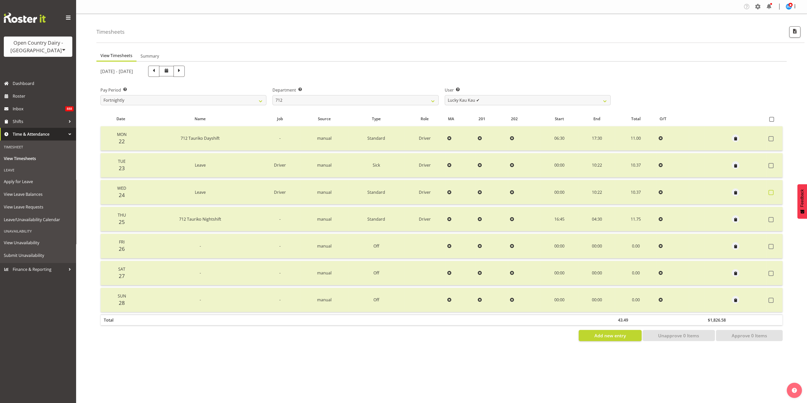
click at [772, 191] on span at bounding box center [770, 192] width 5 height 5
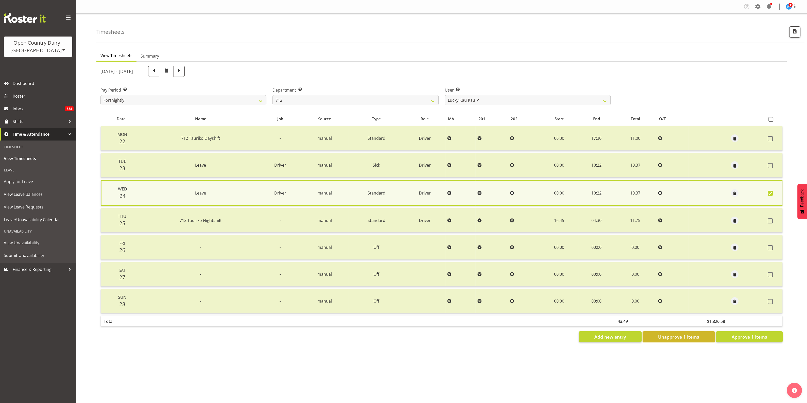
click at [682, 336] on span "Unapprove 1 Items" at bounding box center [678, 336] width 41 height 7
checkbox input "false"
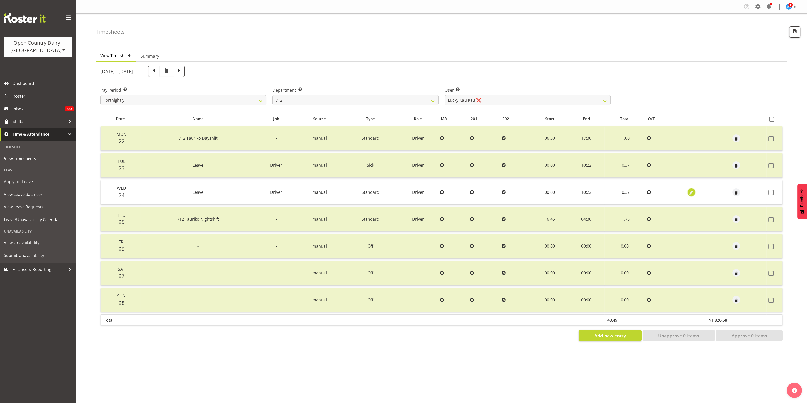
click at [691, 191] on span "button" at bounding box center [691, 193] width 6 height 6
select select "Standard"
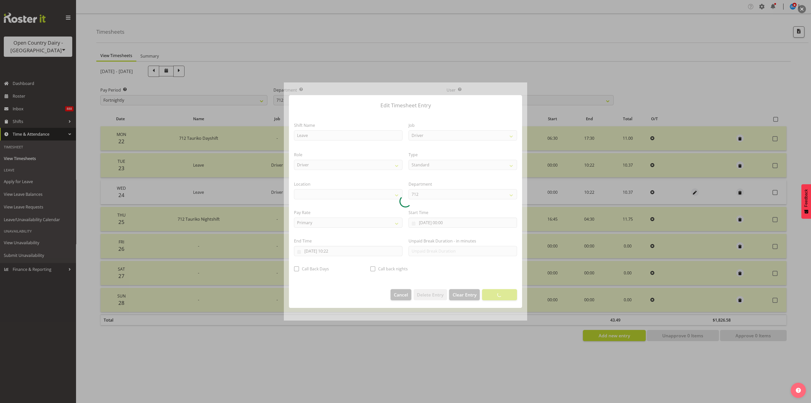
select select "1054"
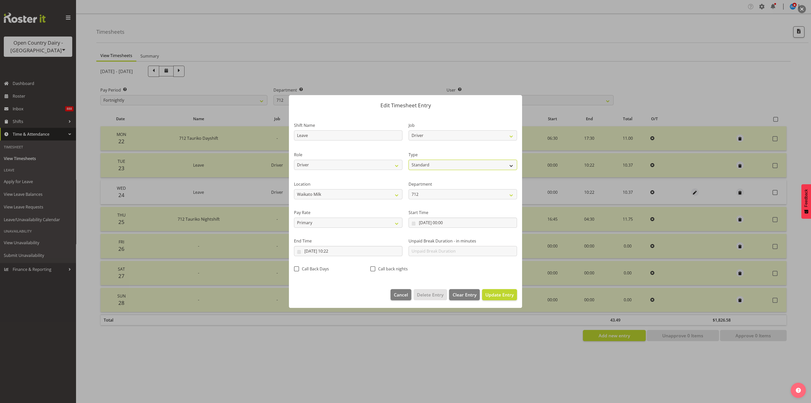
click at [507, 165] on select "Off Standard Public Holiday Public Holiday (Worked) Day In Lieu Annual Leave Si…" at bounding box center [463, 165] width 109 height 10
select select "Sick"
click at [409, 160] on select "Off Standard Public Holiday Public Holiday (Worked) Day In Lieu Annual Leave Si…" at bounding box center [463, 165] width 109 height 10
click at [497, 292] on span "Update Entry" at bounding box center [500, 295] width 28 height 6
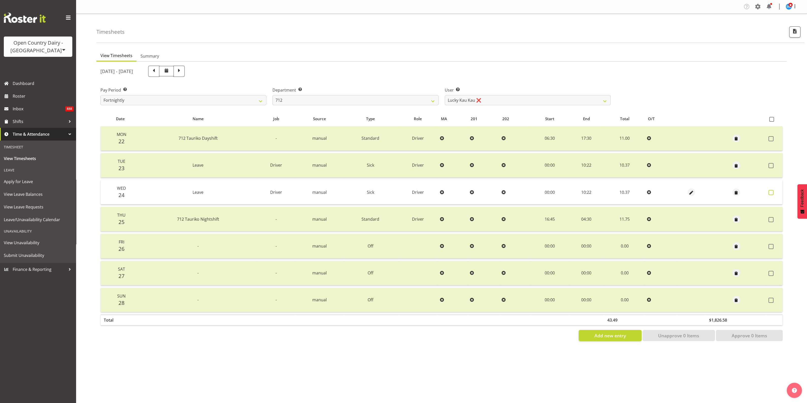
click at [770, 191] on span at bounding box center [770, 192] width 5 height 5
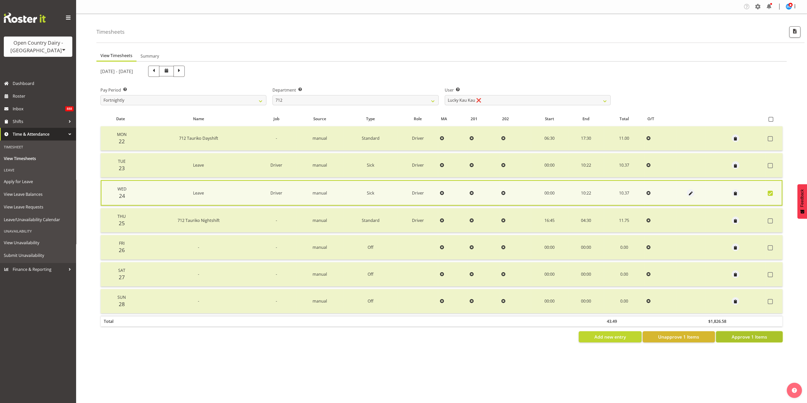
click at [745, 335] on span "Approve 1 Items" at bounding box center [748, 336] width 35 height 7
checkbox input "false"
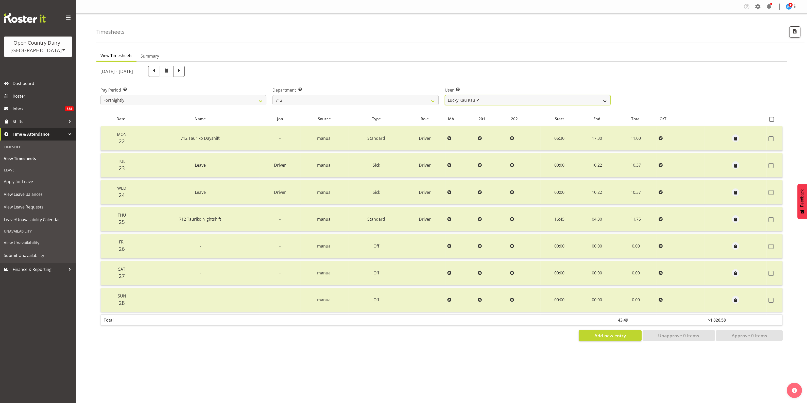
click at [600, 99] on select "Amrik Singh ✔ Jasdeep Singh ✔ Lucky Kau Kau ✔" at bounding box center [527, 100] width 166 height 10
click at [611, 79] on div "September 22nd - September 28th 2025" at bounding box center [355, 71] width 516 height 17
click at [431, 99] on select "701 702 703 704 705 706 707 708 709 710 711 712 713 714 715 716 717 718 719 720" at bounding box center [355, 100] width 166 height 10
select select "716"
click at [272, 95] on select "701 702 703 704 705 706 707 708 709 710 711 712 713 714 715 716 717 718 719 720" at bounding box center [355, 100] width 166 height 10
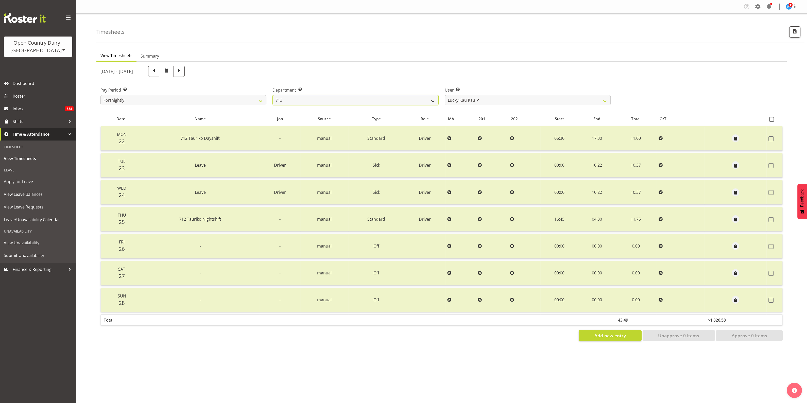
select select "10098"
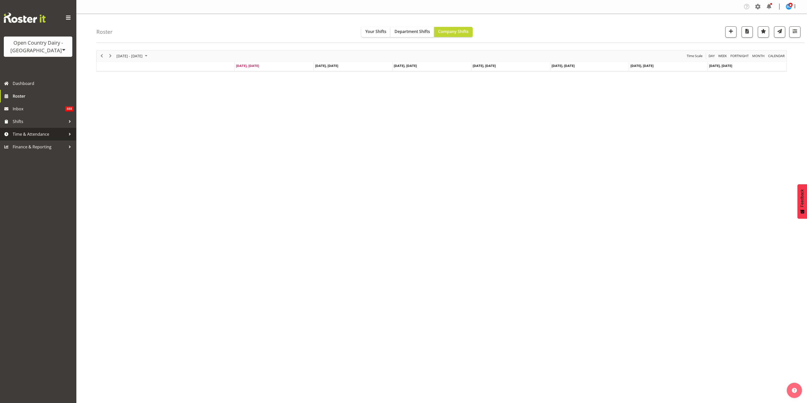
click at [22, 131] on span "Time & Attendance" at bounding box center [39, 134] width 53 height 8
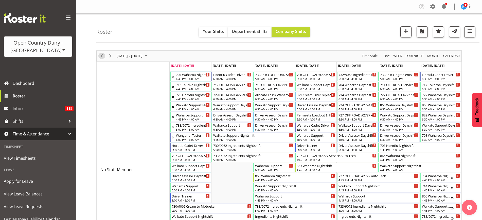
drag, startPoint x: 102, startPoint y: 57, endPoint x: 401, endPoint y: 213, distance: 337.5
click at [102, 57] on span "Previous" at bounding box center [102, 56] width 6 height 6
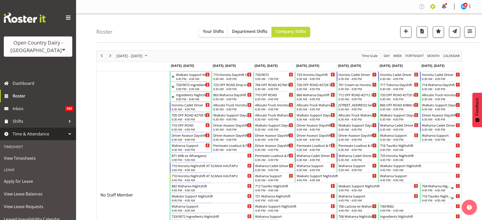
click at [433, 7] on span at bounding box center [433, 7] width 8 height 8
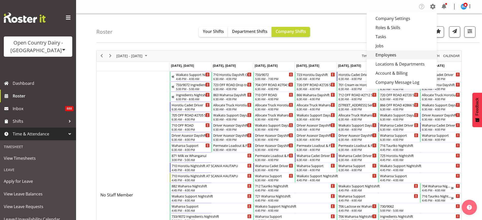
click at [405, 55] on link "Employees" at bounding box center [402, 54] width 70 height 9
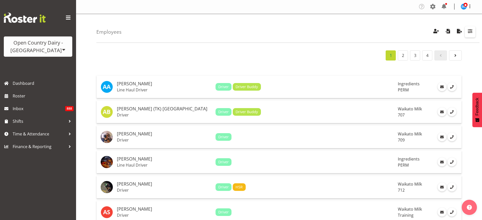
click at [467, 30] on span "button" at bounding box center [470, 31] width 7 height 7
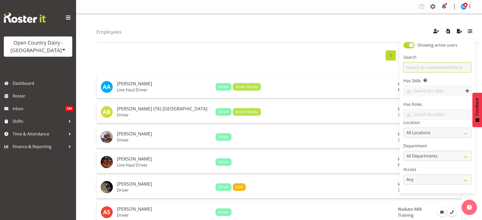
click at [452, 67] on input "text" at bounding box center [437, 67] width 68 height 10
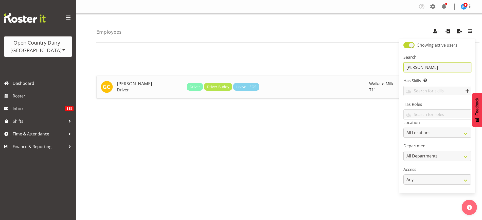
type input "gerard"
click at [141, 86] on h5 "[PERSON_NAME]" at bounding box center [150, 83] width 66 height 5
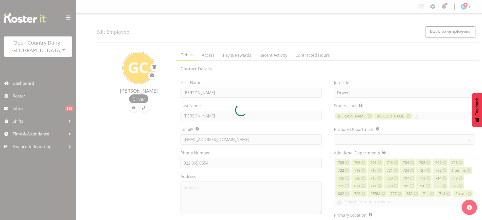
select select "TimelineWeek"
select select
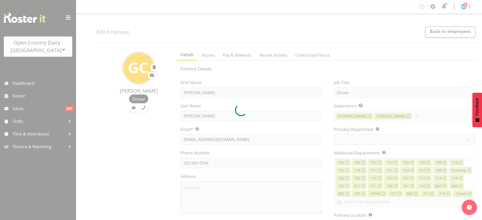
select select
select select "1054"
select select "832"
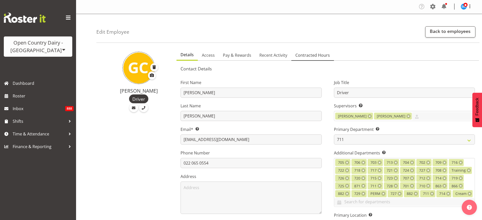
click at [308, 53] on span "Contracted Hours" at bounding box center [312, 55] width 34 height 6
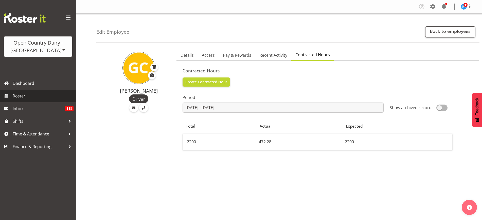
click at [21, 96] on span "Roster" at bounding box center [43, 96] width 61 height 8
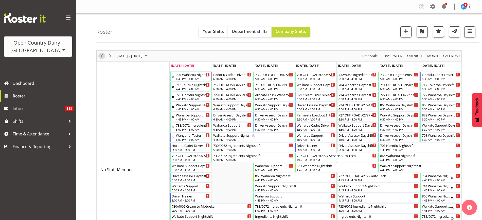
click at [102, 55] on span "Previous" at bounding box center [102, 56] width 6 height 6
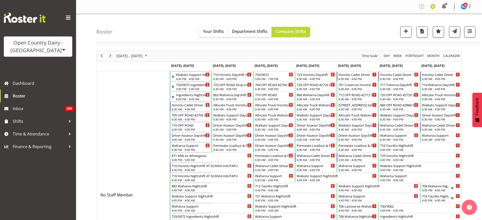
click at [433, 6] on span at bounding box center [433, 7] width 8 height 8
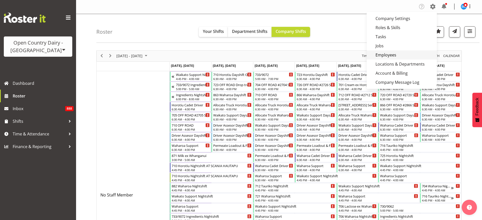
click at [406, 54] on link "Employees" at bounding box center [402, 54] width 70 height 9
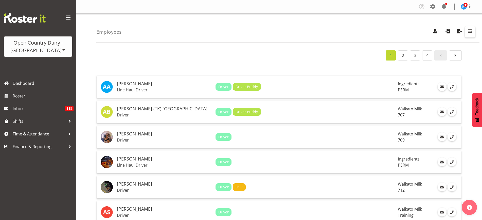
click at [472, 32] on span "button" at bounding box center [470, 31] width 7 height 7
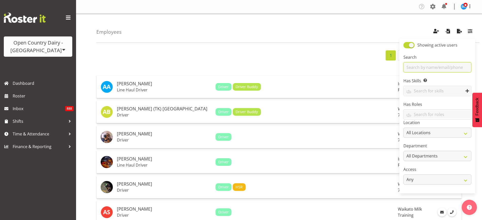
click at [430, 68] on input "text" at bounding box center [437, 67] width 68 height 10
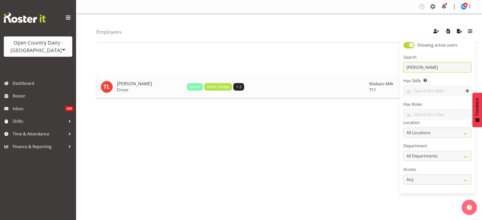
type input "[PERSON_NAME]"
click at [125, 89] on p "Driver" at bounding box center [150, 89] width 66 height 5
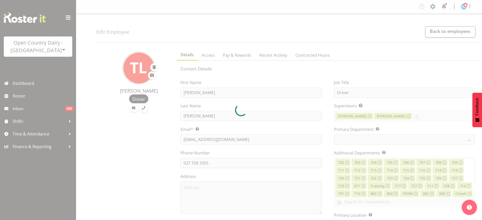
select select "TimelineWeek"
select select
select select "1054"
select select "832"
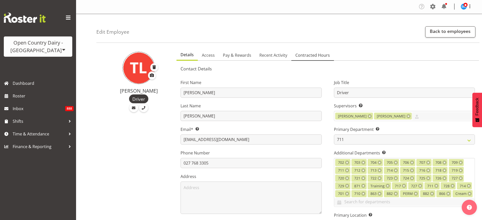
click at [309, 56] on span "Contracted Hours" at bounding box center [312, 55] width 34 height 6
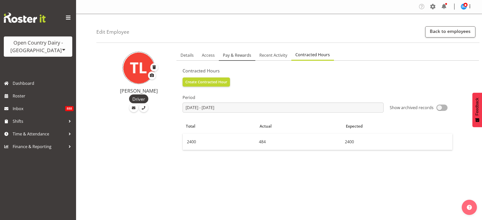
click at [243, 56] on span "Pay & Rewards" at bounding box center [237, 55] width 28 height 6
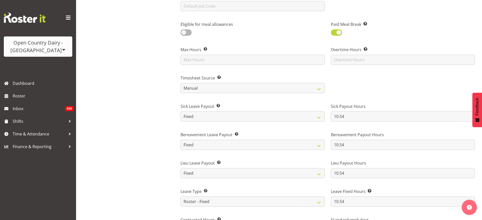
scroll to position [254, 0]
click at [38, 135] on span "Time & Attendance" at bounding box center [39, 134] width 53 height 8
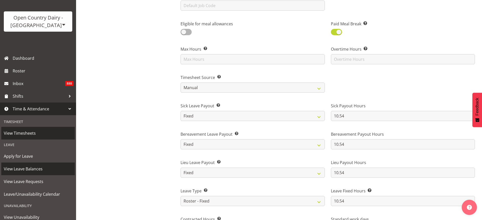
scroll to position [55, 0]
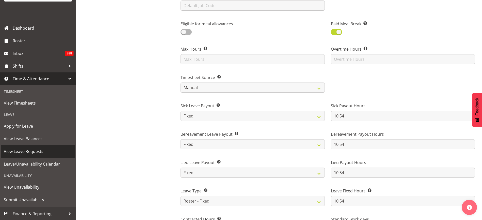
click at [45, 149] on span "View Leave Requests" at bounding box center [38, 152] width 68 height 8
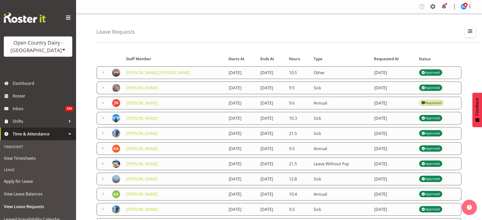
click at [472, 31] on span "button" at bounding box center [470, 31] width 7 height 7
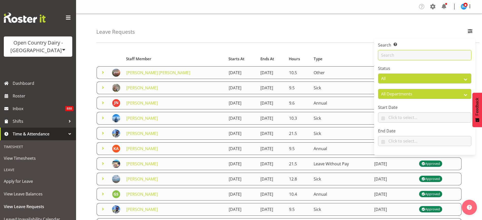
click at [443, 55] on input "text" at bounding box center [424, 55] width 93 height 10
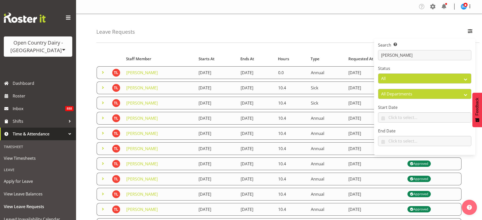
click at [297, 48] on div "Starts At Type Requested At Status Staff Member Starts At Ends At Hours Type Re…" at bounding box center [289, 150] width 386 height 207
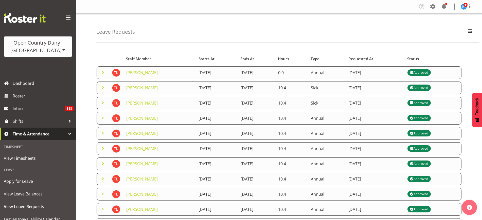
click at [102, 73] on span at bounding box center [103, 72] width 6 height 6
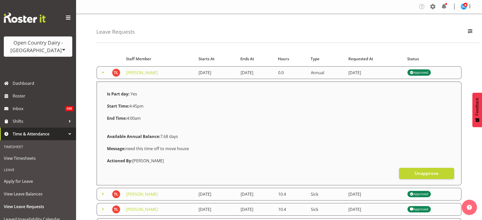
click at [102, 73] on span at bounding box center [103, 72] width 6 height 6
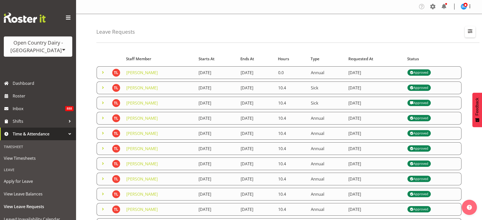
click at [468, 30] on span "button" at bounding box center [470, 31] width 7 height 7
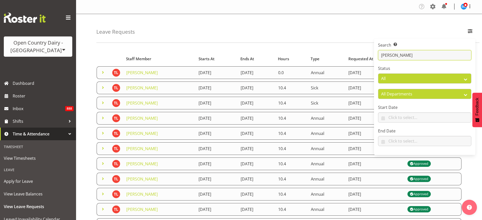
click at [429, 58] on input "[PERSON_NAME]" at bounding box center [424, 55] width 93 height 10
type input "t"
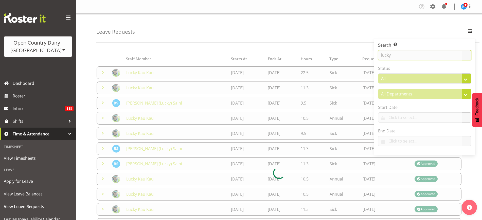
type input "lucky"
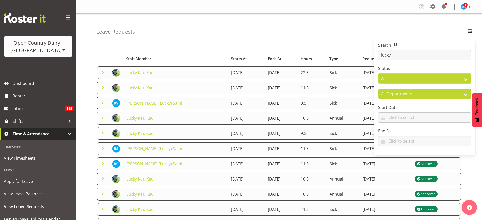
click at [280, 32] on div "Leave Requests Search Search for a particular employee lucky Status All Approve…" at bounding box center [287, 28] width 383 height 29
